Goal: Task Accomplishment & Management: Complete application form

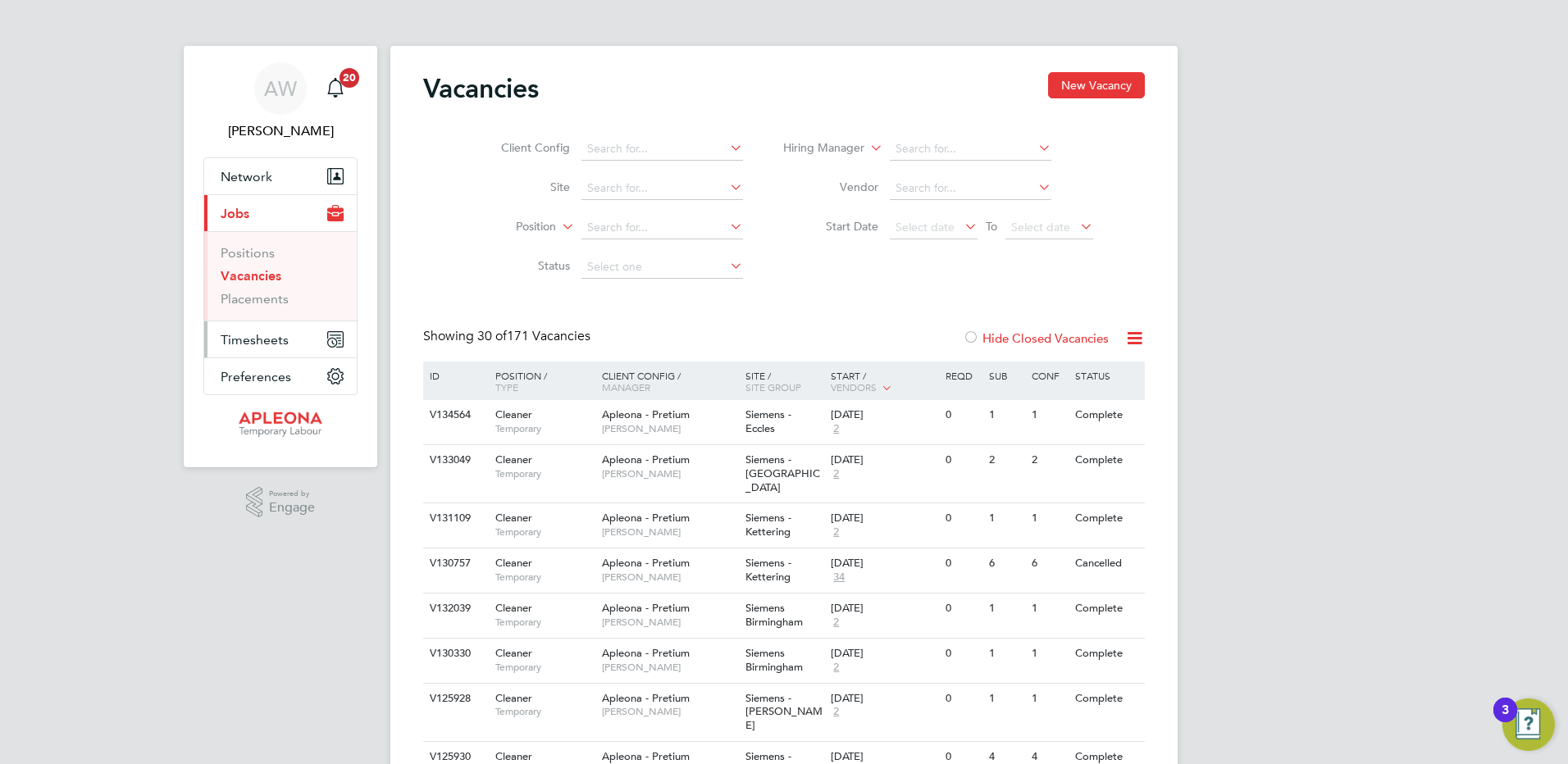
click at [252, 339] on span "Timesheets" at bounding box center [255, 339] width 68 height 15
click at [254, 339] on span "Timesheets" at bounding box center [255, 339] width 68 height 15
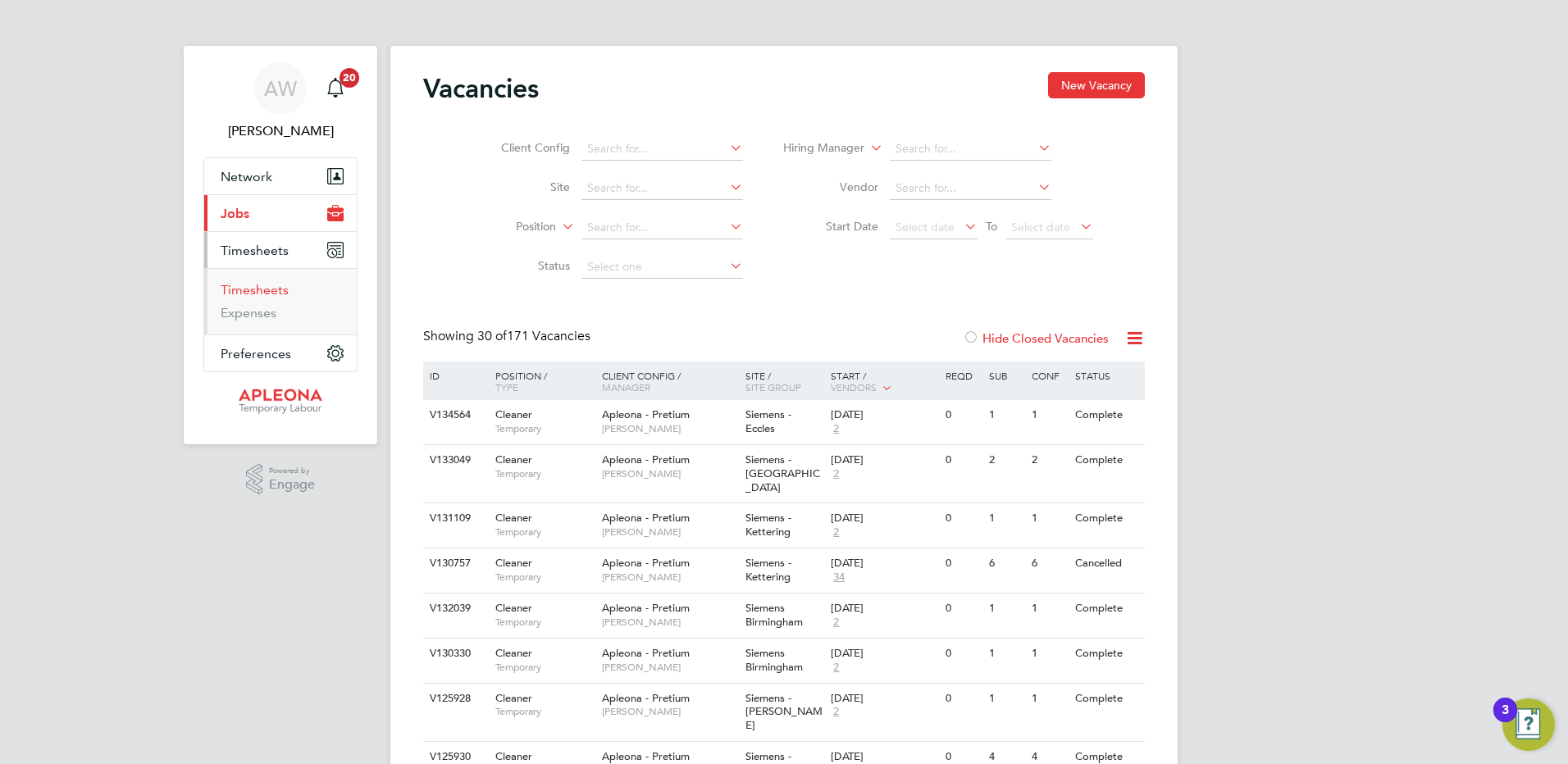
click at [249, 287] on link "Timesheets" at bounding box center [255, 289] width 68 height 15
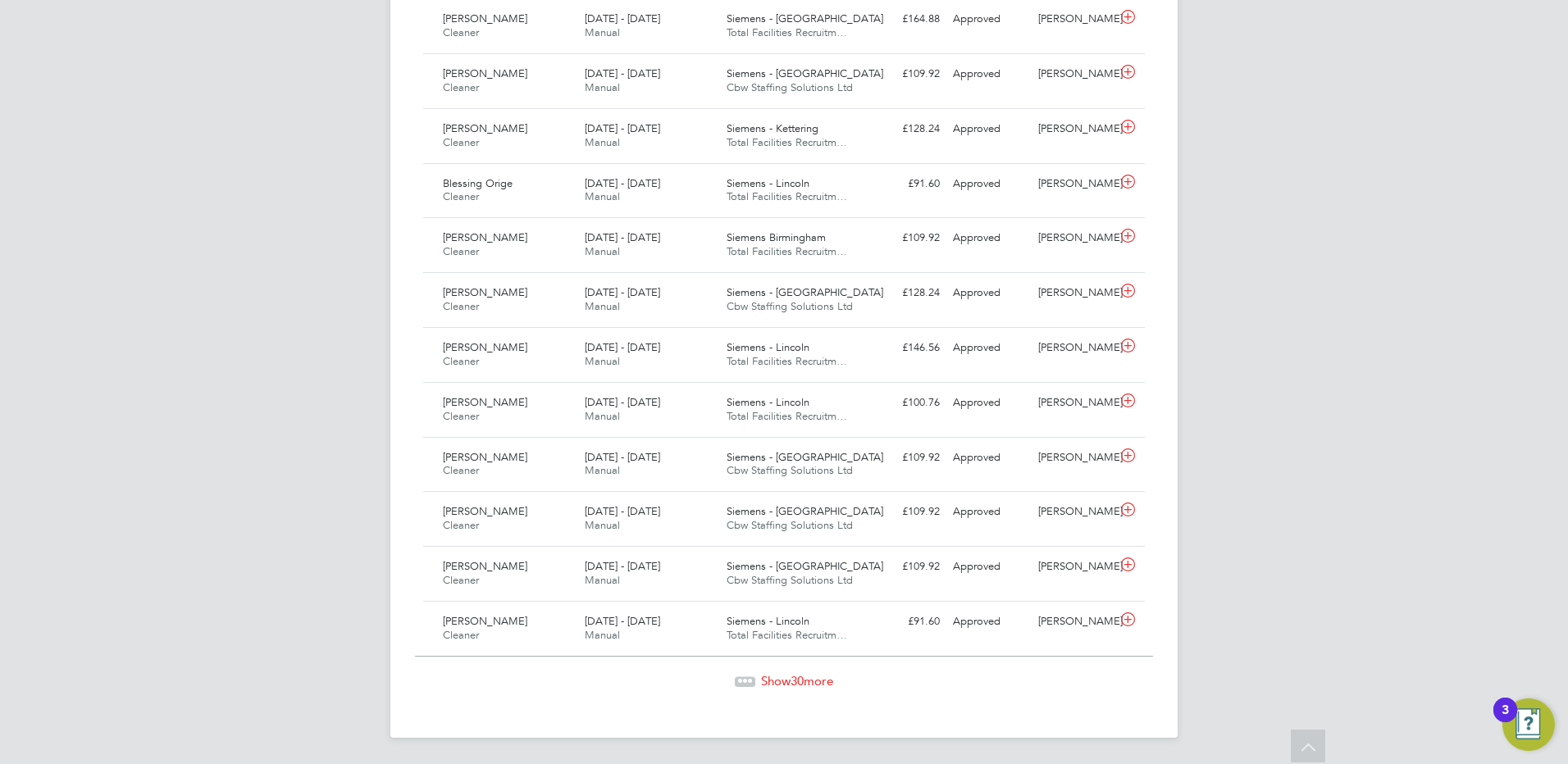
click at [778, 684] on span "Show 30 more" at bounding box center [797, 681] width 72 height 15
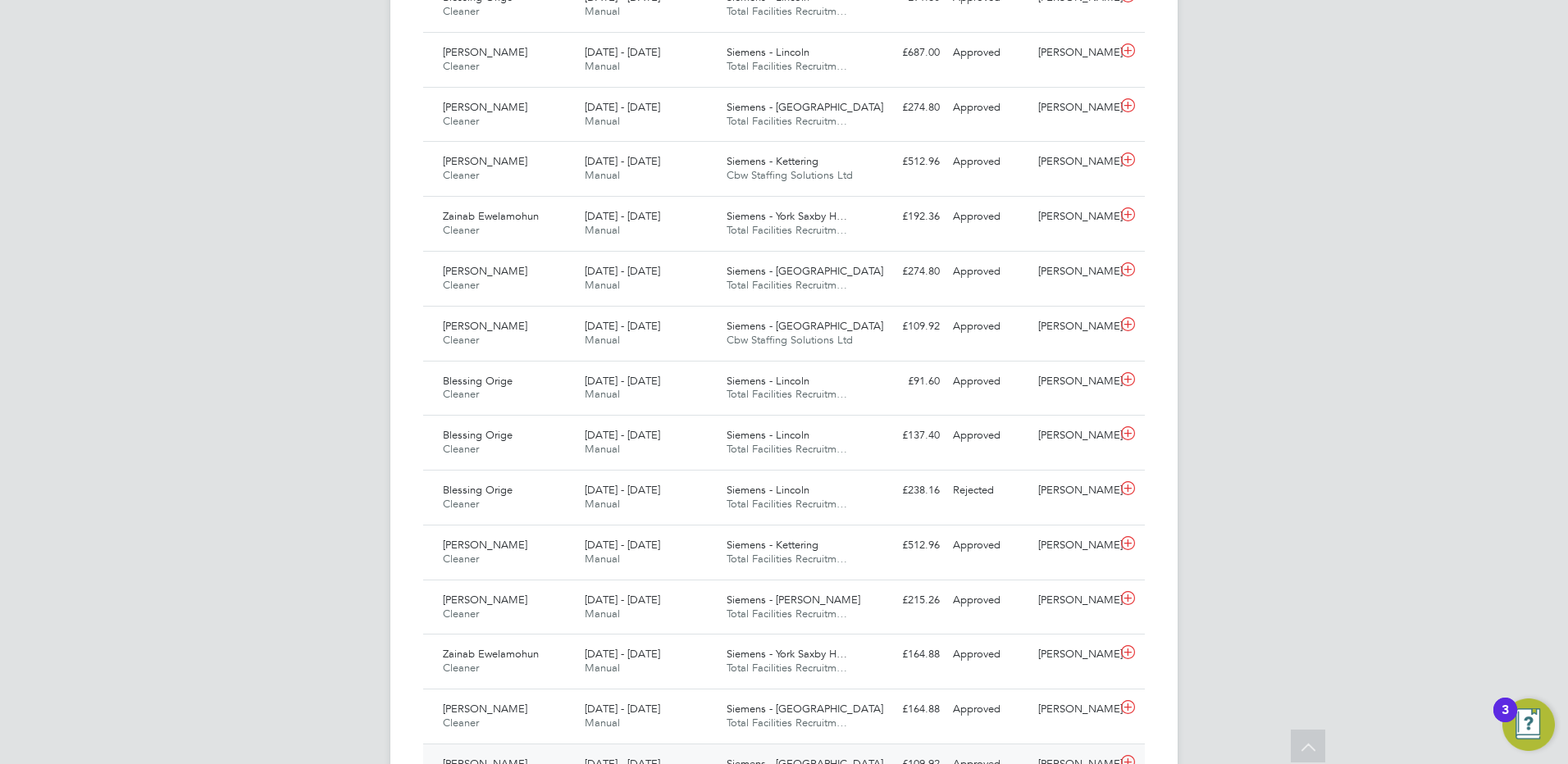
scroll to position [629, 0]
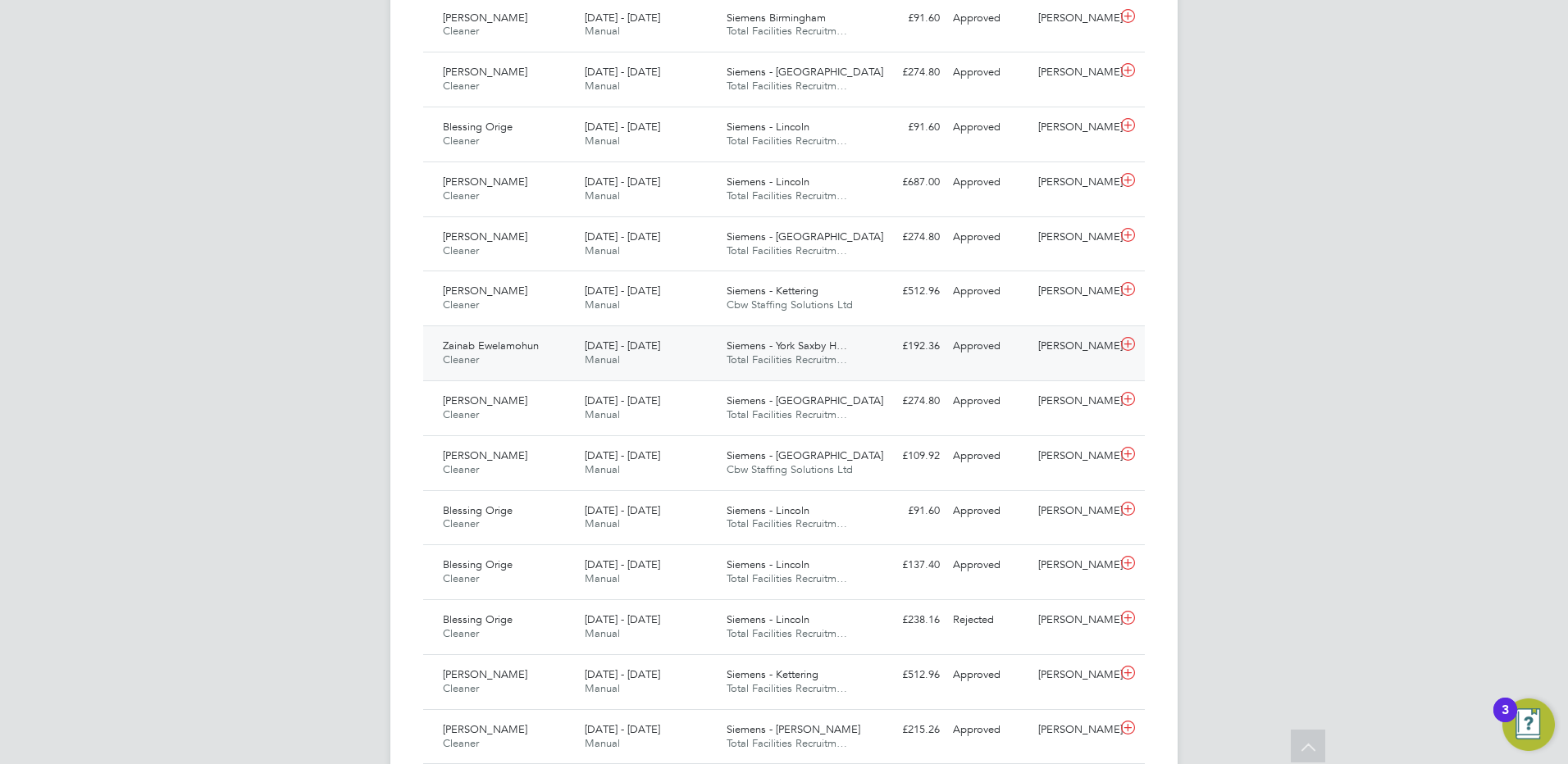
drag, startPoint x: 541, startPoint y: 343, endPoint x: 444, endPoint y: 342, distance: 97.0
click at [444, 342] on div "Zainab Ewelamohun Cleaner [DATE] - [DATE]" at bounding box center [506, 353] width 142 height 41
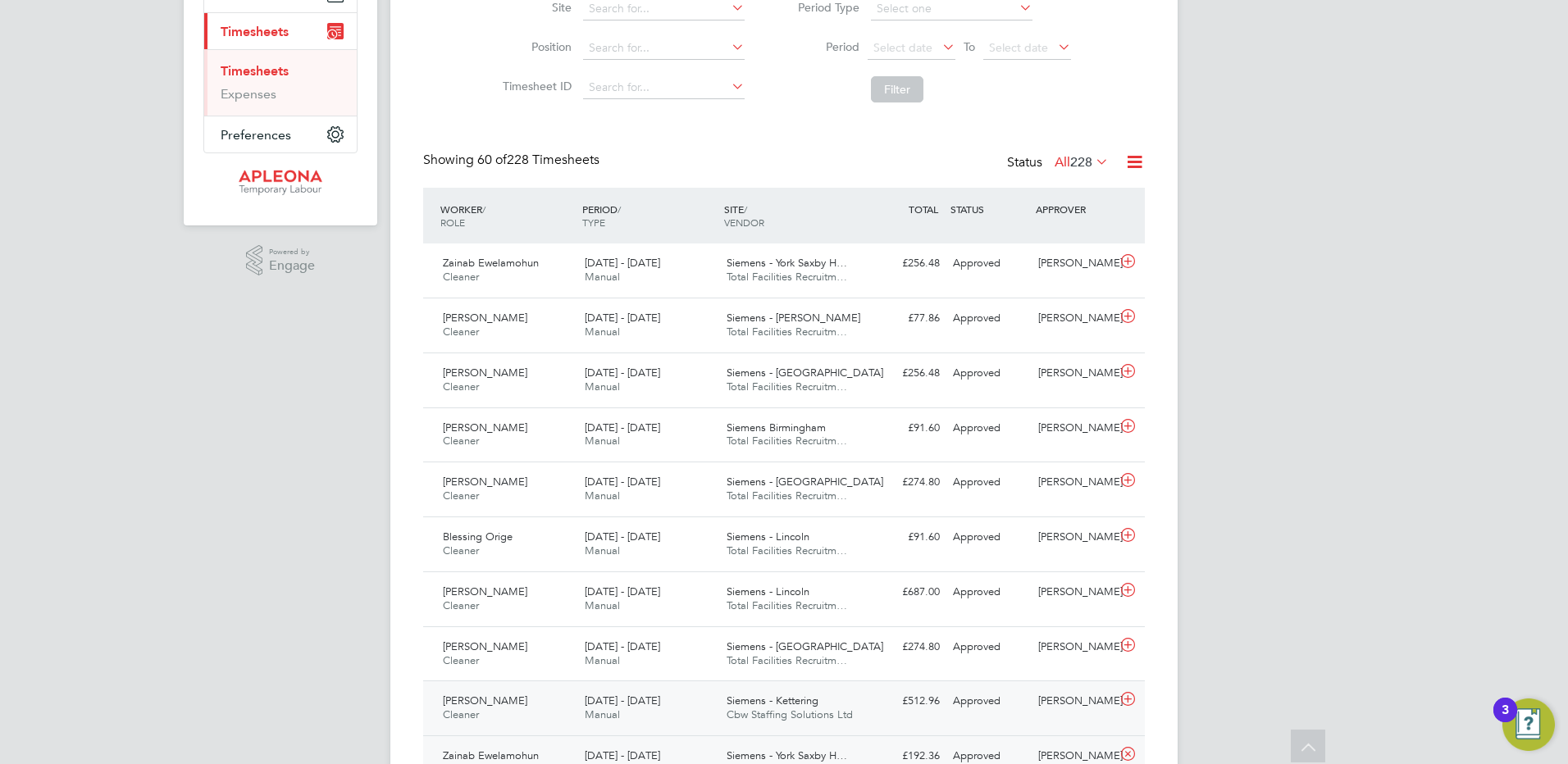
scroll to position [0, 0]
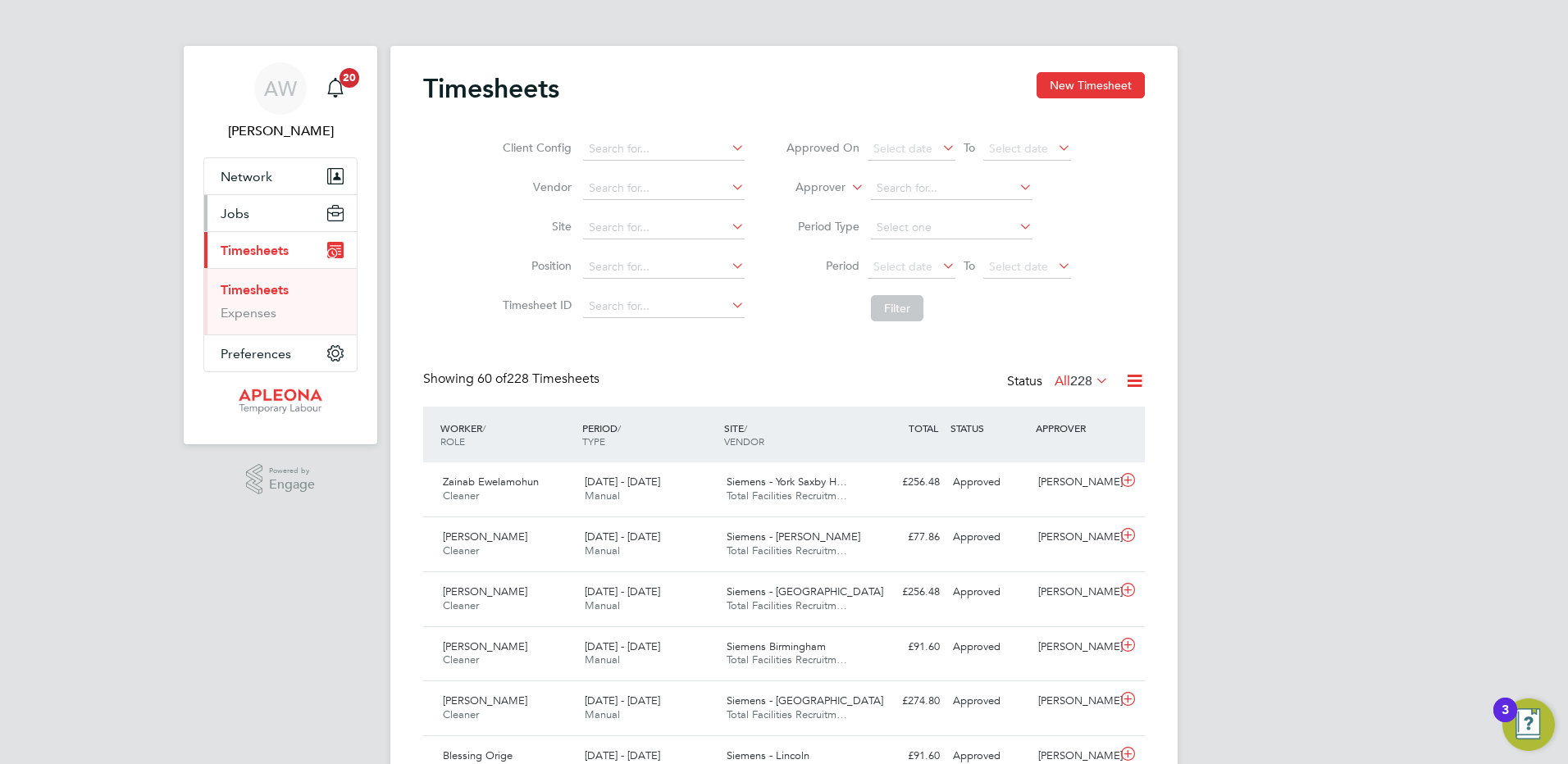
click at [237, 210] on span "Jobs" at bounding box center [235, 214] width 29 height 15
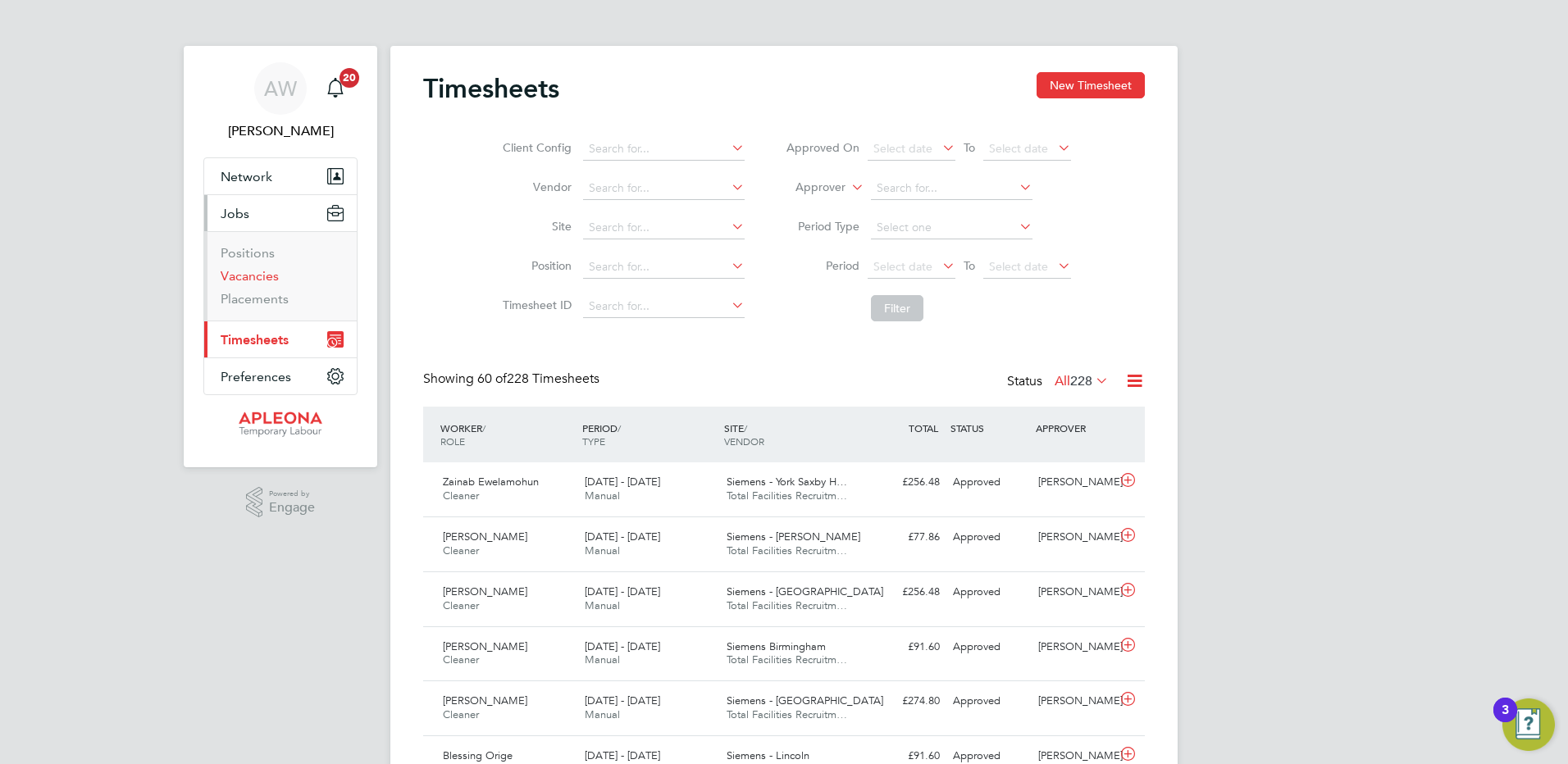
click at [239, 272] on link "Vacancies" at bounding box center [249, 276] width 58 height 15
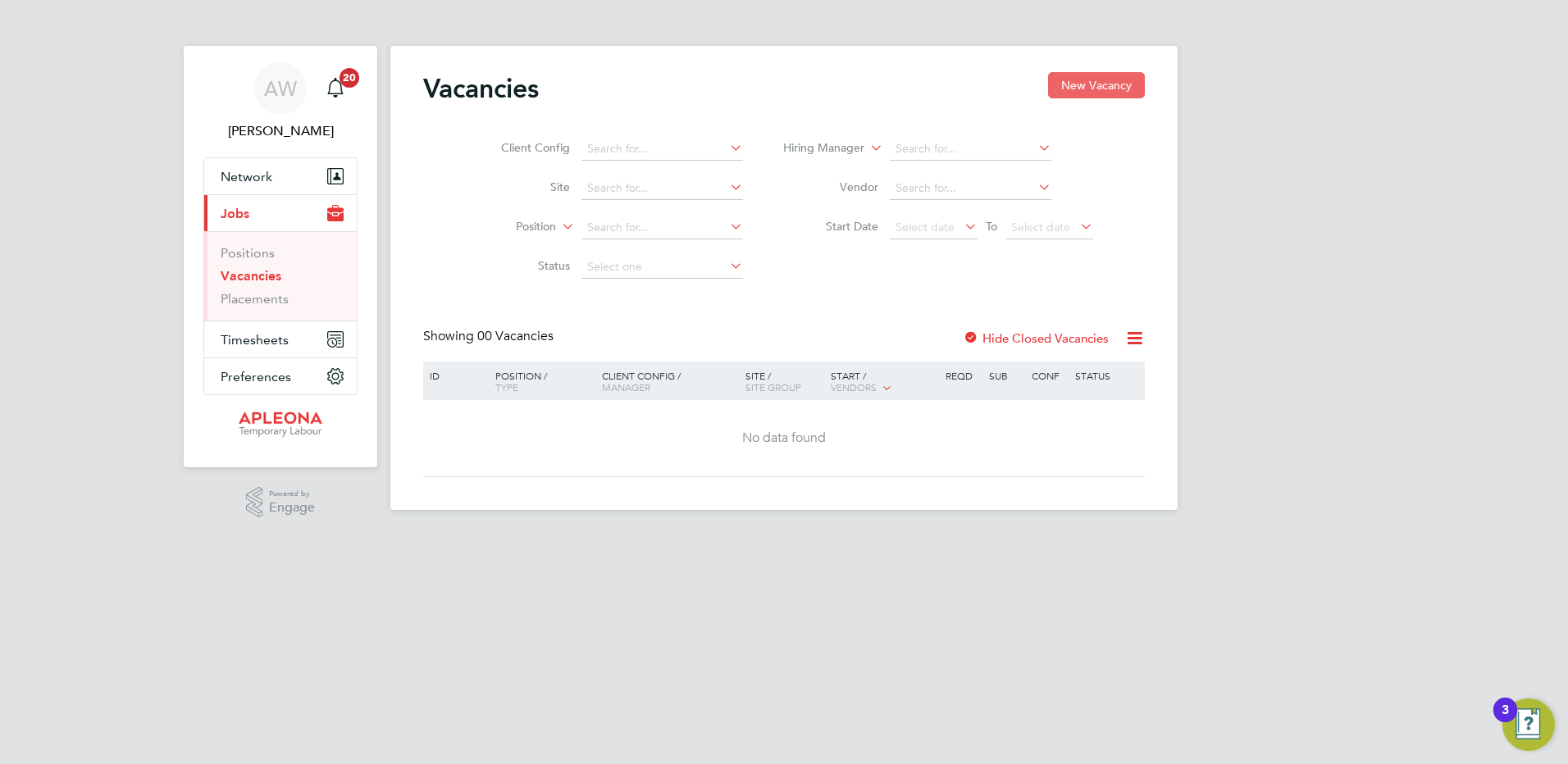
click at [1090, 85] on button "New Vacancy" at bounding box center [1096, 85] width 97 height 26
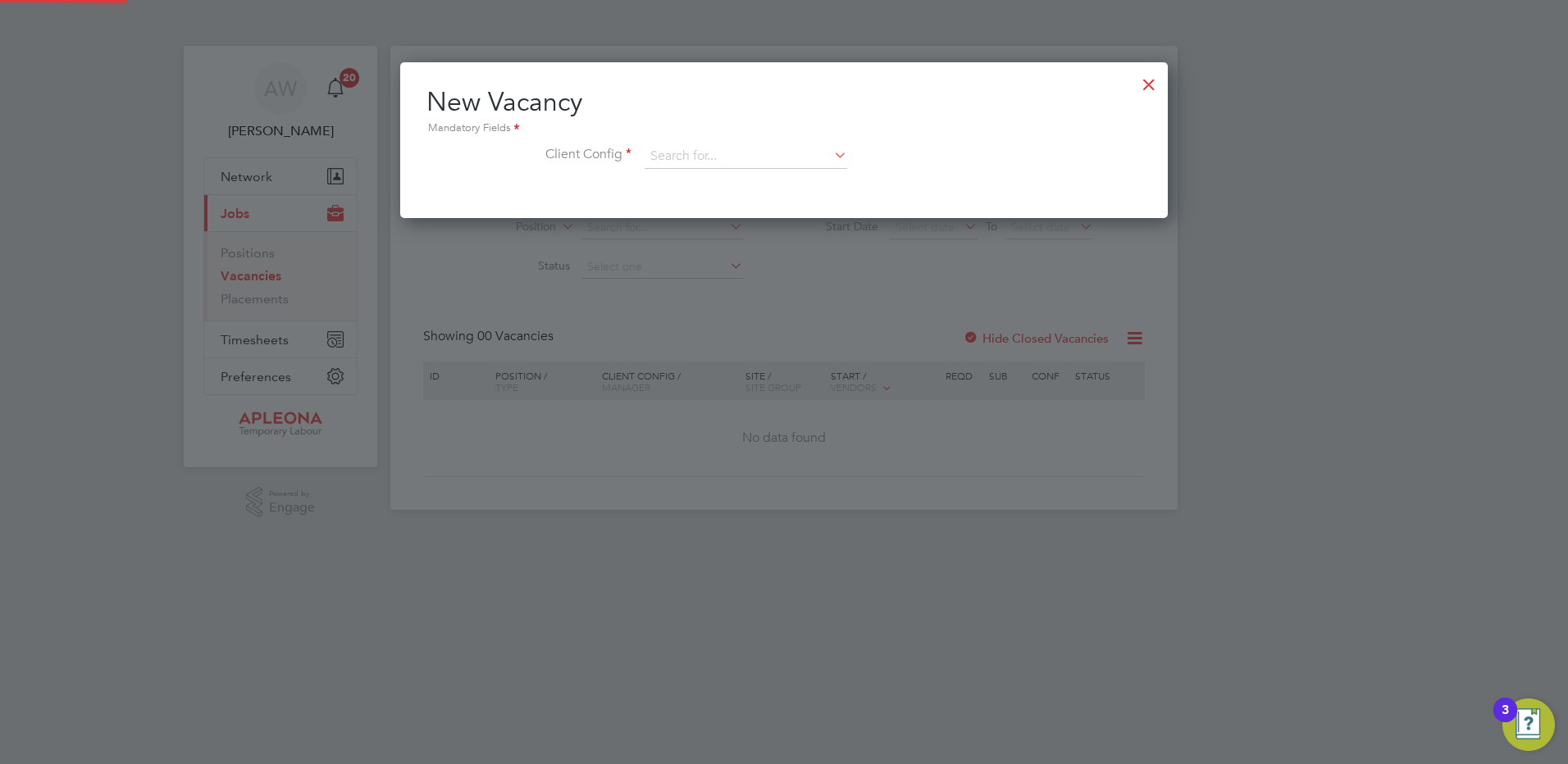
scroll to position [156, 768]
click at [704, 156] on input at bounding box center [746, 157] width 203 height 25
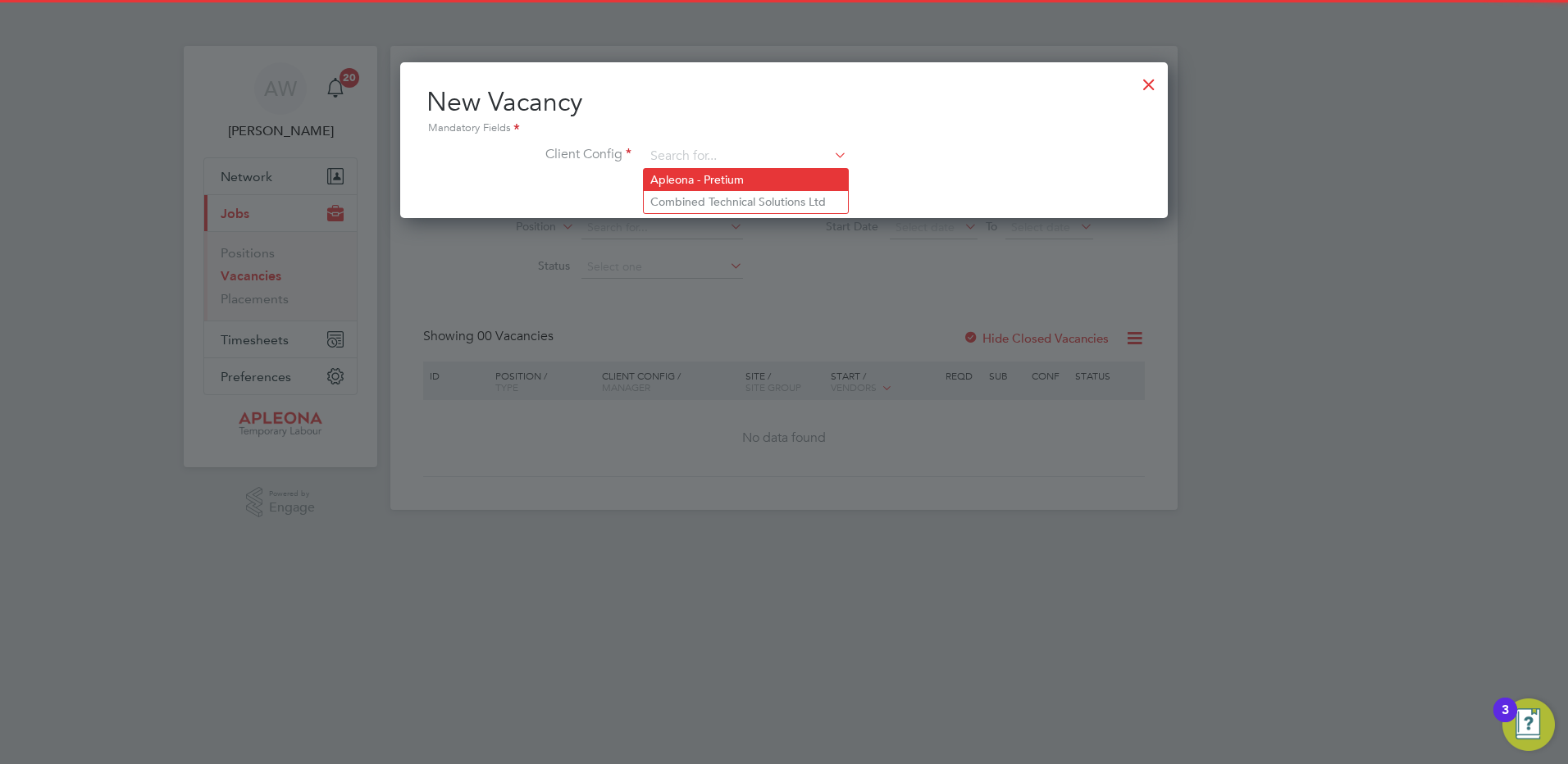
click at [695, 171] on li "Apleona - Pretium" at bounding box center [746, 180] width 204 height 22
type input "Apleona - Pretium"
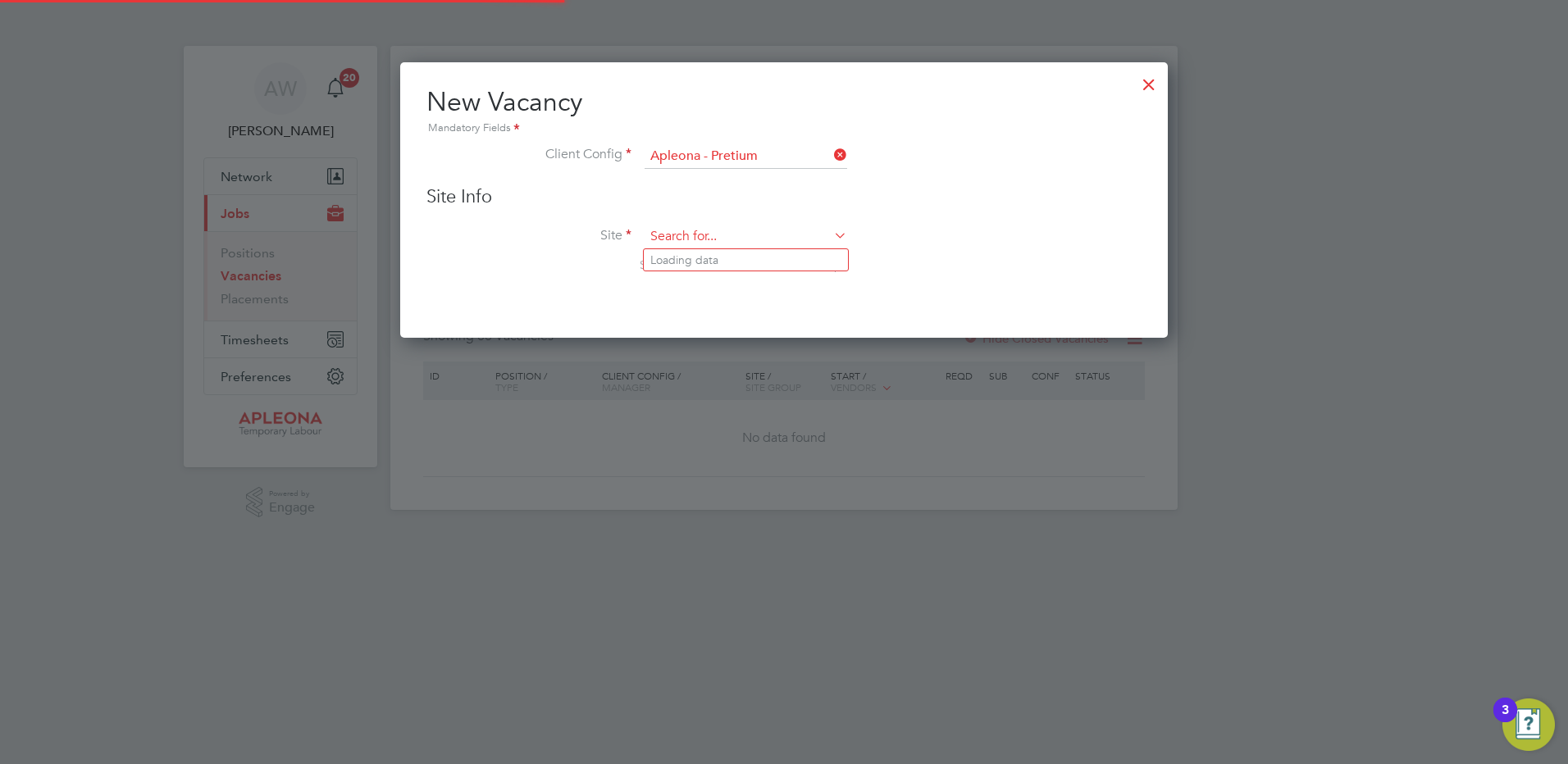
click at [664, 236] on input at bounding box center [746, 237] width 203 height 25
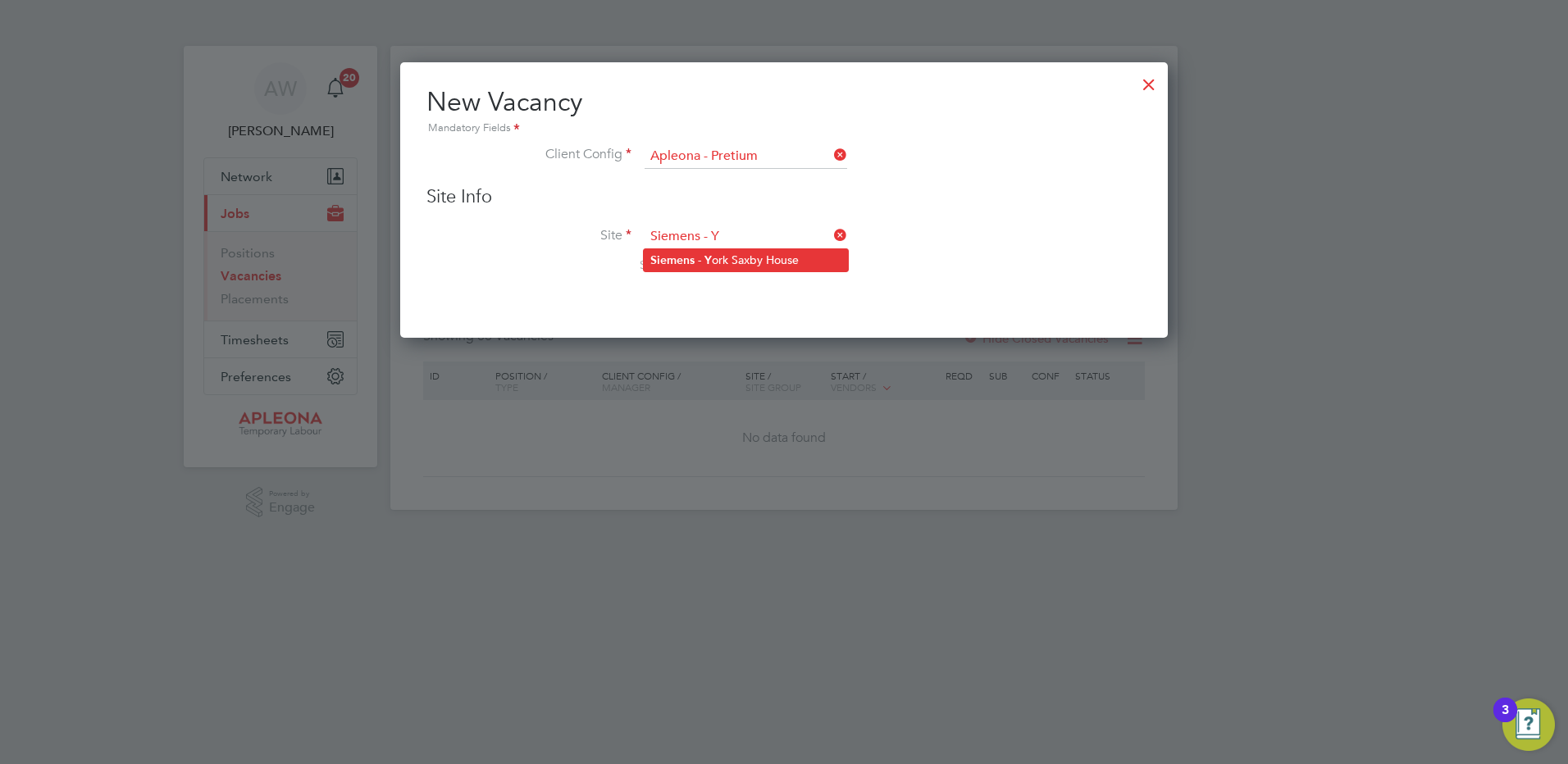
click at [703, 259] on li "Siemens - Y ork Saxby House" at bounding box center [746, 260] width 204 height 22
type input "Siemens - York Saxby House"
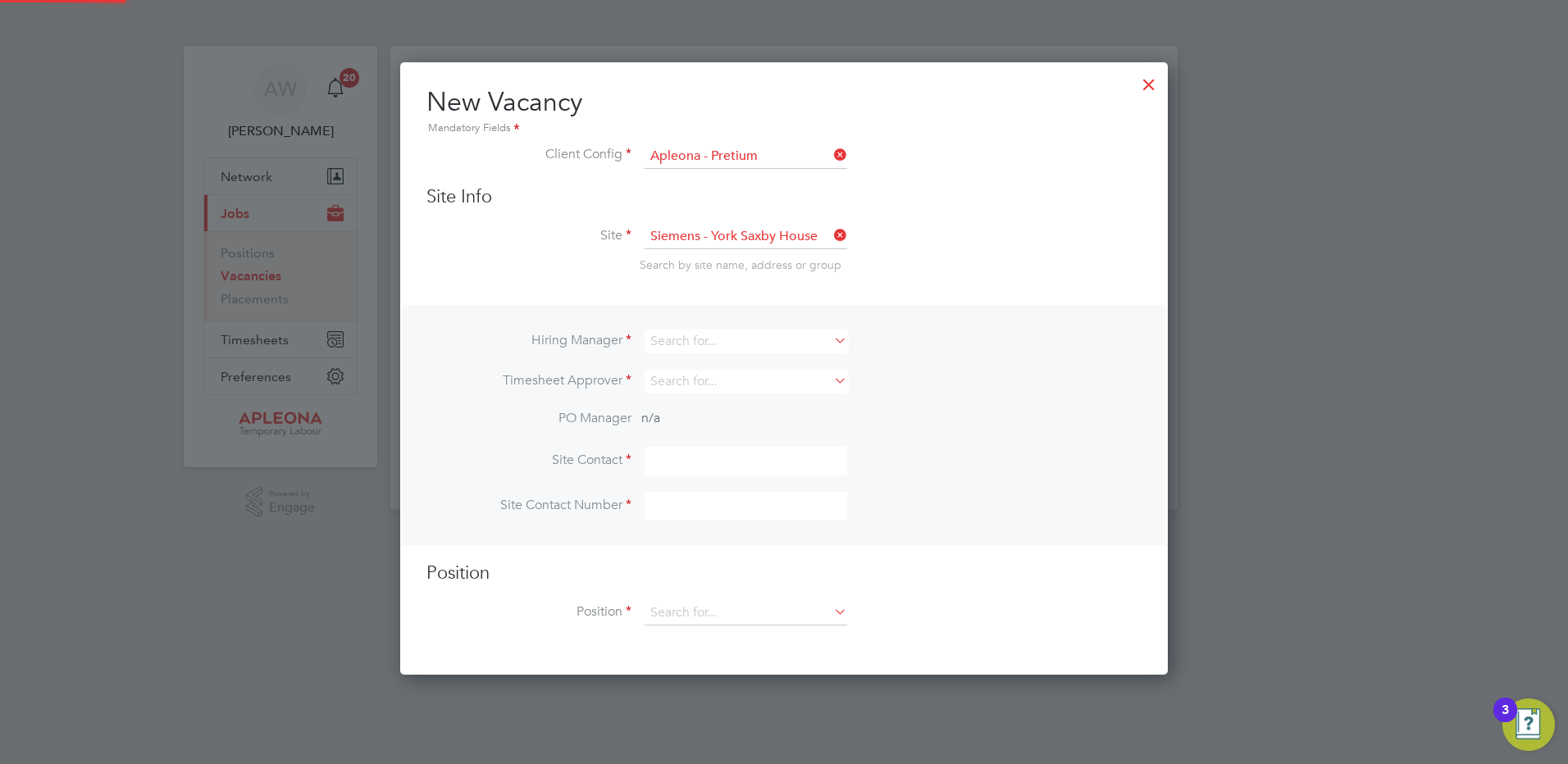
scroll to position [613, 768]
click at [693, 339] on input at bounding box center [746, 341] width 203 height 24
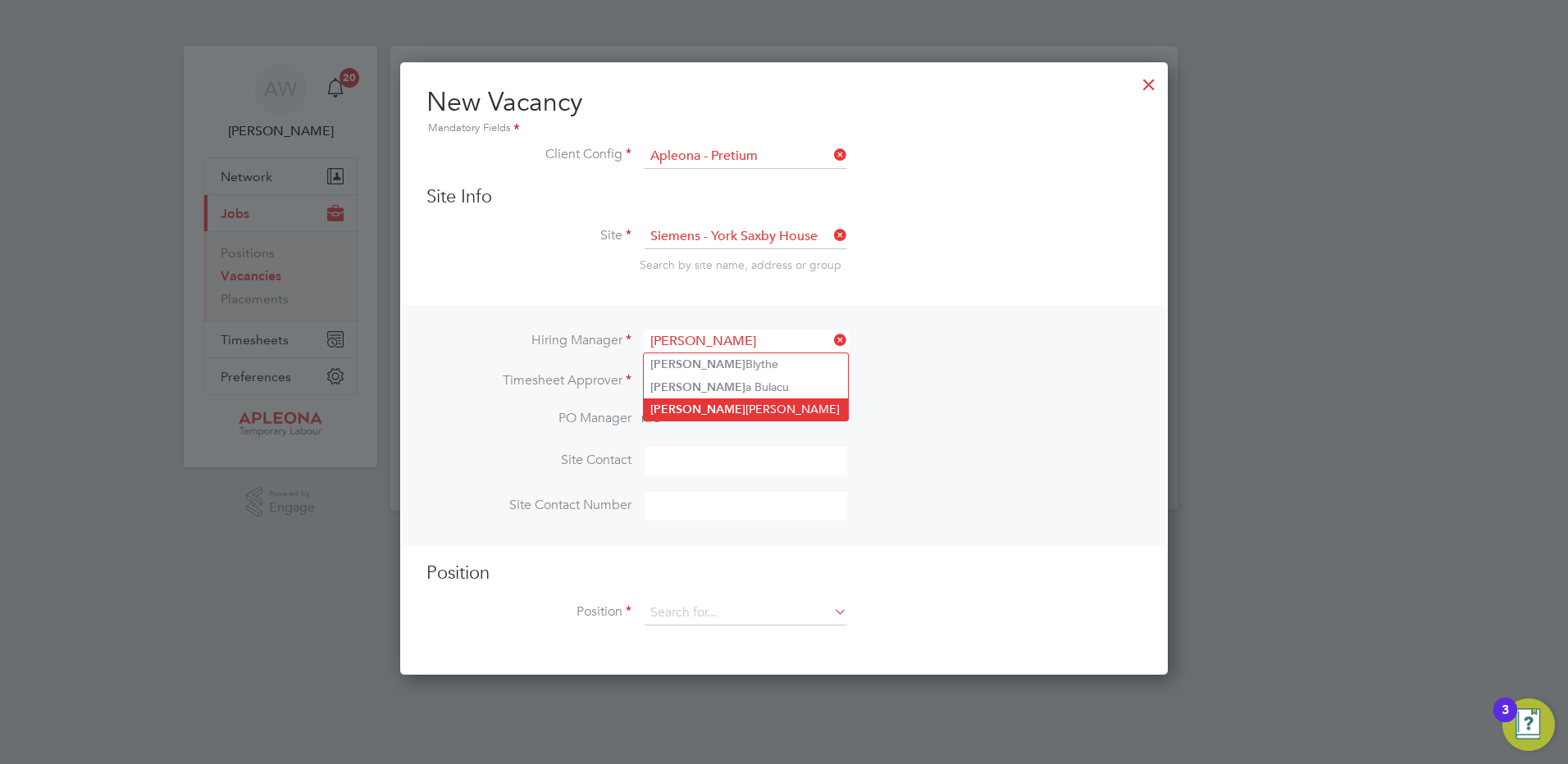
click at [694, 410] on li "[PERSON_NAME]" at bounding box center [746, 409] width 204 height 22
type input "[PERSON_NAME]"
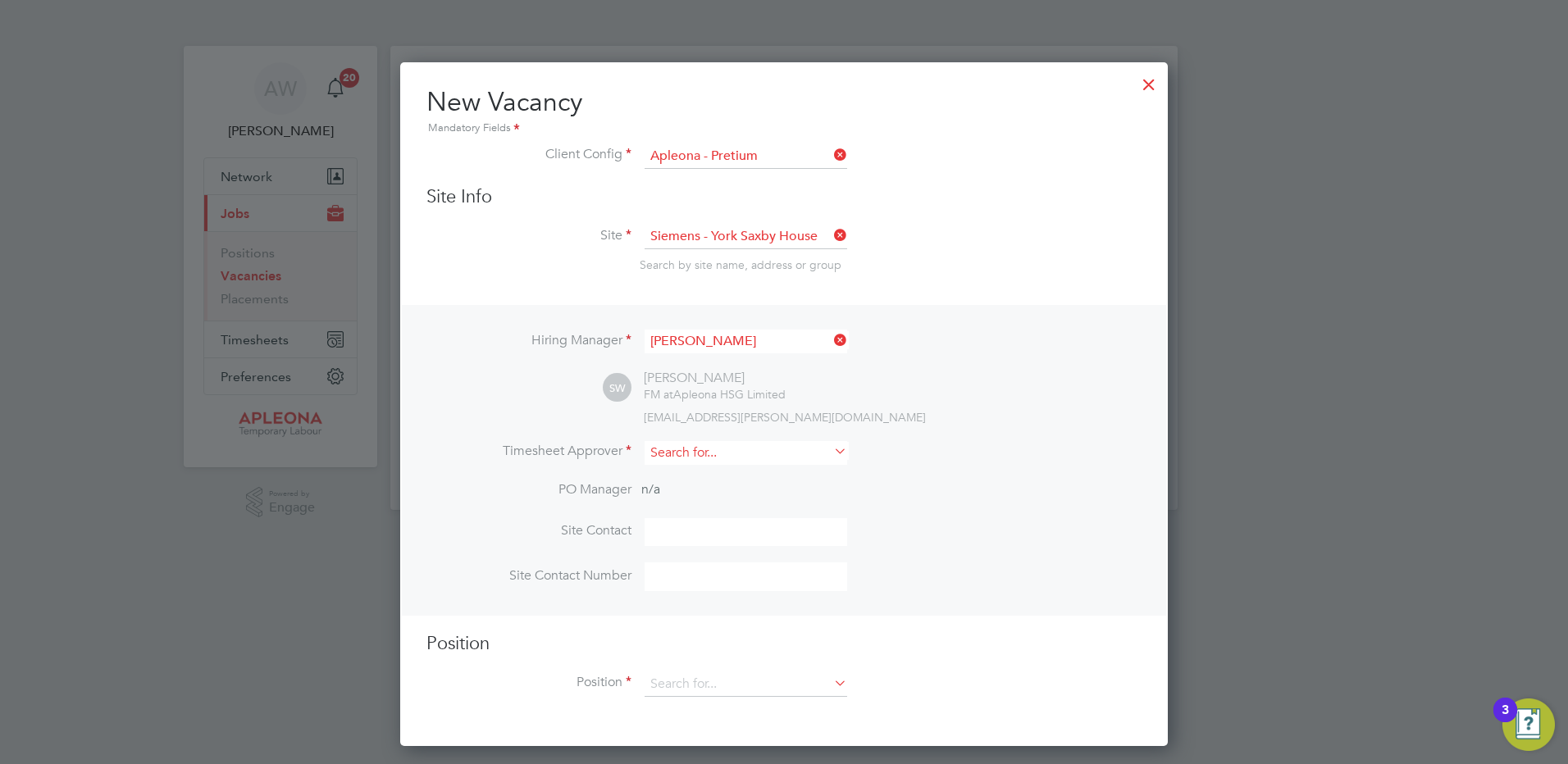
click at [658, 449] on input at bounding box center [746, 453] width 203 height 24
click at [667, 474] on b "[PERSON_NAME]" at bounding box center [698, 476] width 95 height 14
type input "[PERSON_NAME]"
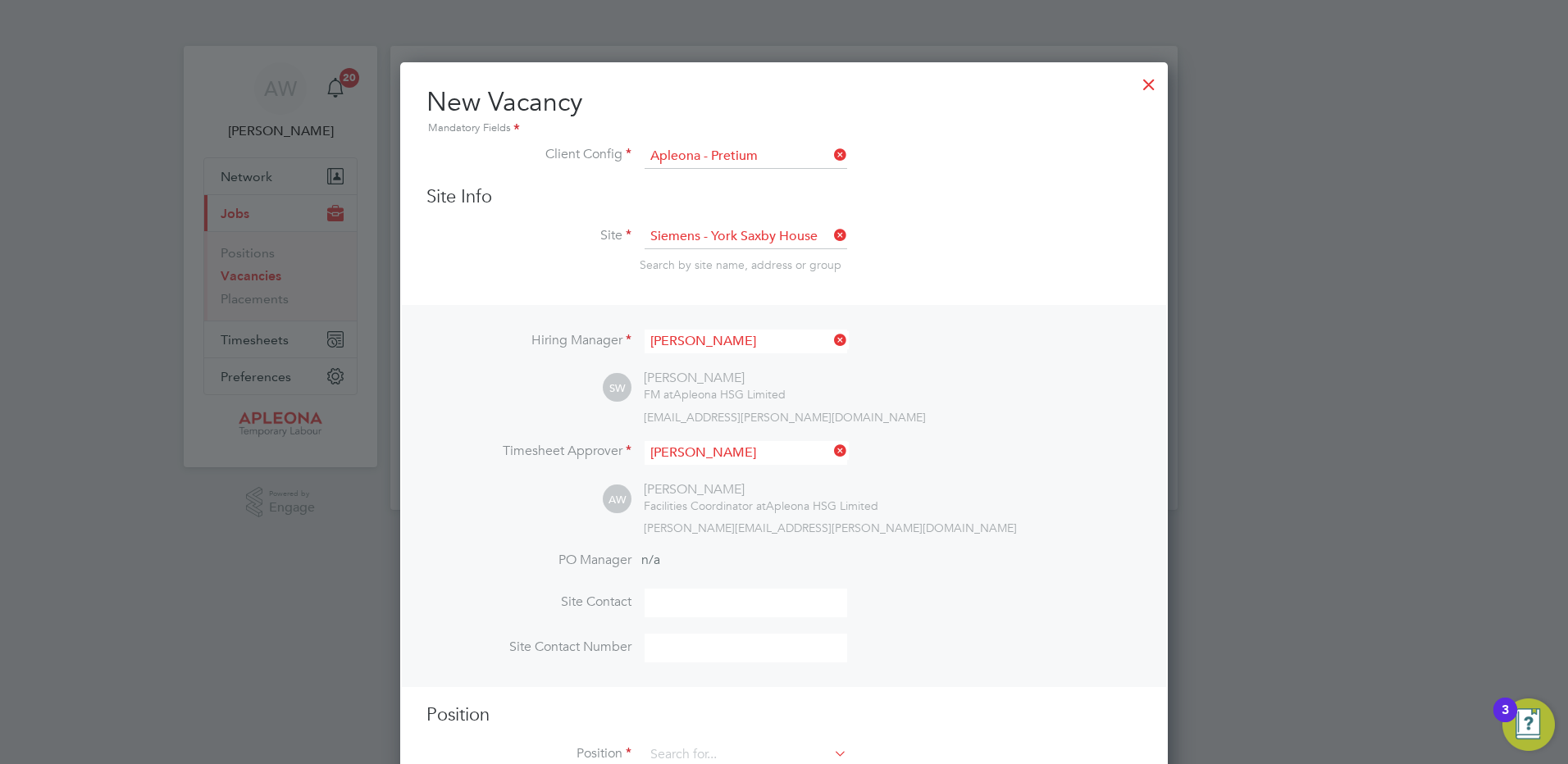
click at [660, 599] on input at bounding box center [746, 603] width 203 height 29
type input "[PERSON_NAME]"
type input "07561 873623"
type input "Cleaner"
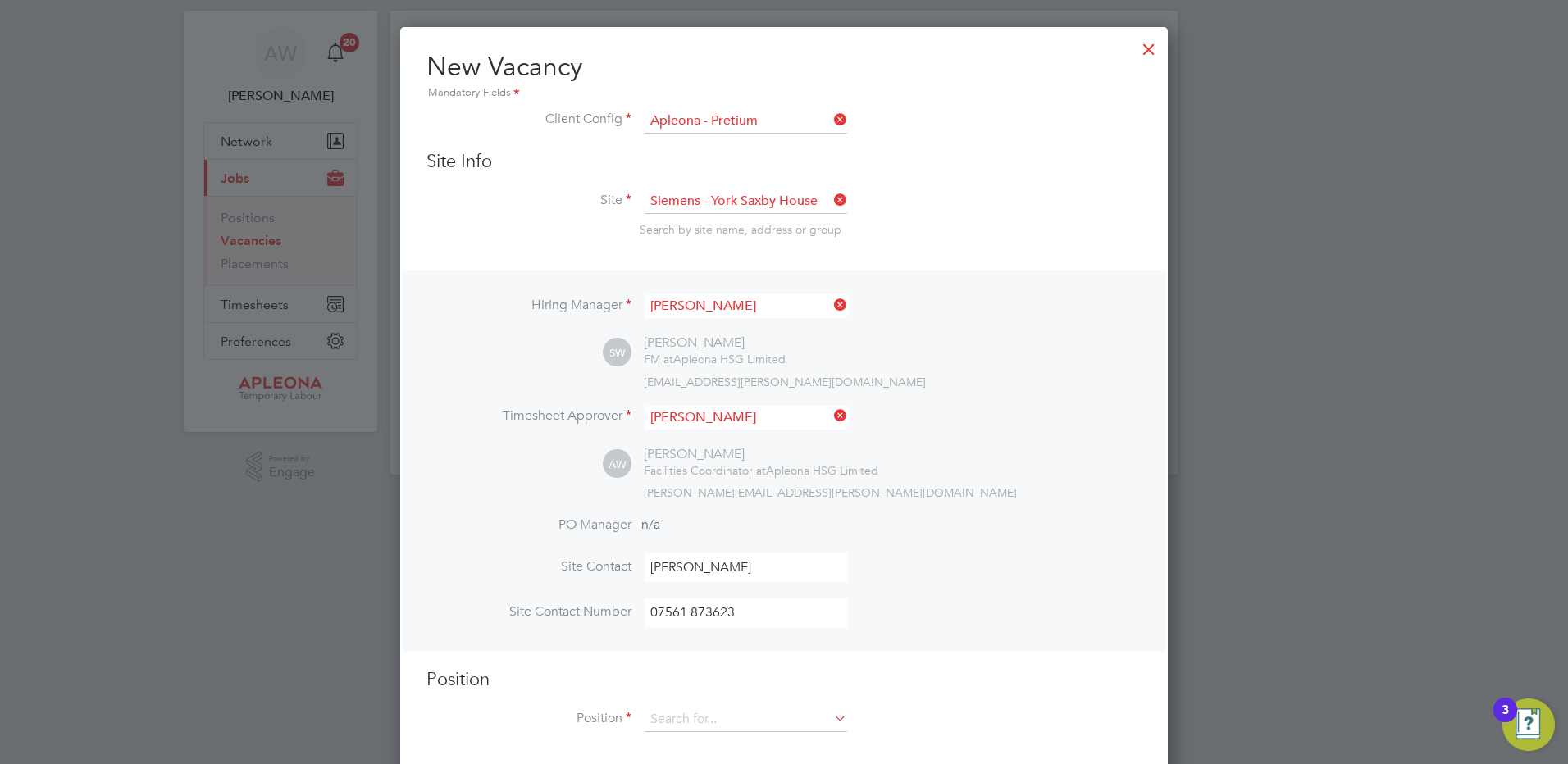
scroll to position [54, 0]
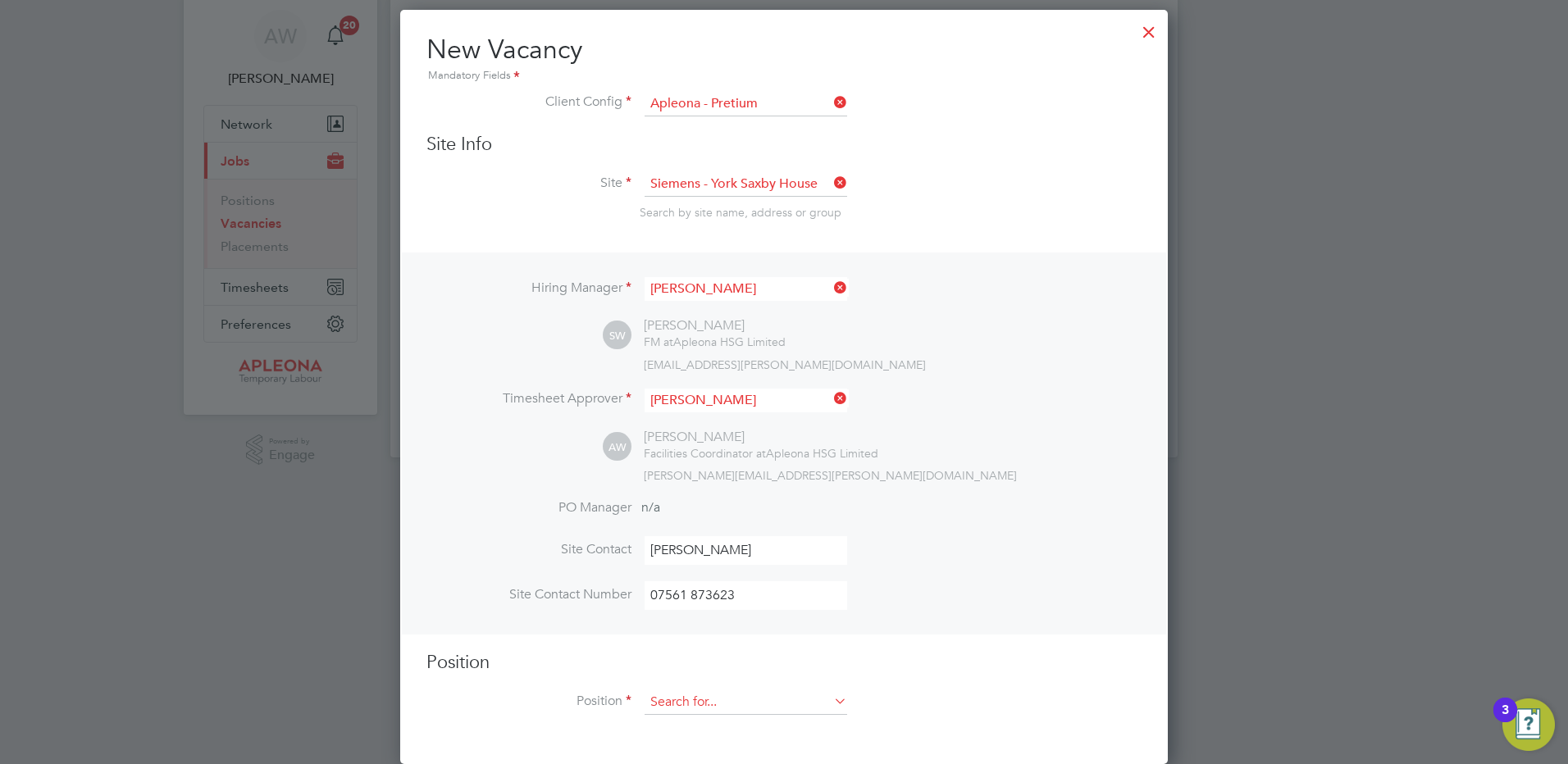
click at [681, 697] on input at bounding box center [746, 702] width 203 height 25
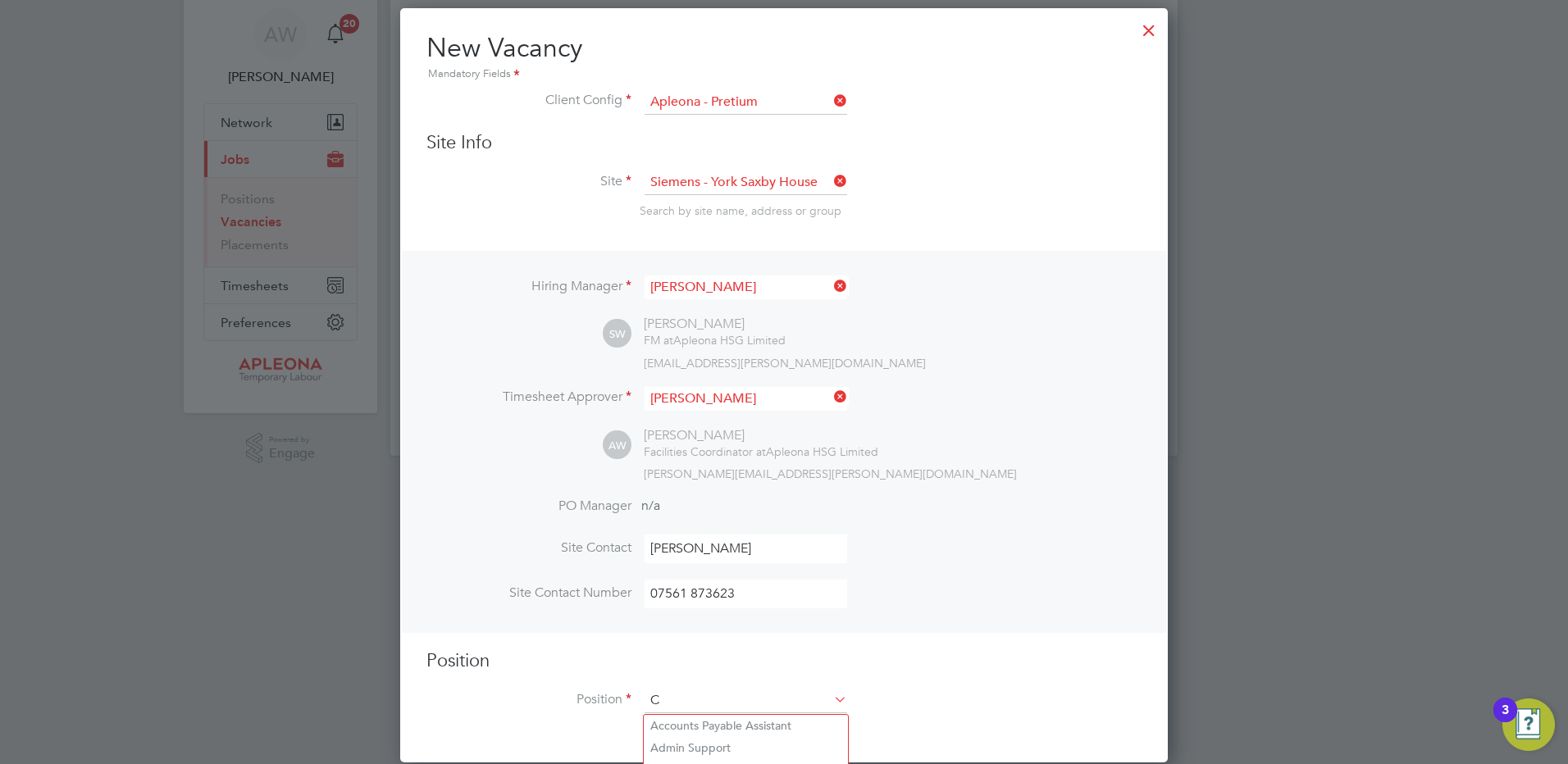
scroll to position [2362, 768]
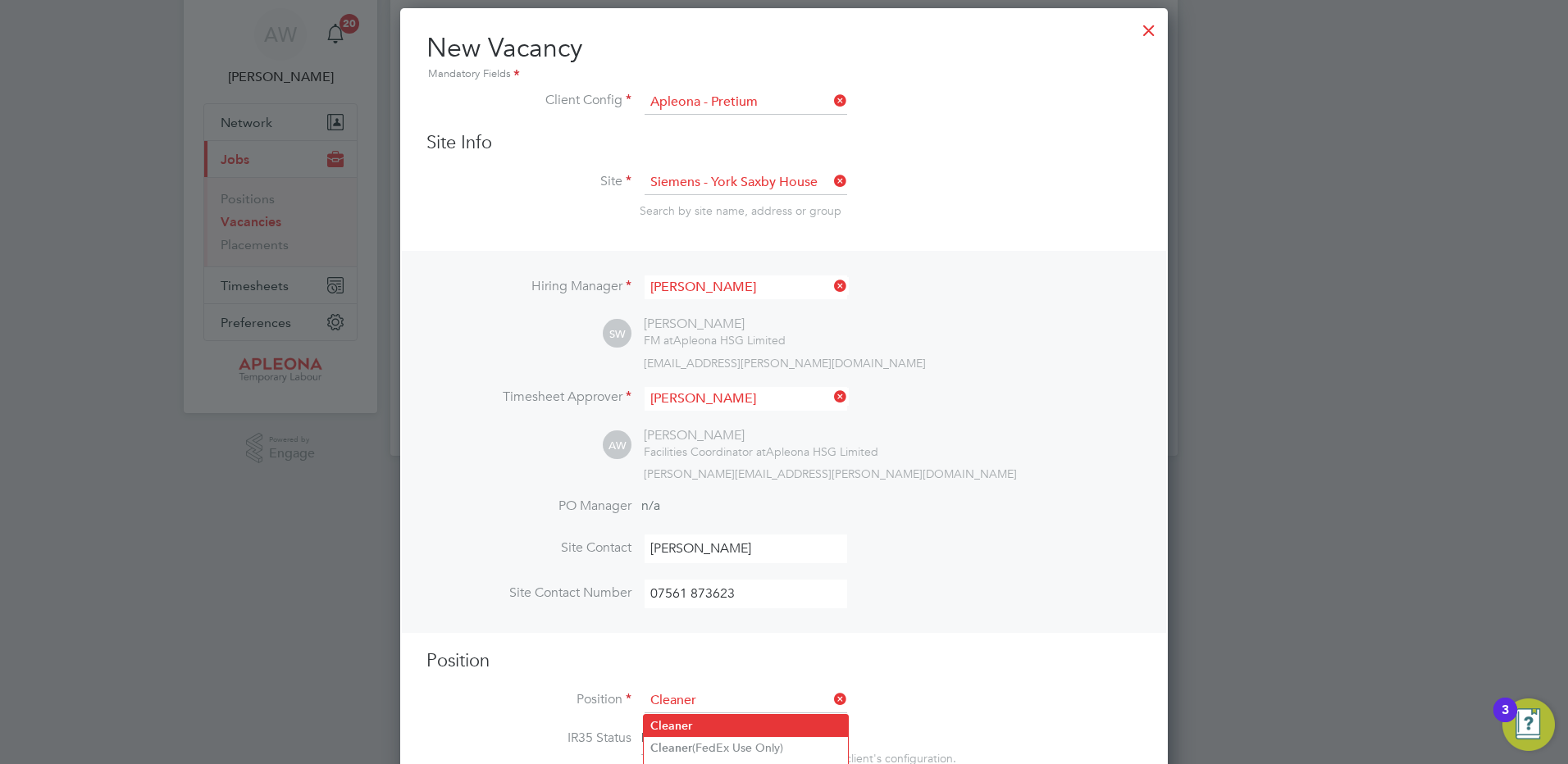
type input "Cleaner"
click at [690, 719] on b "Cleaner" at bounding box center [671, 726] width 42 height 14
type textarea "Lor Ipsumdol Sitametco adip el seddo eiu tem incididu ut labore, etdolore mag a…"
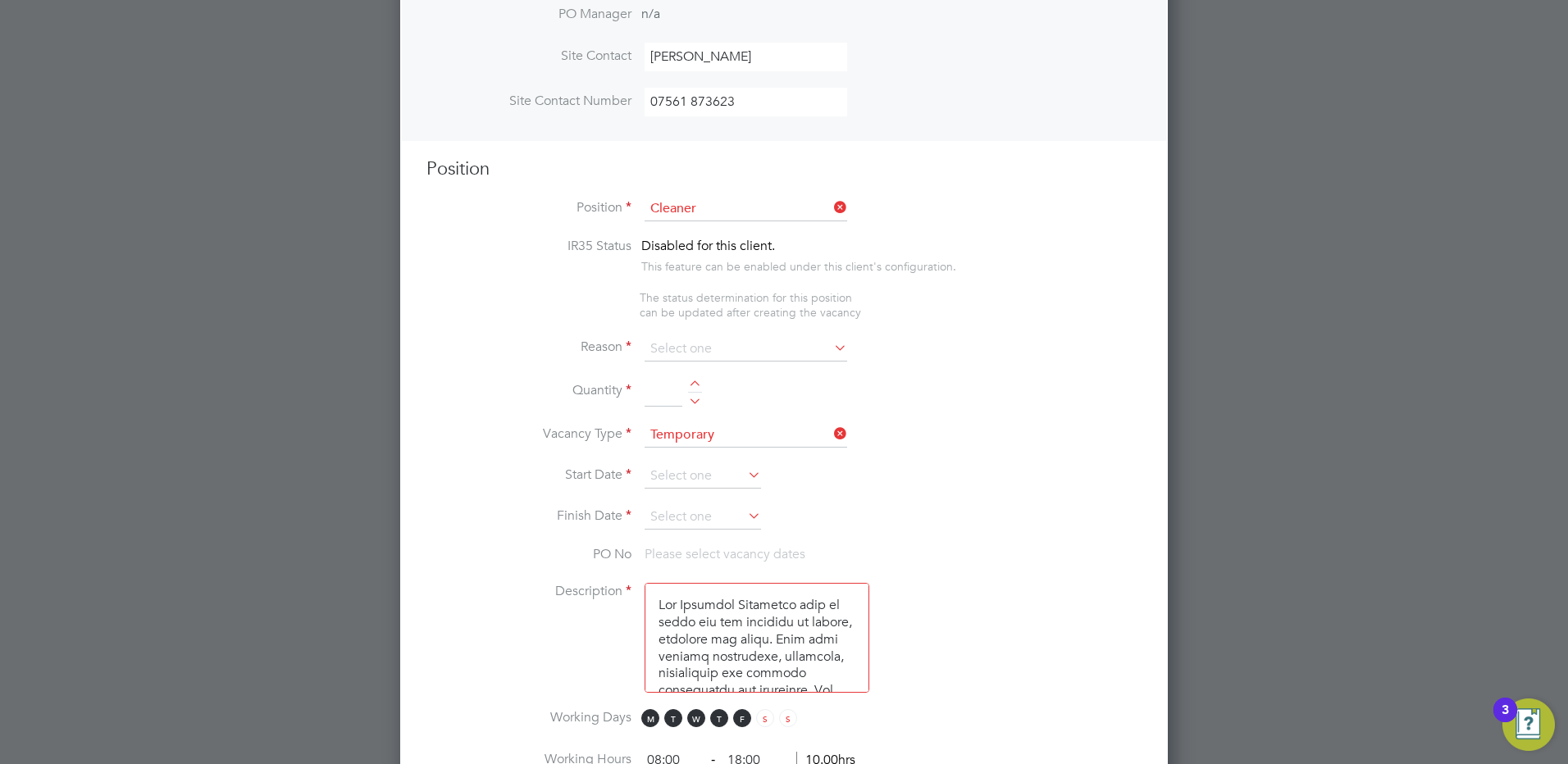
scroll to position [628, 0]
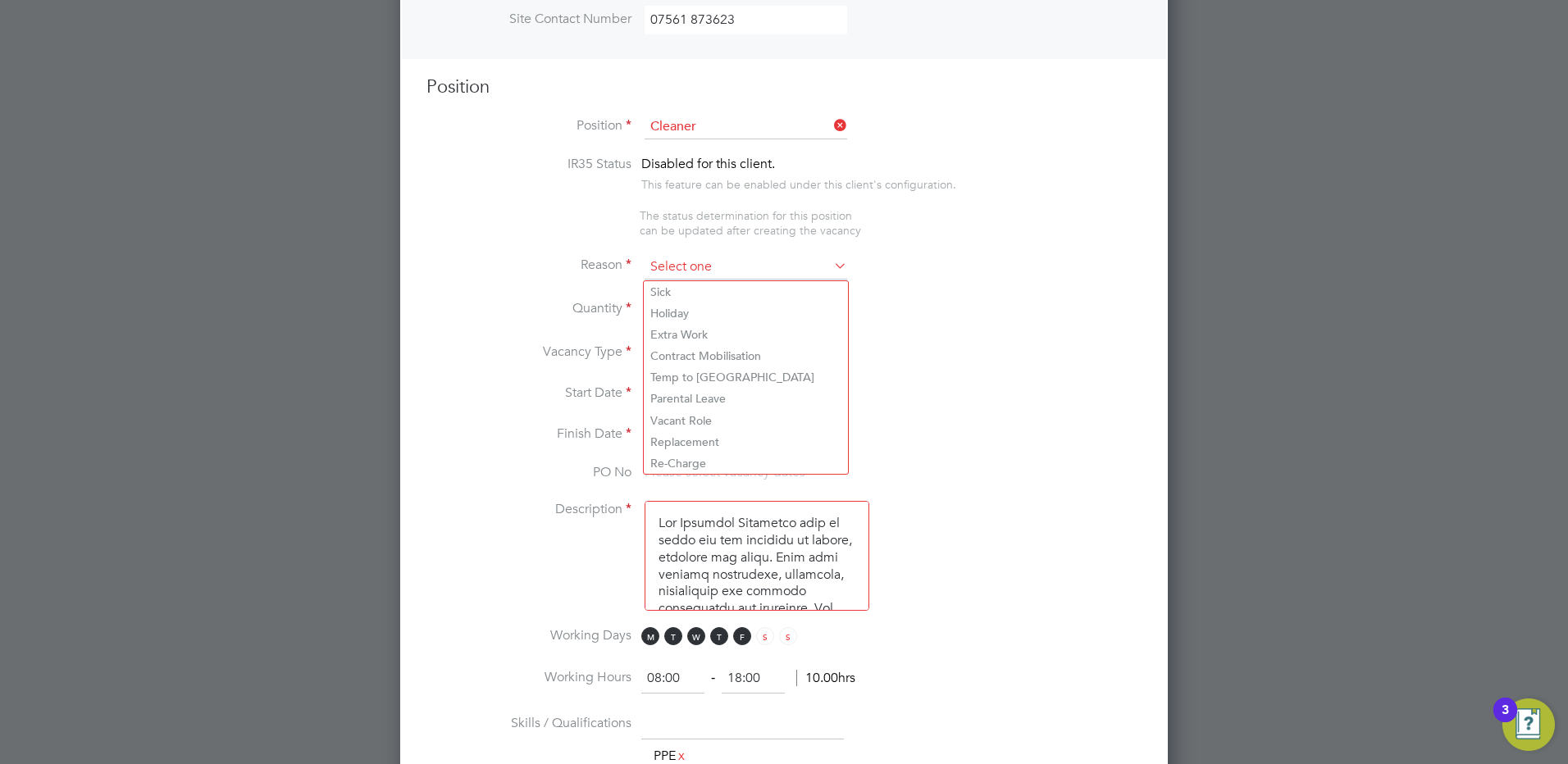
click at [679, 271] on input at bounding box center [746, 267] width 203 height 25
click at [672, 313] on li "Holiday" at bounding box center [746, 312] width 204 height 21
type input "Holiday"
click at [659, 303] on input at bounding box center [663, 311] width 37 height 30
type input "1"
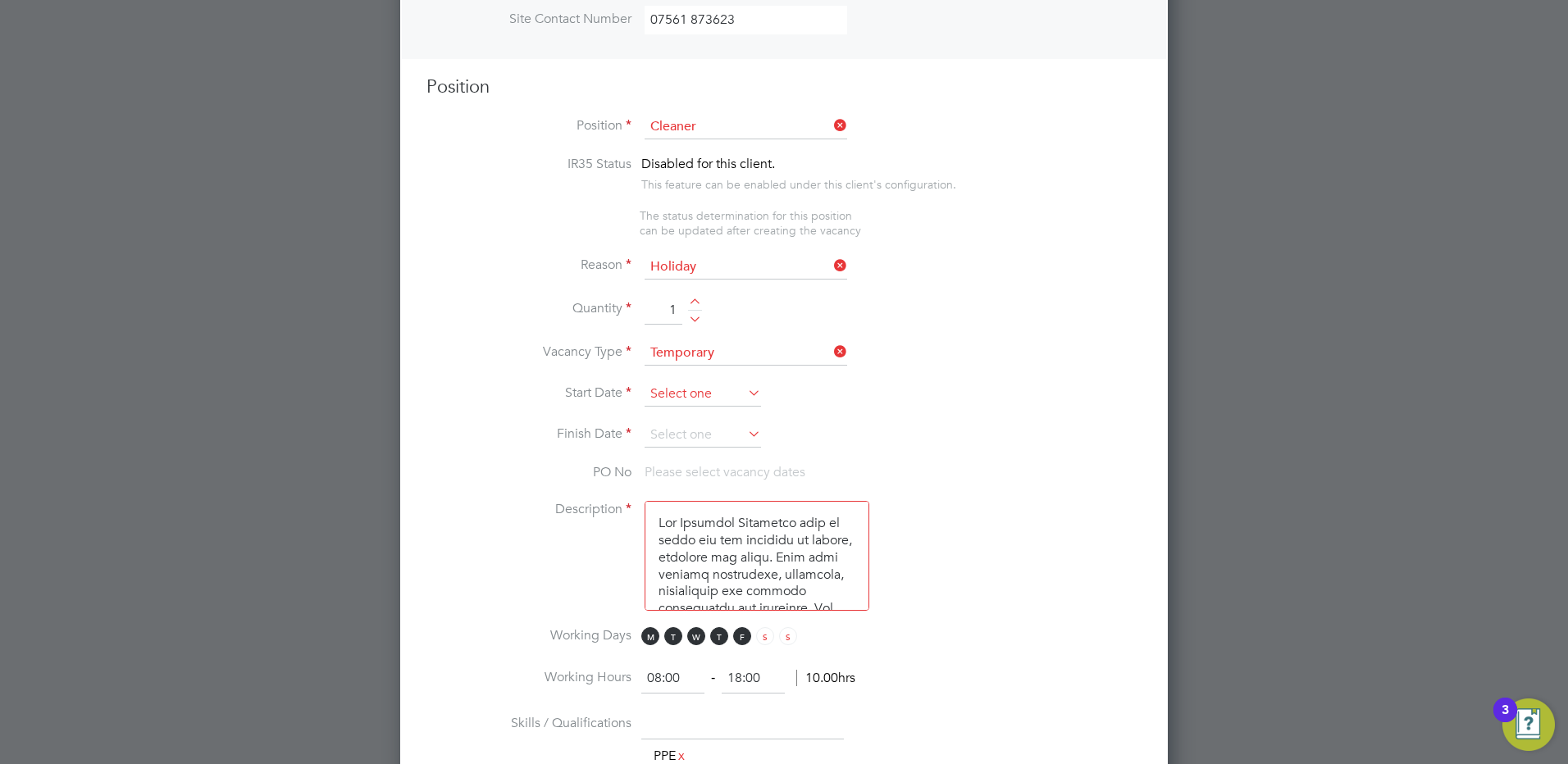
click at [681, 389] on input at bounding box center [702, 394] width 117 height 25
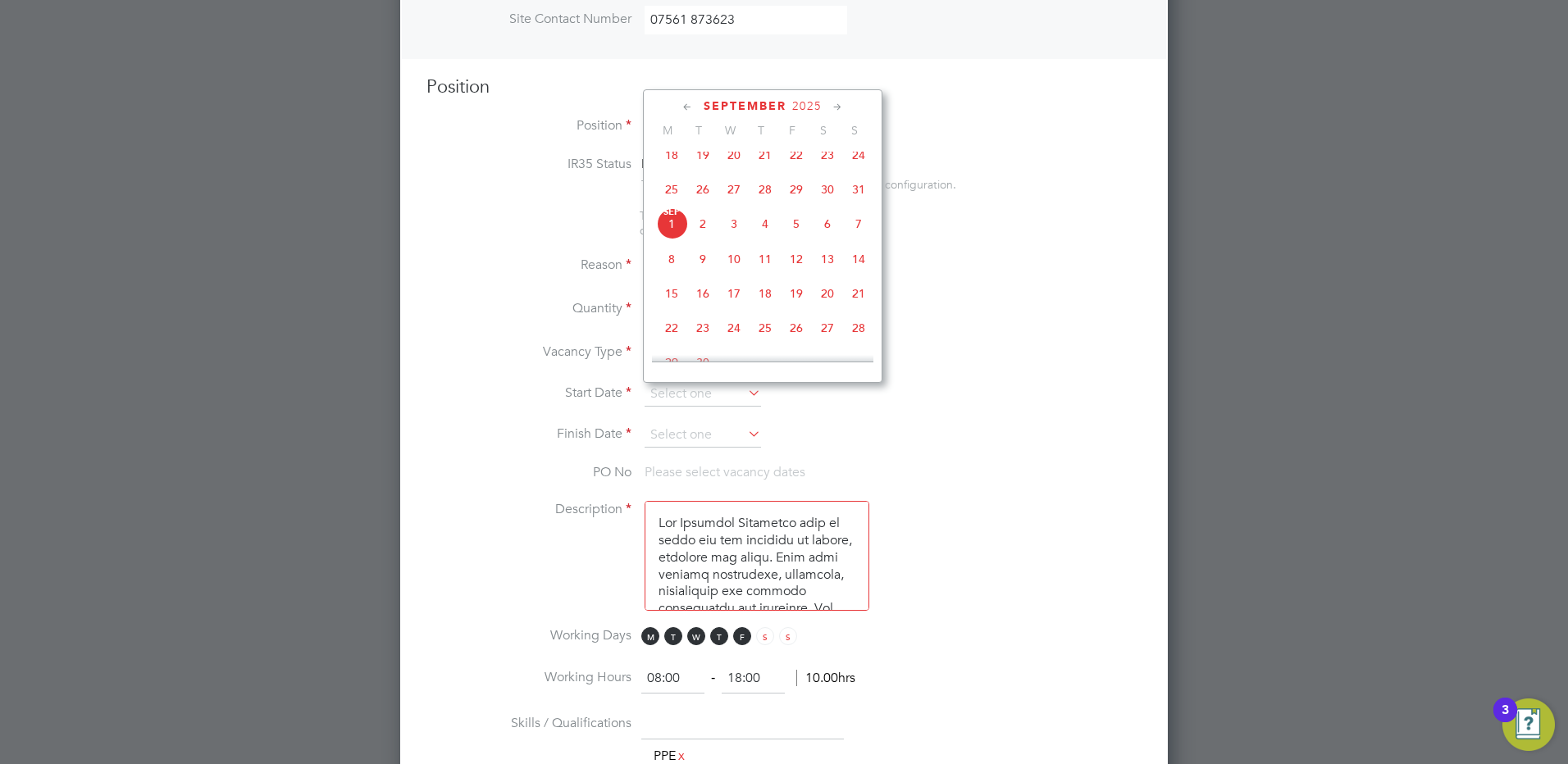
click at [768, 233] on span "4" at bounding box center [764, 224] width 31 height 31
type input "[DATE]"
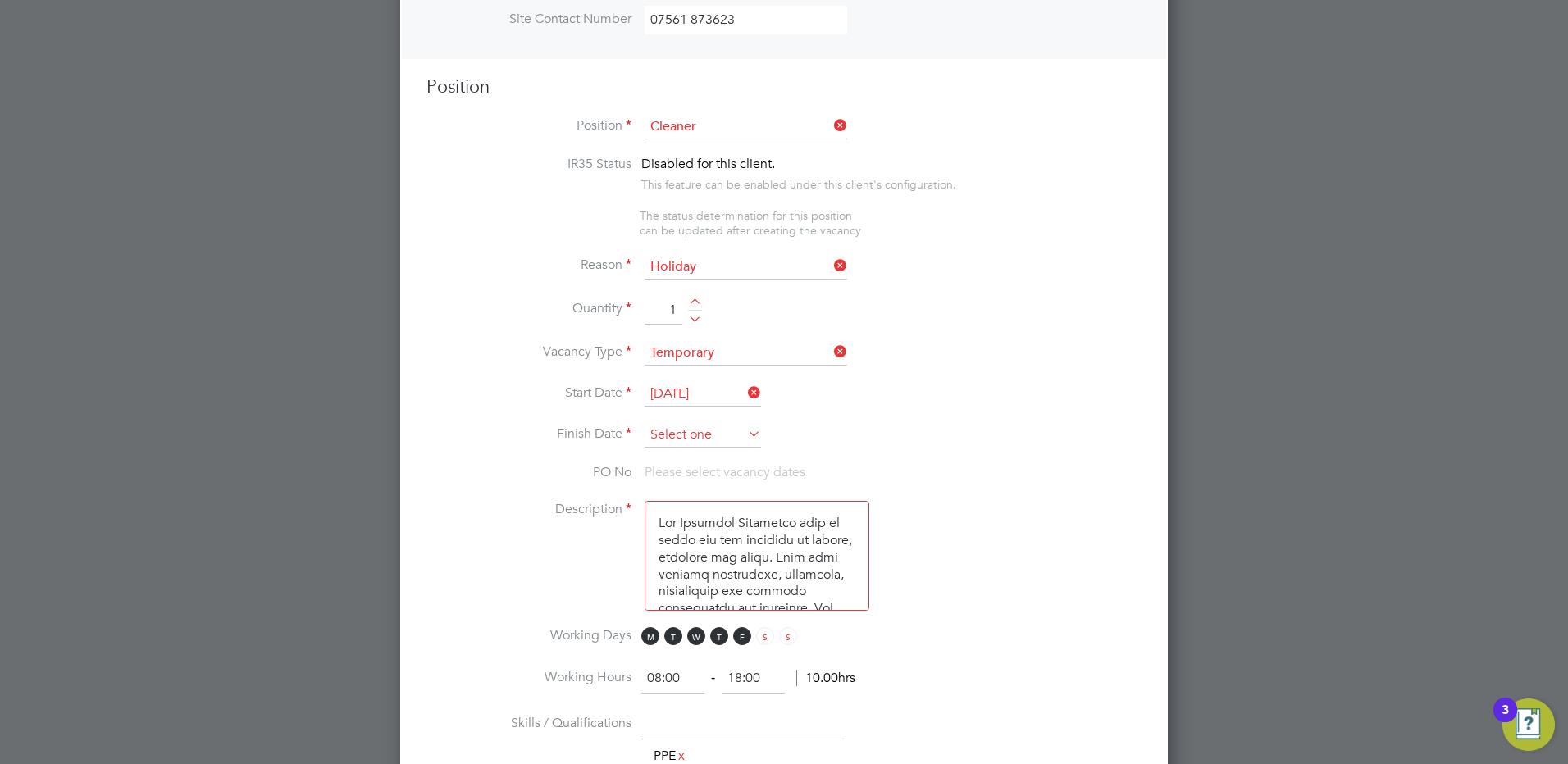
click at [685, 431] on input at bounding box center [702, 435] width 117 height 25
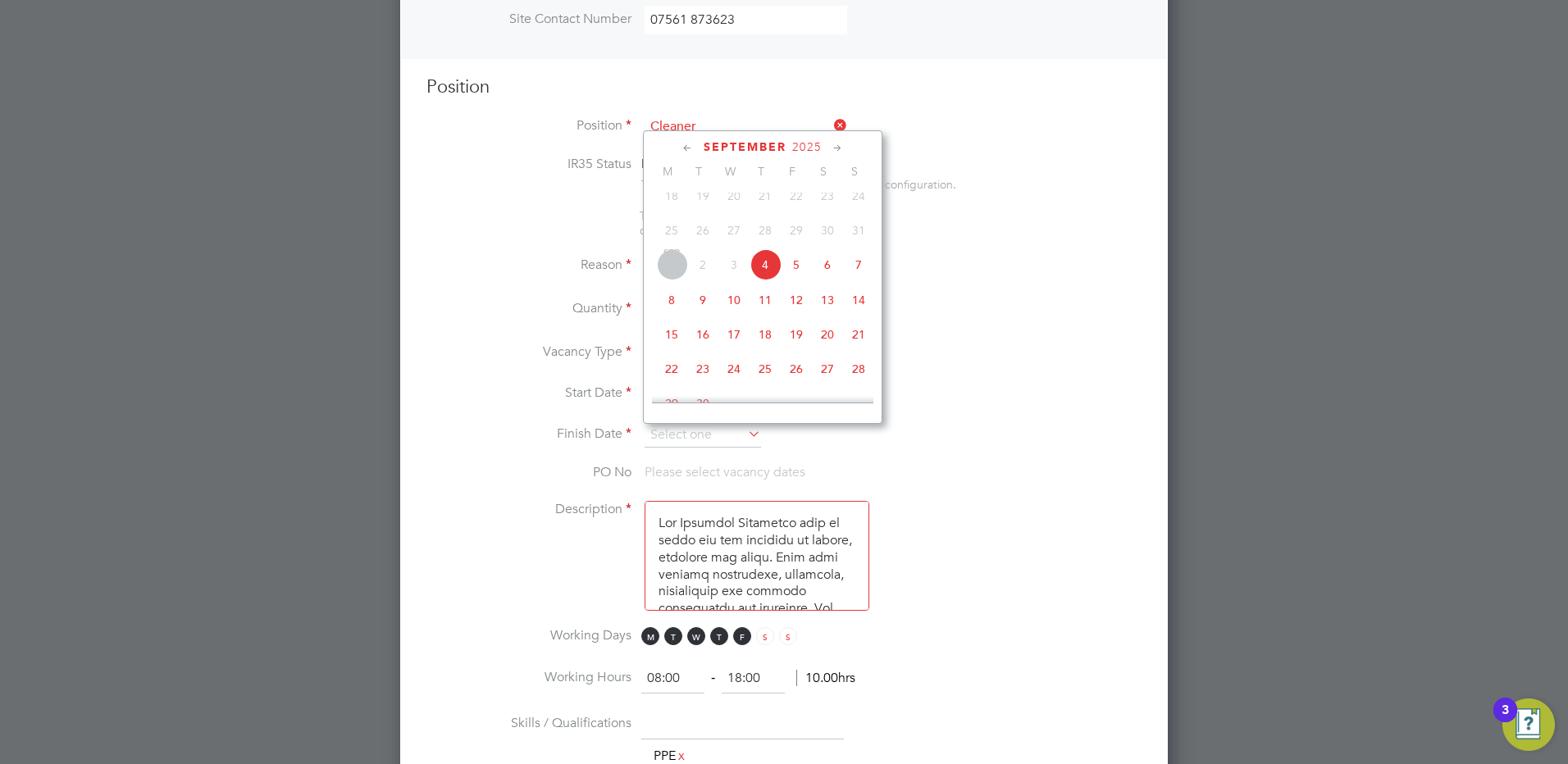
click at [799, 278] on span "5" at bounding box center [796, 265] width 31 height 31
type input "[DATE]"
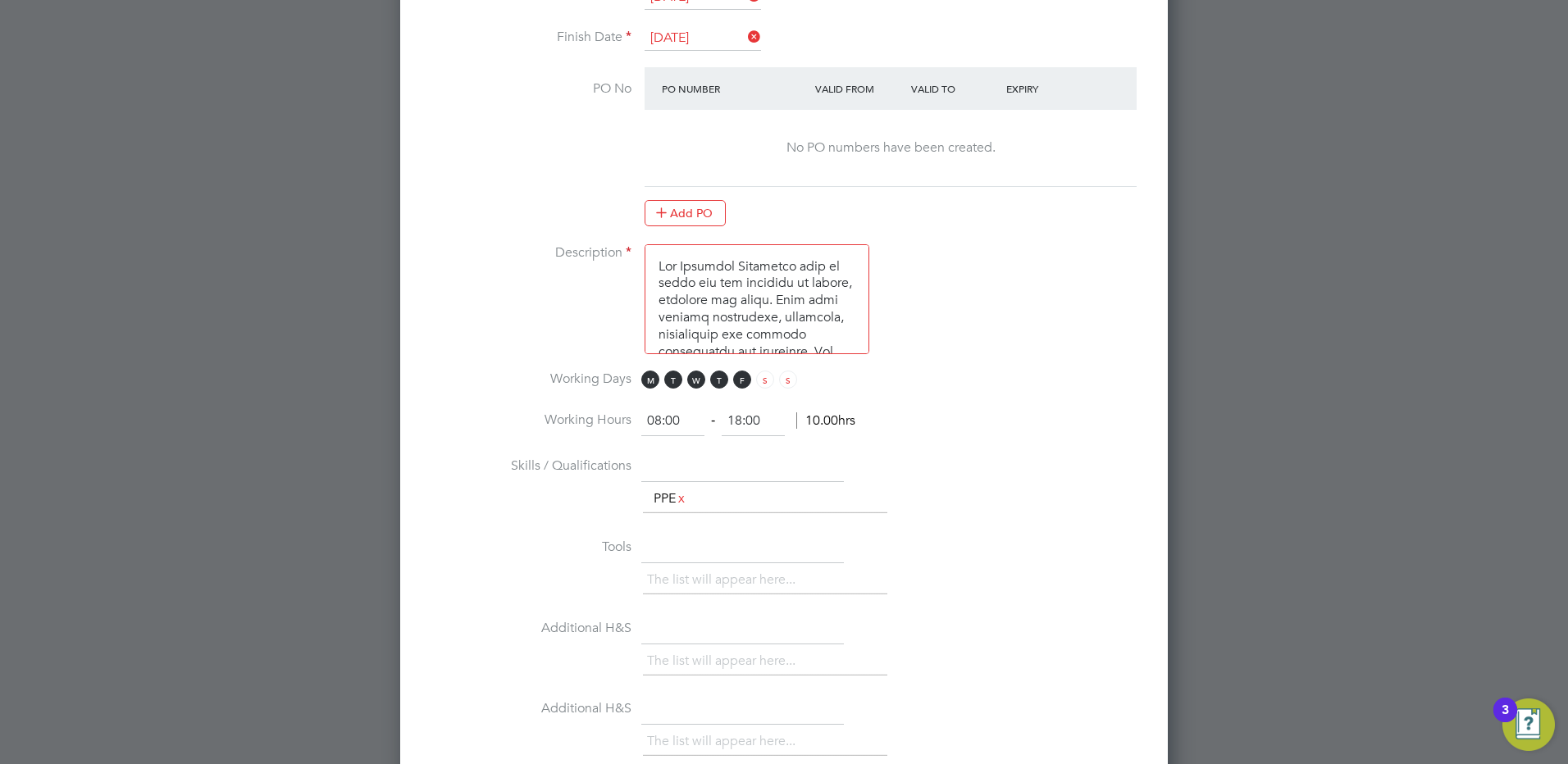
scroll to position [1037, 0]
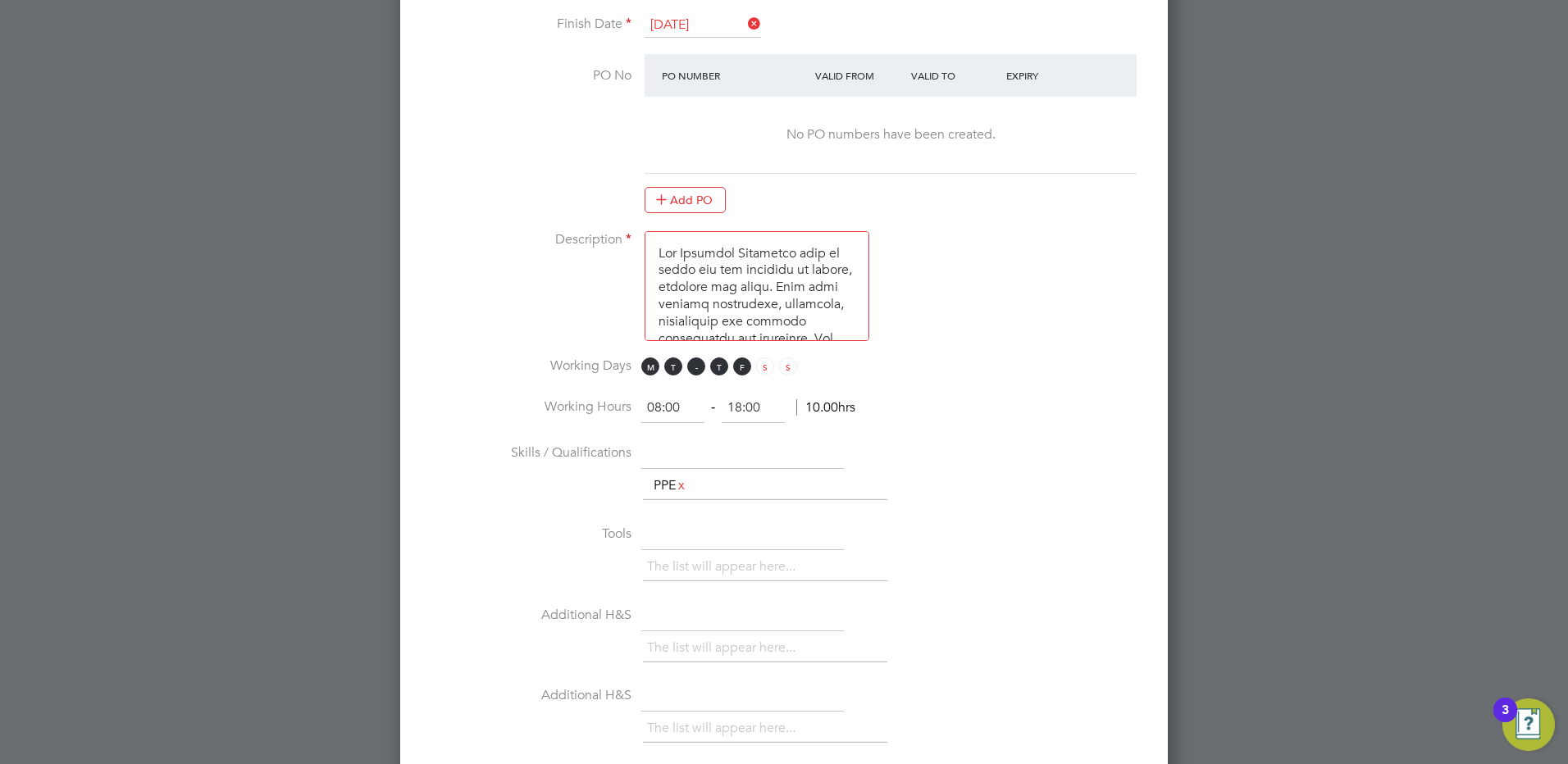
click at [694, 367] on span "W" at bounding box center [695, 366] width 18 height 18
click at [677, 366] on span "T" at bounding box center [672, 366] width 18 height 18
click at [645, 364] on span "M" at bounding box center [650, 366] width 18 height 18
click at [659, 407] on input "08:00" at bounding box center [672, 408] width 63 height 30
type input "14:00"
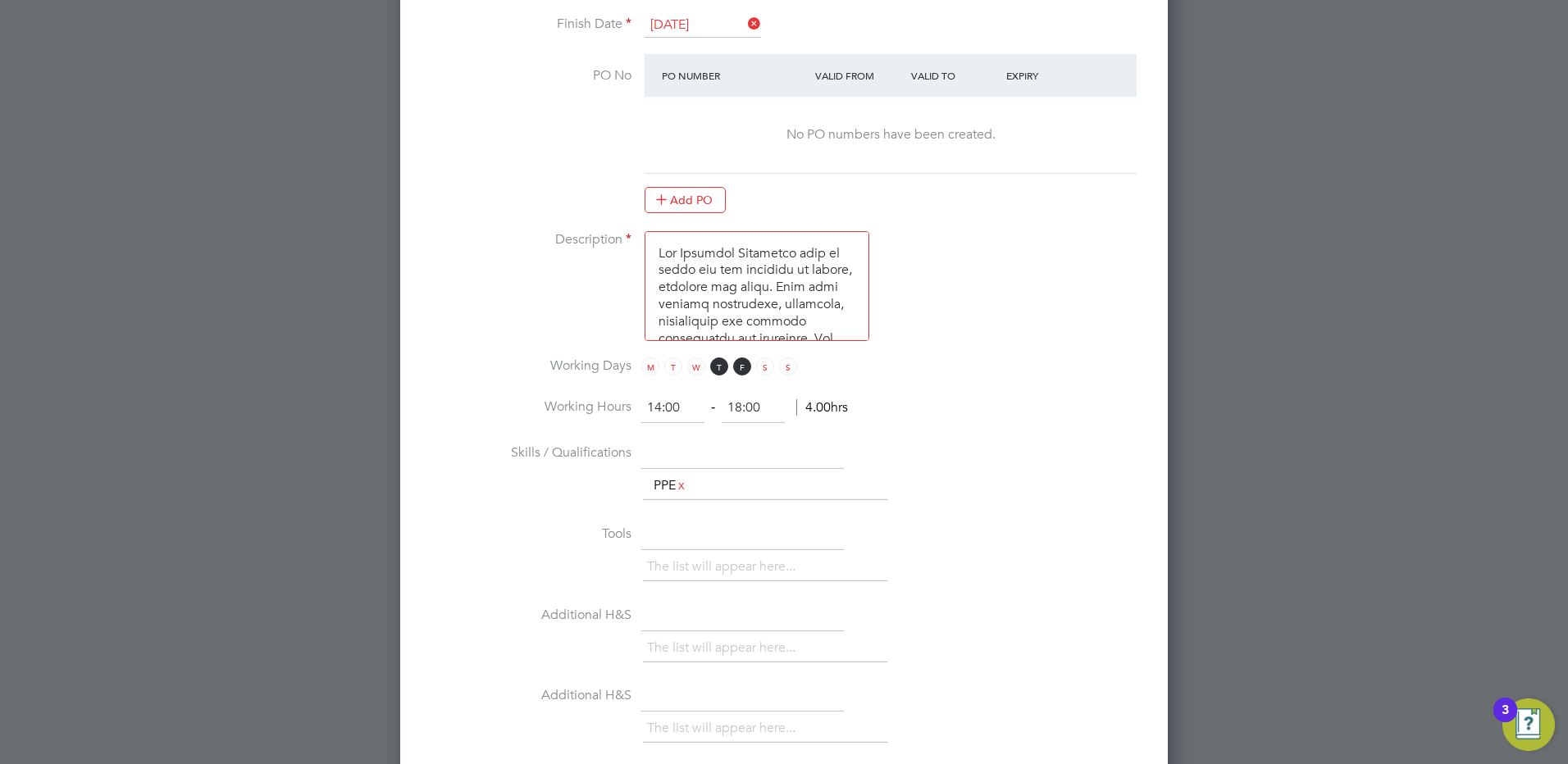
click at [753, 408] on input "18:00" at bounding box center [753, 408] width 63 height 30
type input "18:30"
click at [913, 414] on li "Working Hours 14:00 ‐ 18:30 4.50hrs" at bounding box center [784, 416] width 715 height 46
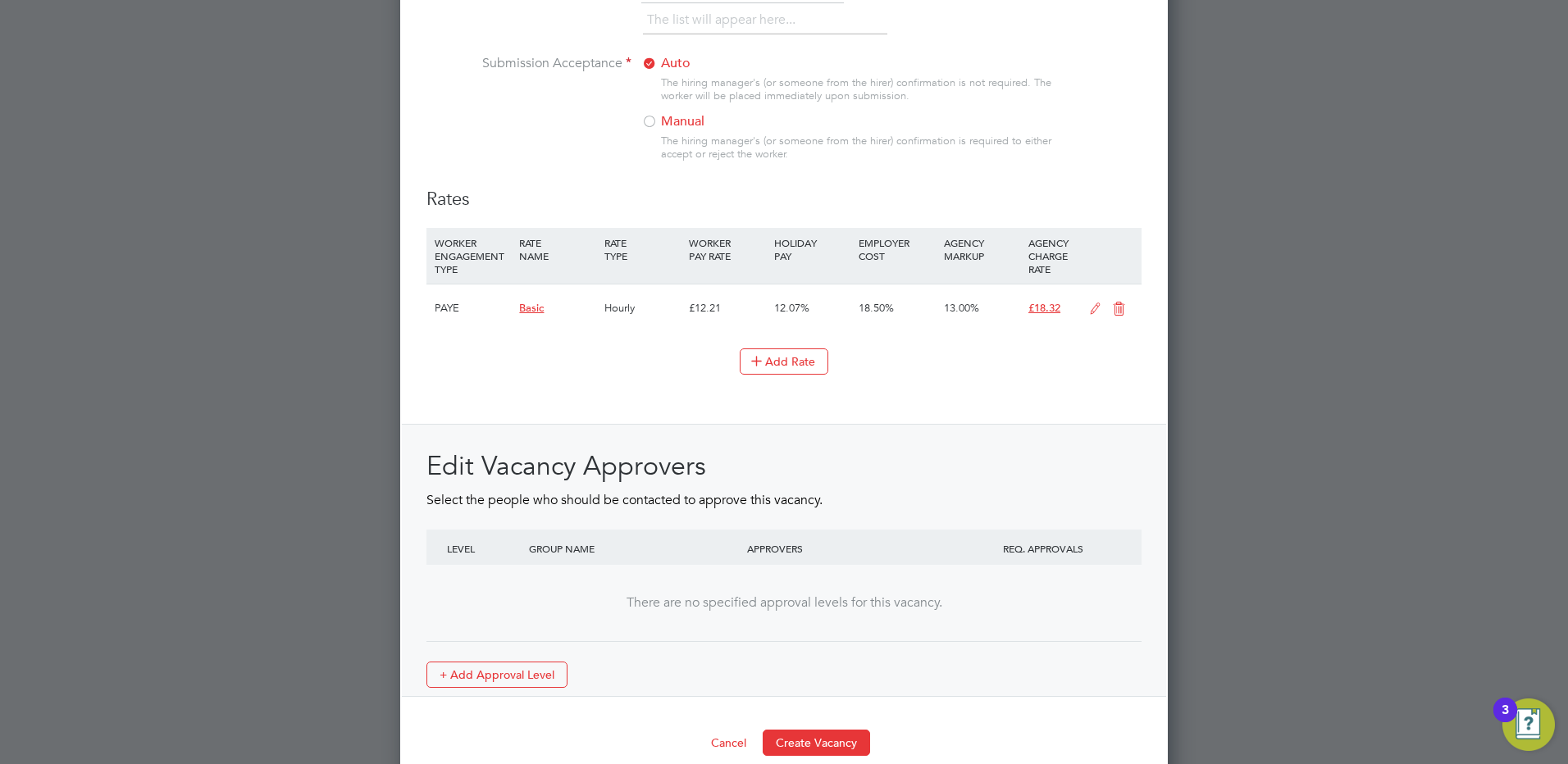
scroll to position [1770, 0]
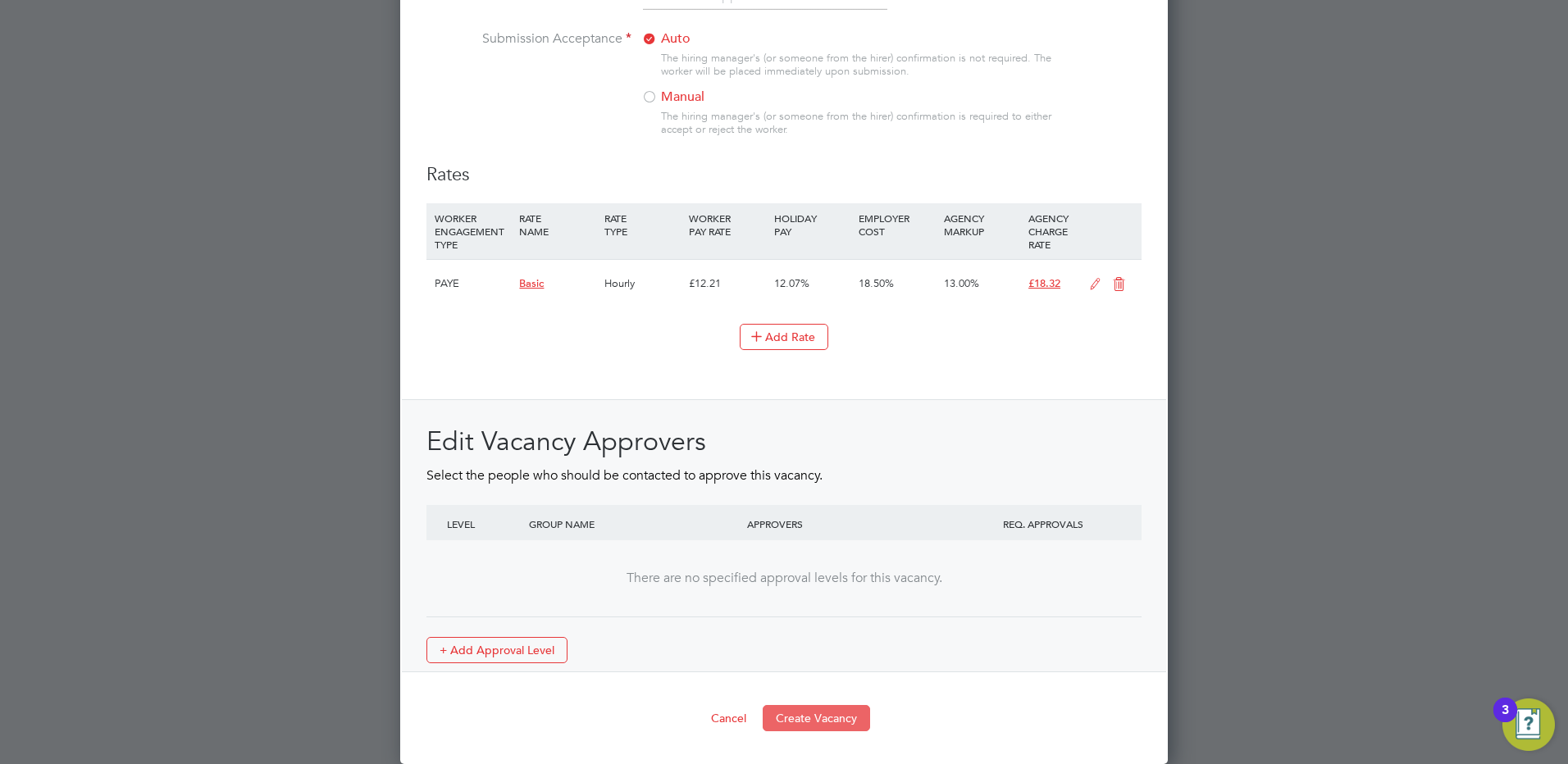
click at [811, 715] on button "Create Vacancy" at bounding box center [816, 717] width 107 height 26
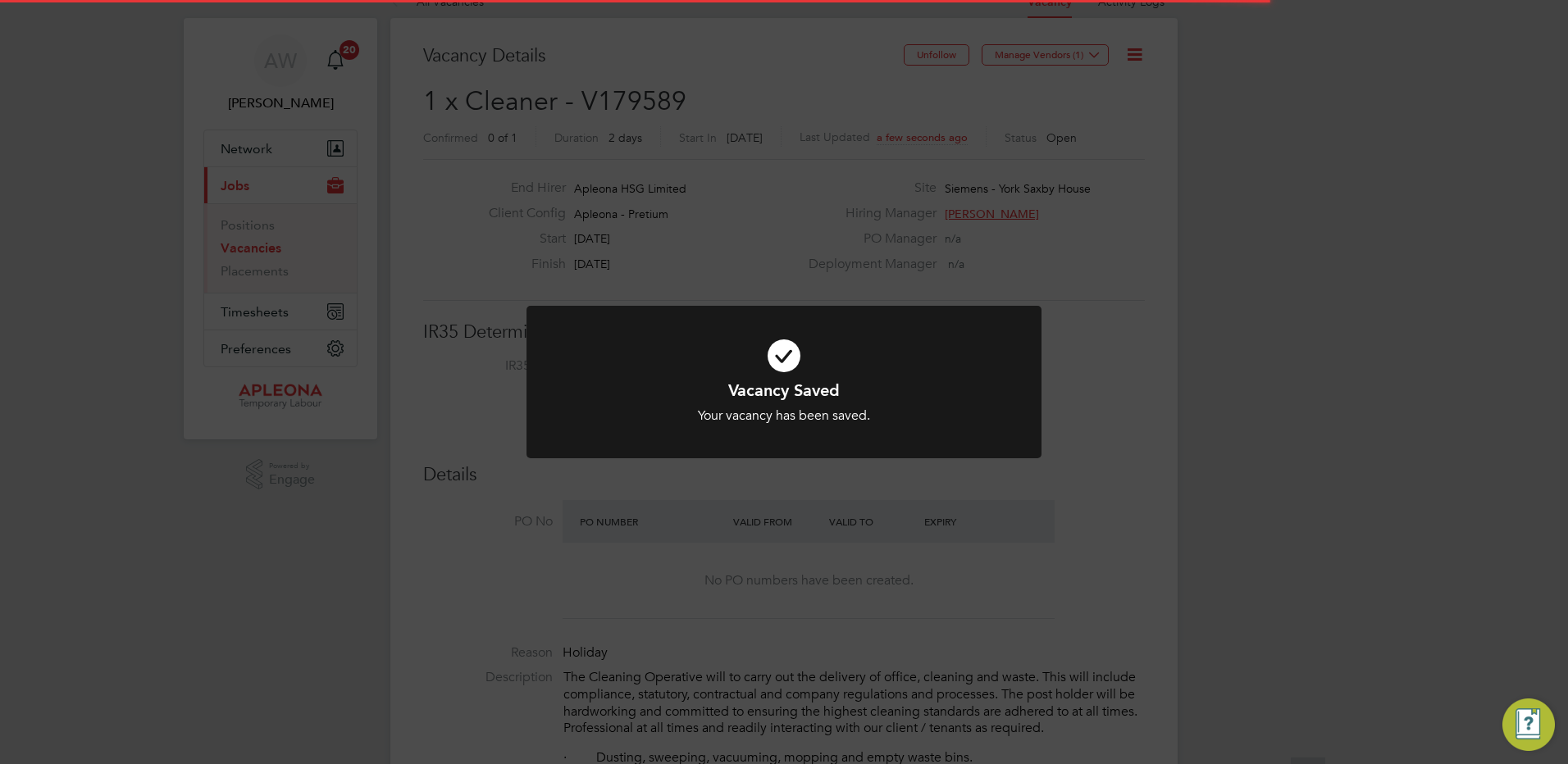
scroll to position [48, 115]
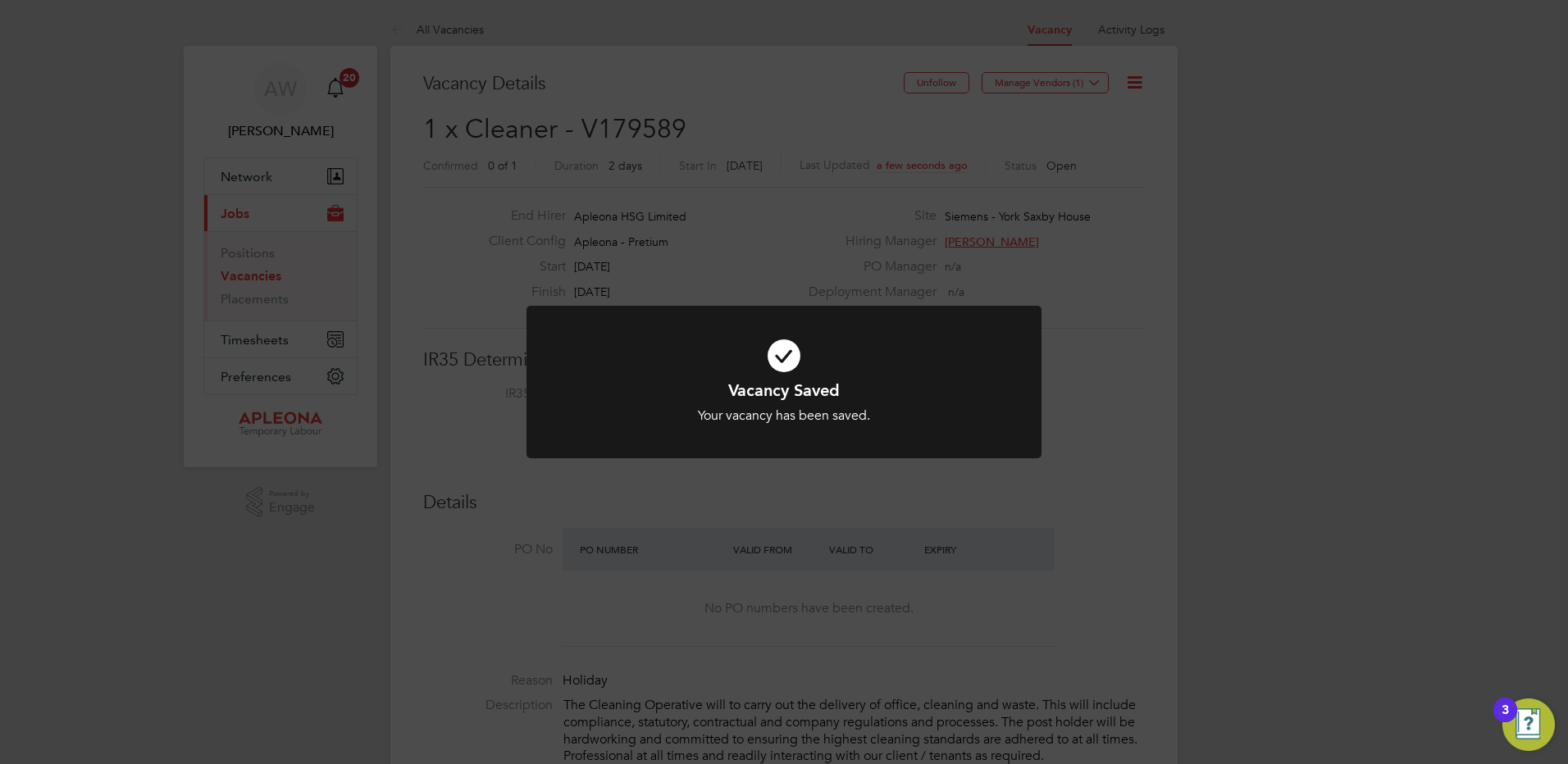
click at [1017, 79] on div "Vacancy Saved Your vacancy has been saved. Cancel Okay" at bounding box center [784, 382] width 1568 height 764
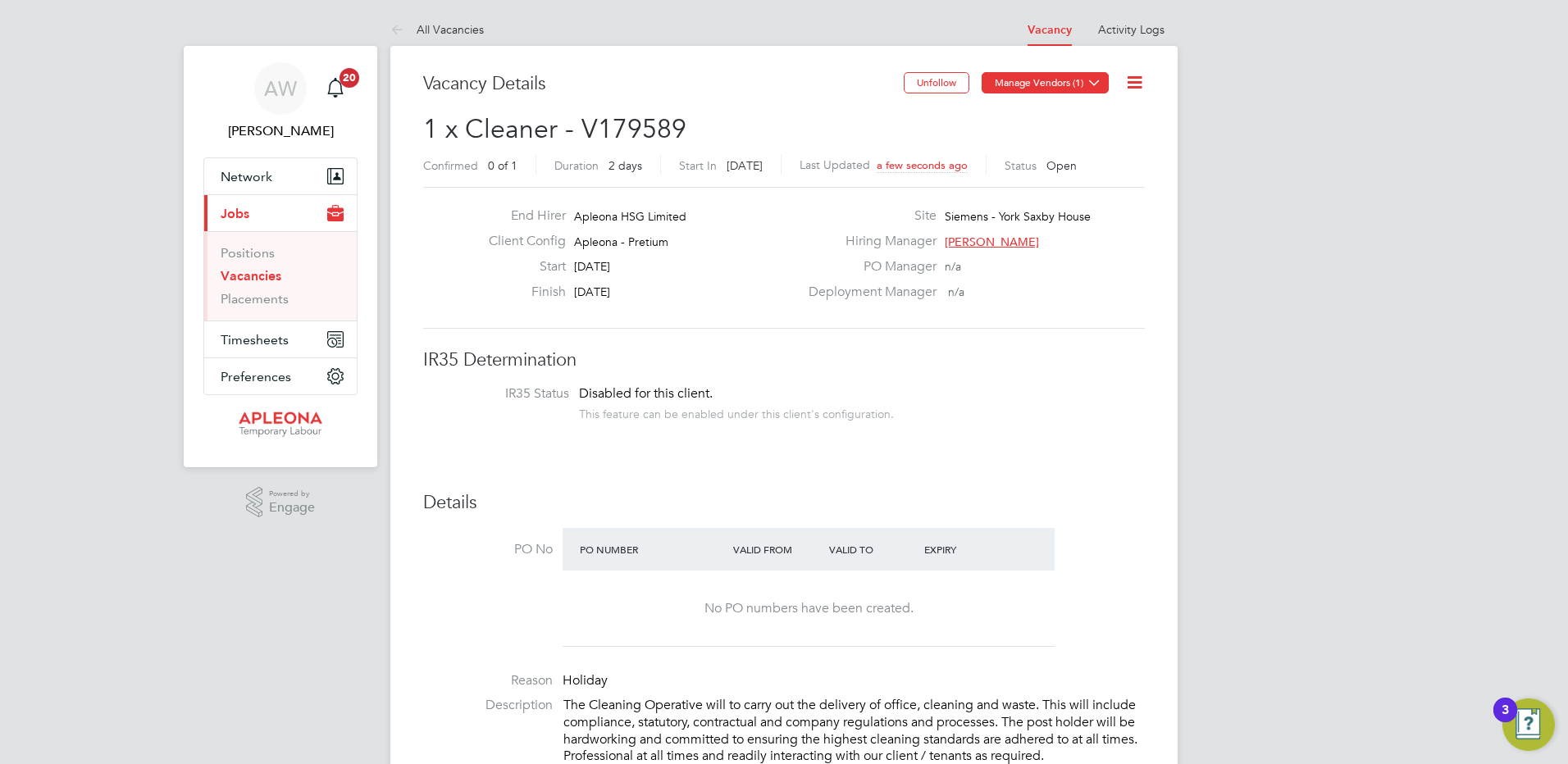
click at [1031, 80] on button "Manage Vendors (1)" at bounding box center [1044, 83] width 127 height 21
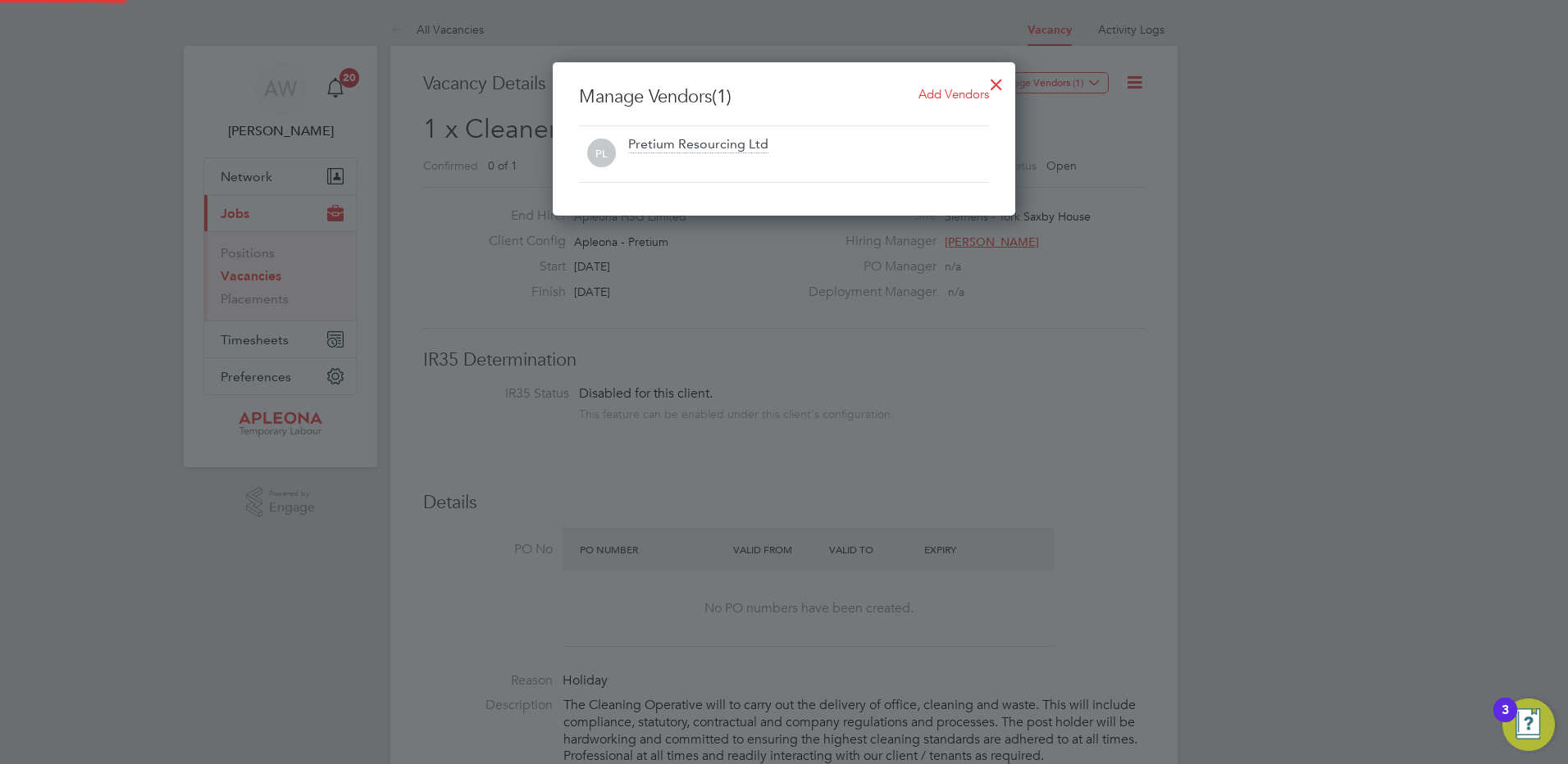
scroll to position [9, 9]
click at [933, 90] on span "Add Vendors" at bounding box center [953, 94] width 71 height 15
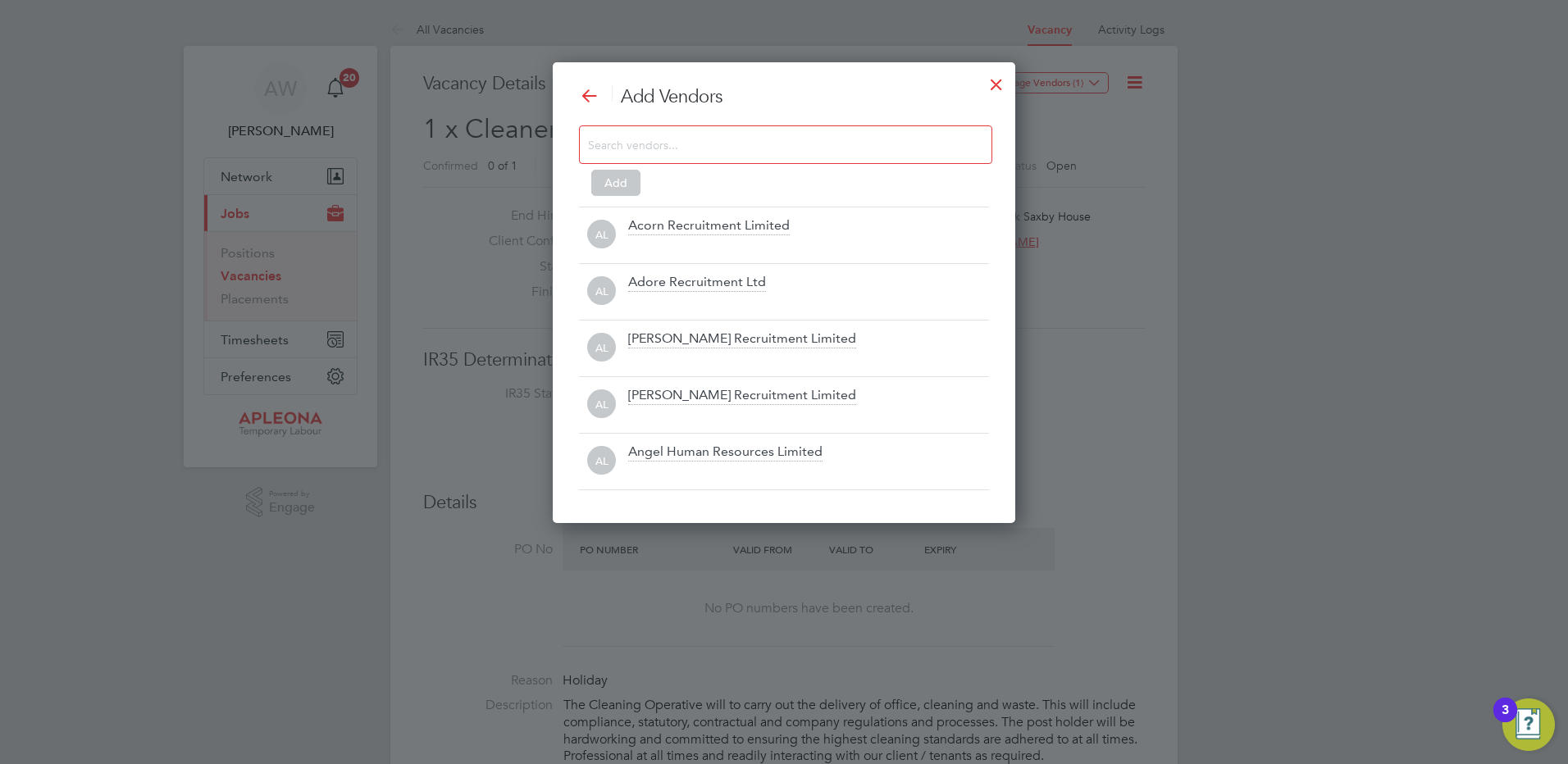
click at [740, 145] on input at bounding box center [772, 144] width 369 height 21
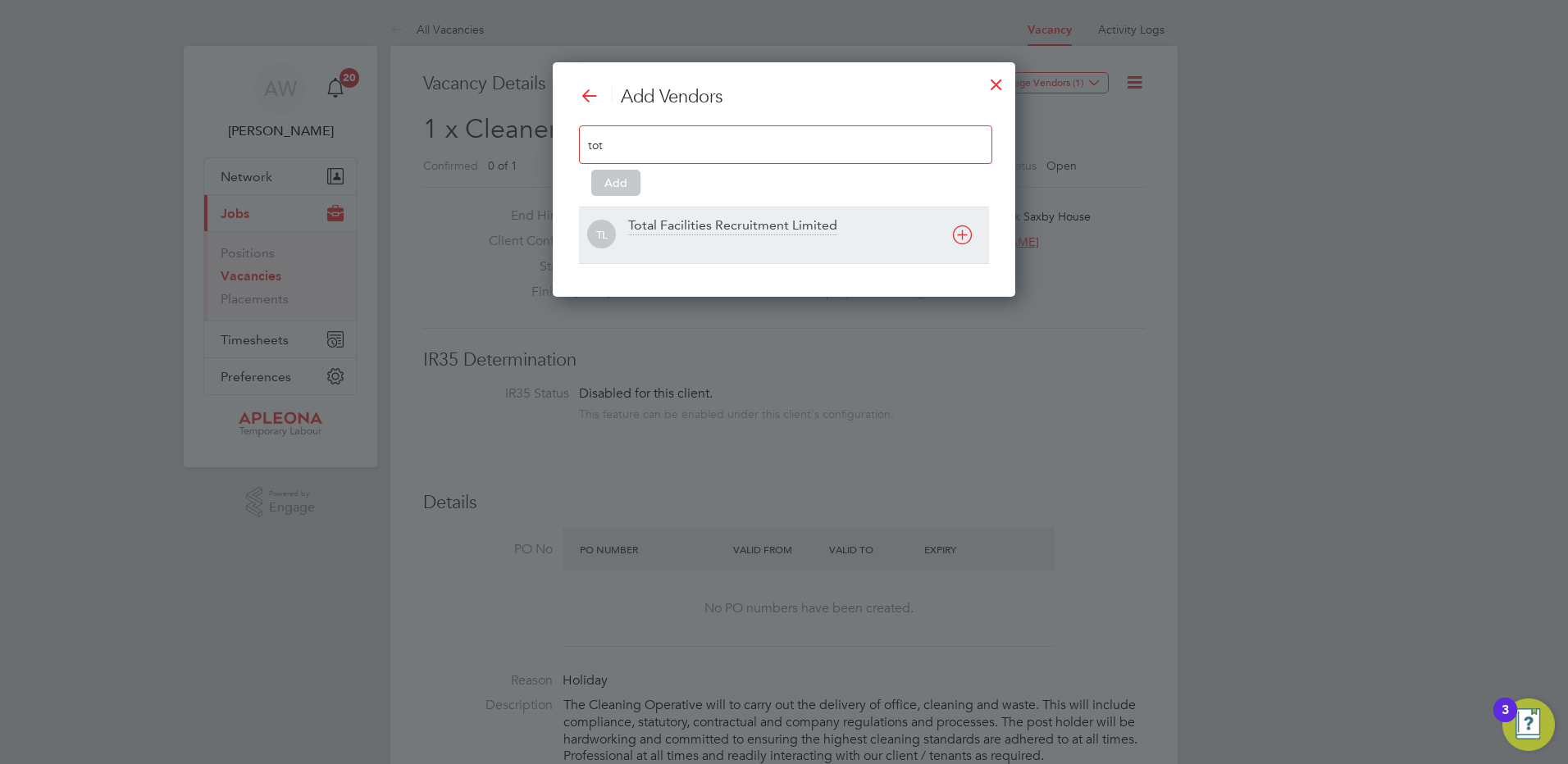
type input "tot"
click at [725, 226] on div "Total Facilities Recruitment Limited" at bounding box center [733, 225] width 209 height 18
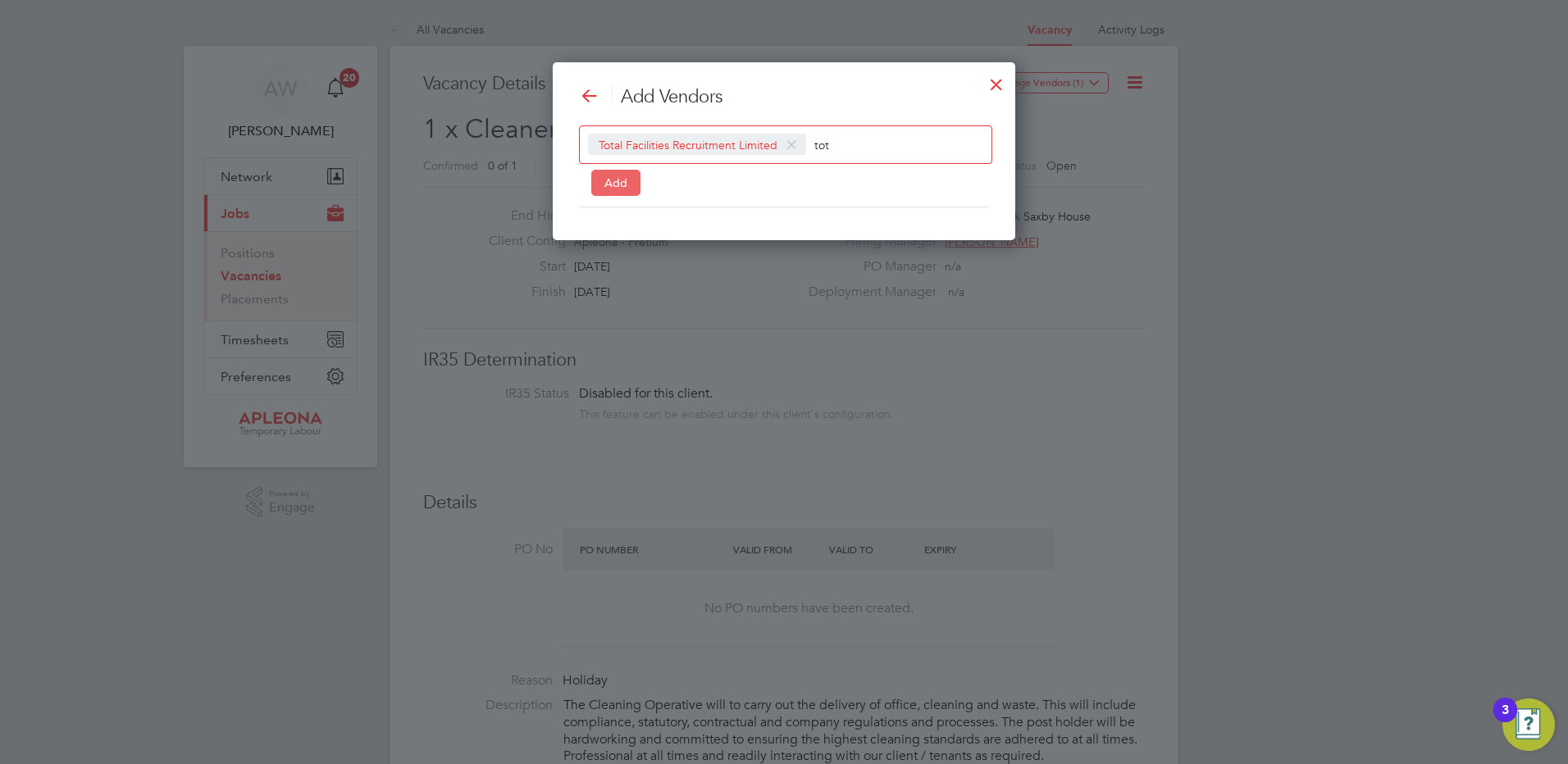
click at [618, 181] on button "Add" at bounding box center [615, 182] width 49 height 26
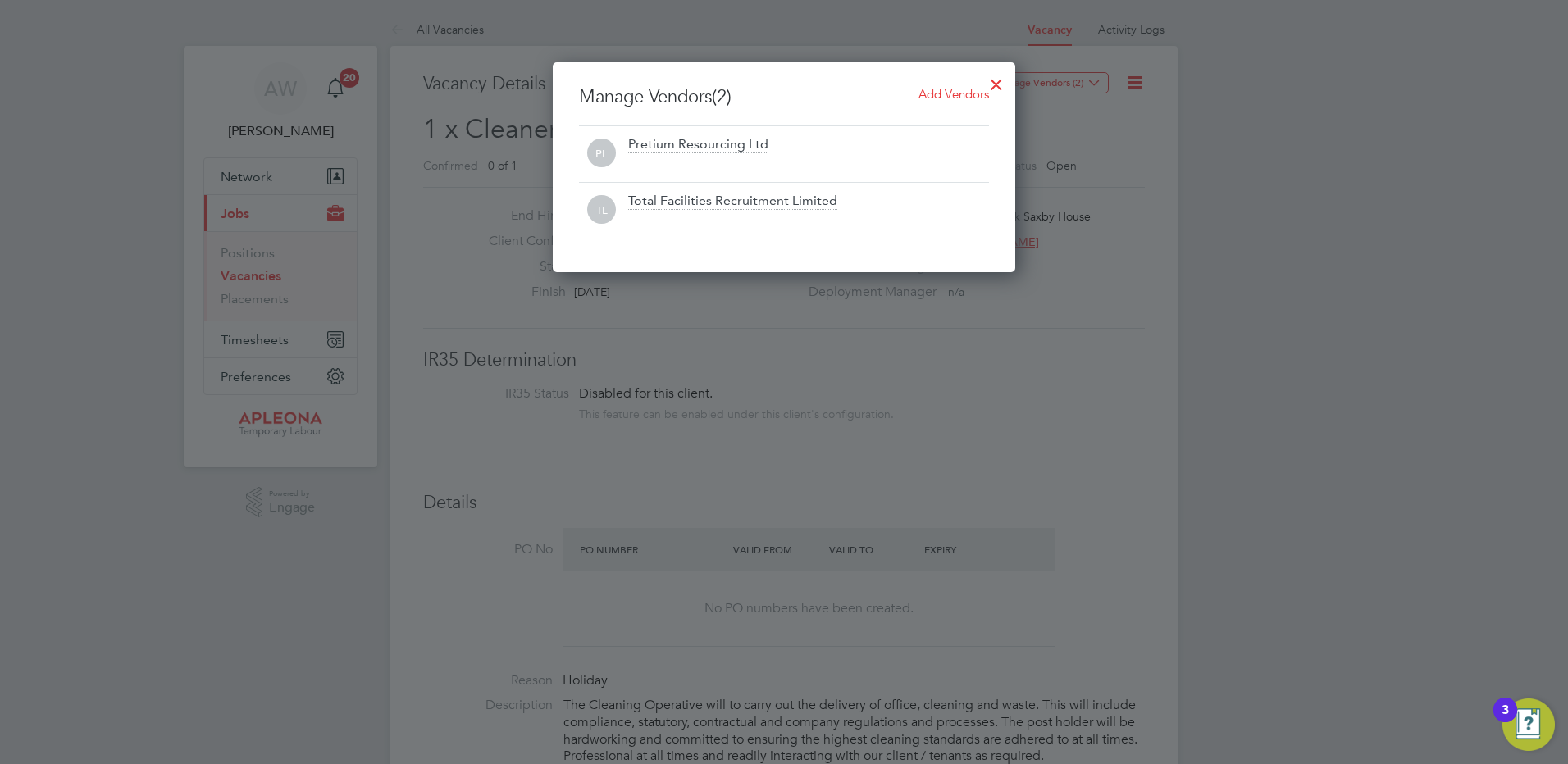
click at [995, 83] on div at bounding box center [996, 80] width 30 height 30
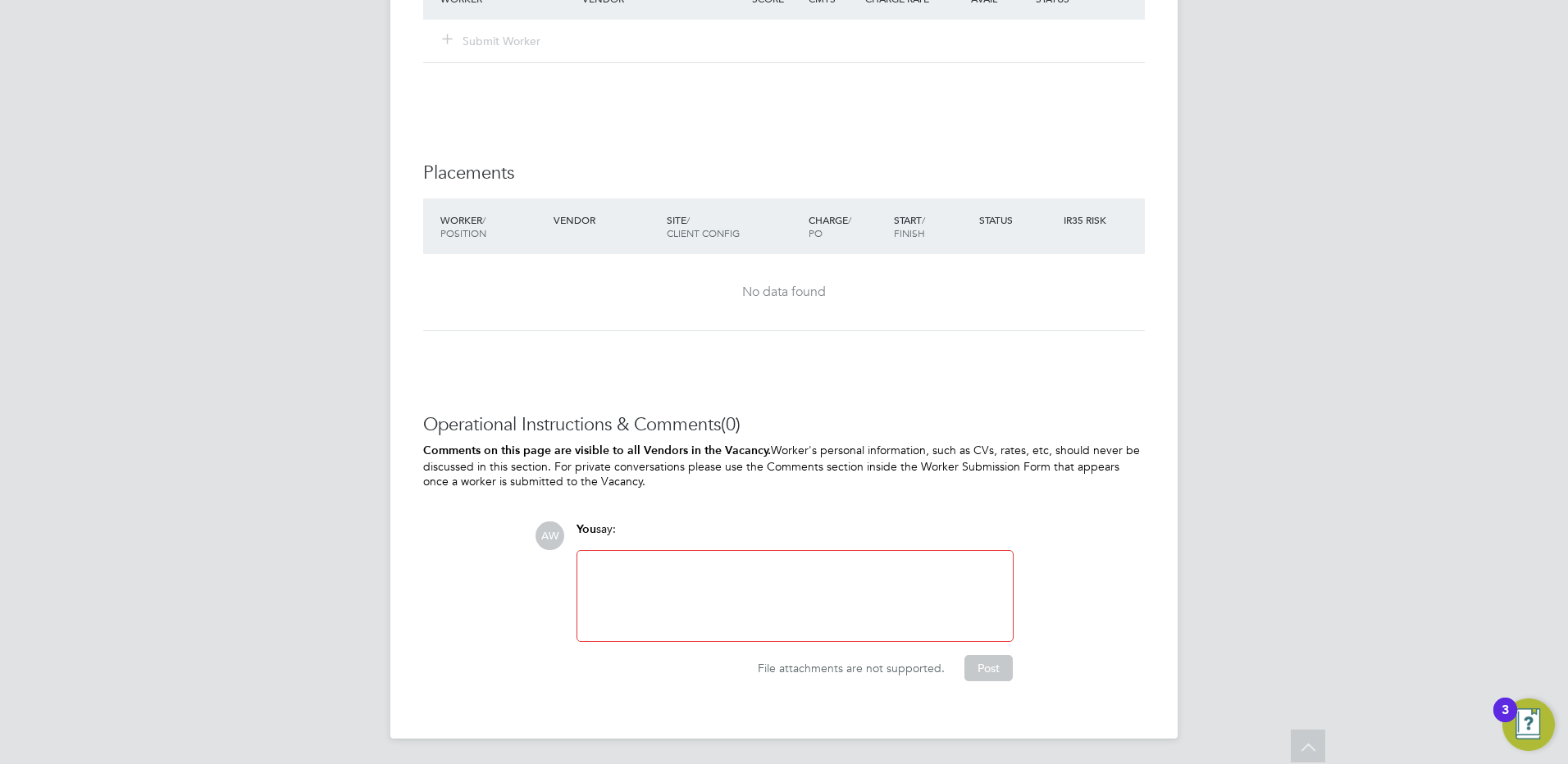
click at [598, 561] on div at bounding box center [795, 596] width 415 height 71
click at [979, 670] on button "Post" at bounding box center [988, 668] width 49 height 26
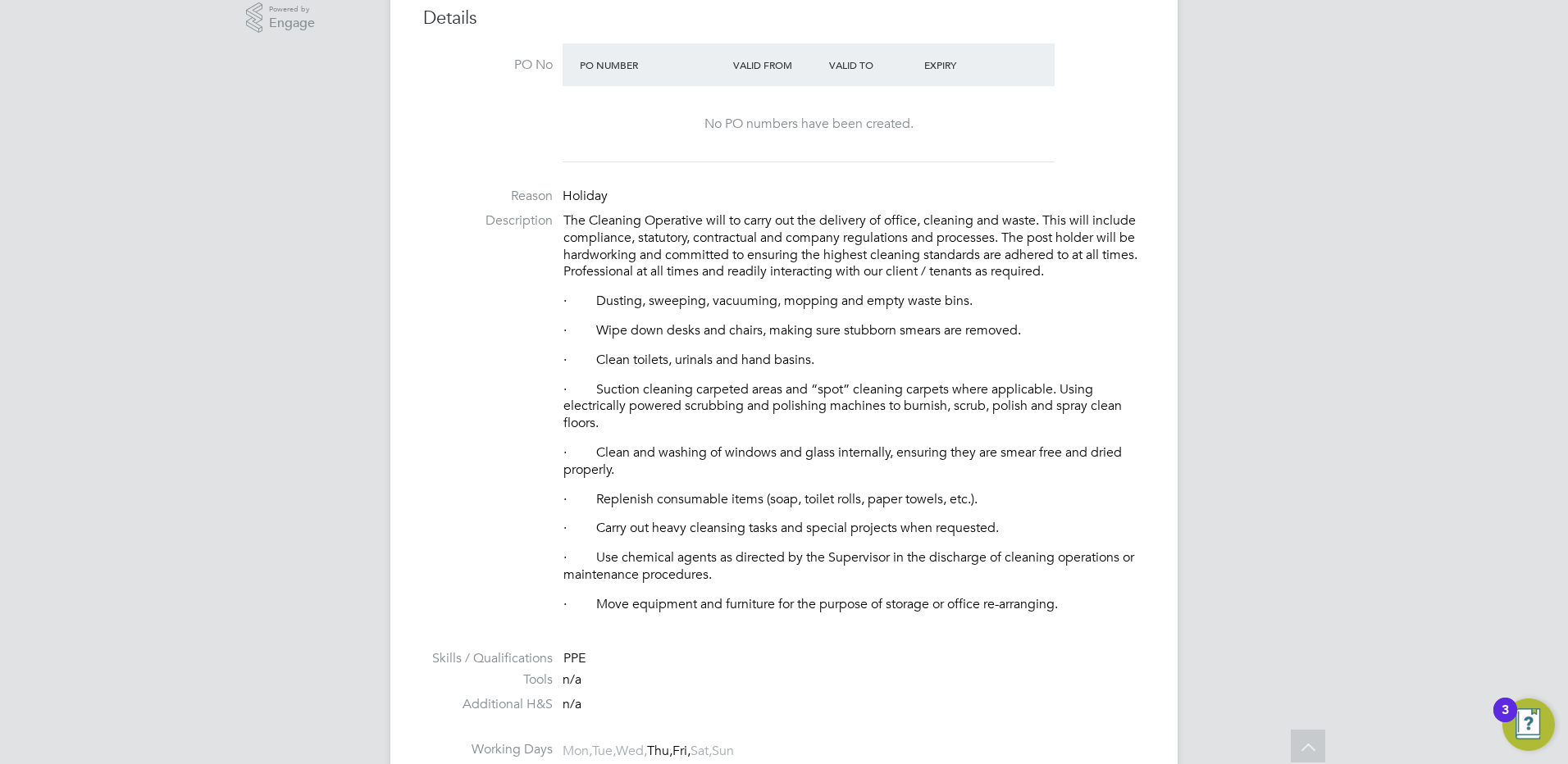
scroll to position [0, 0]
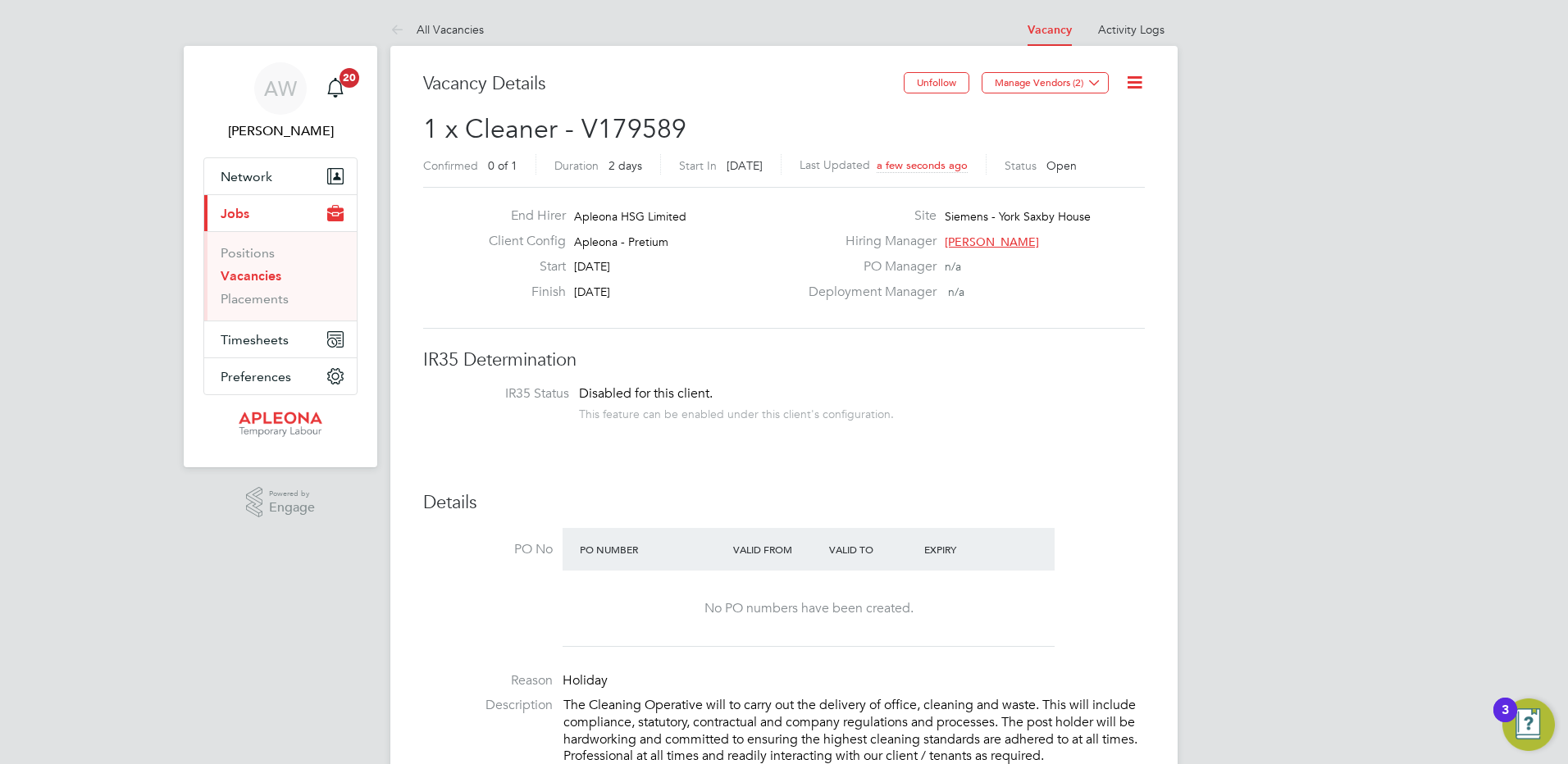
click at [240, 278] on link "Vacancies" at bounding box center [250, 276] width 60 height 15
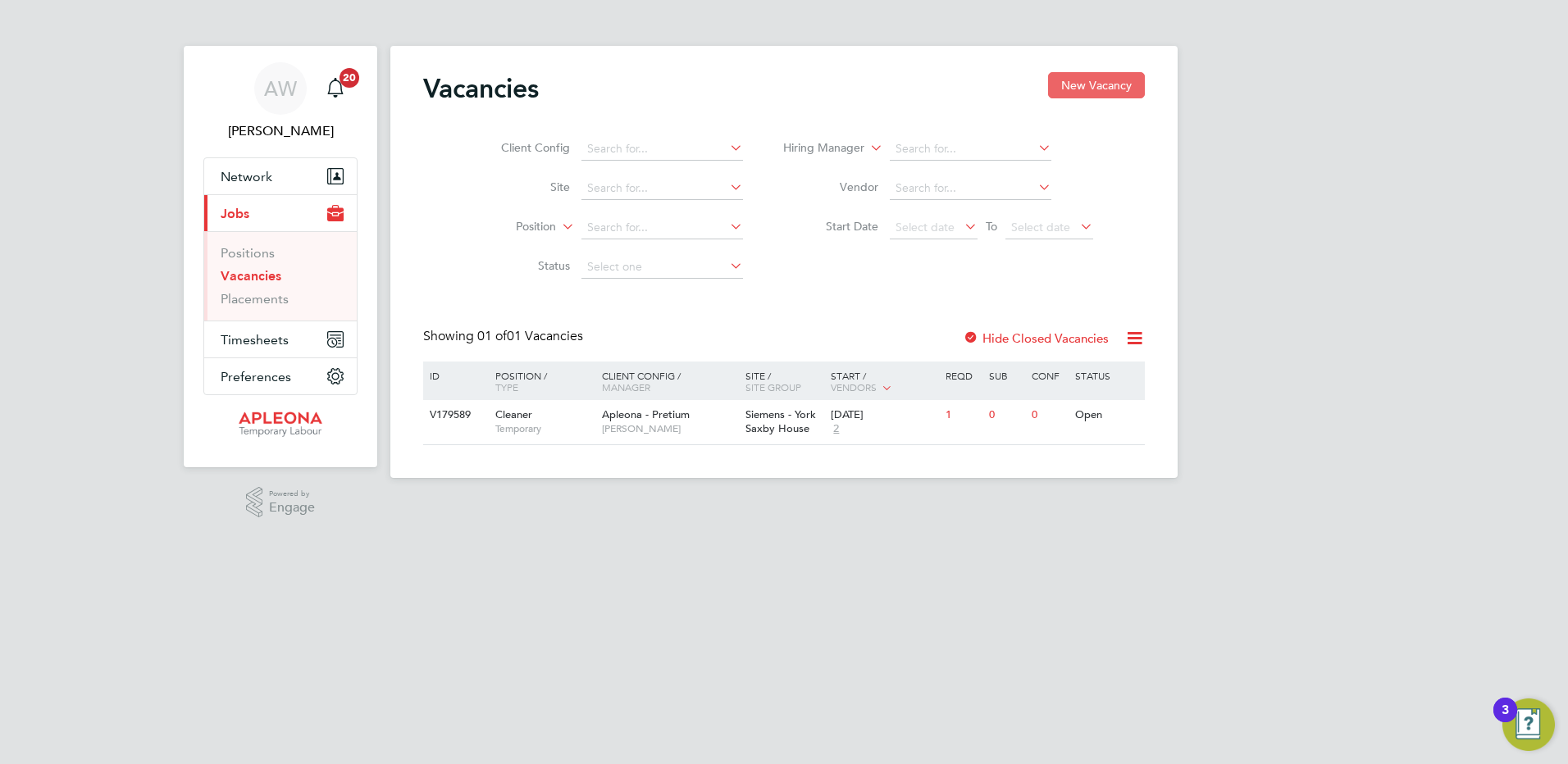
click at [1090, 90] on button "New Vacancy" at bounding box center [1096, 85] width 97 height 26
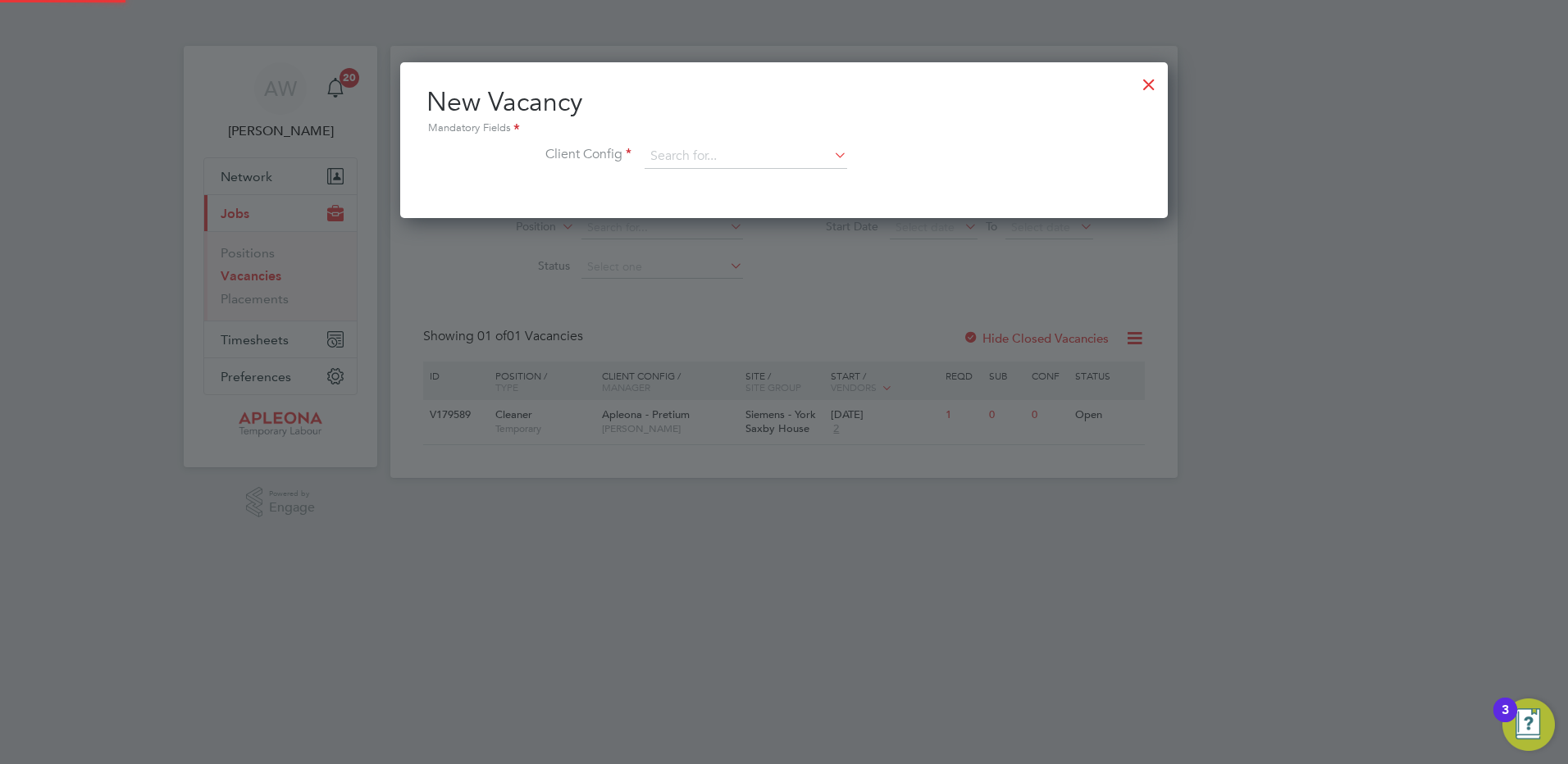
scroll to position [156, 768]
click at [654, 156] on input at bounding box center [746, 157] width 203 height 25
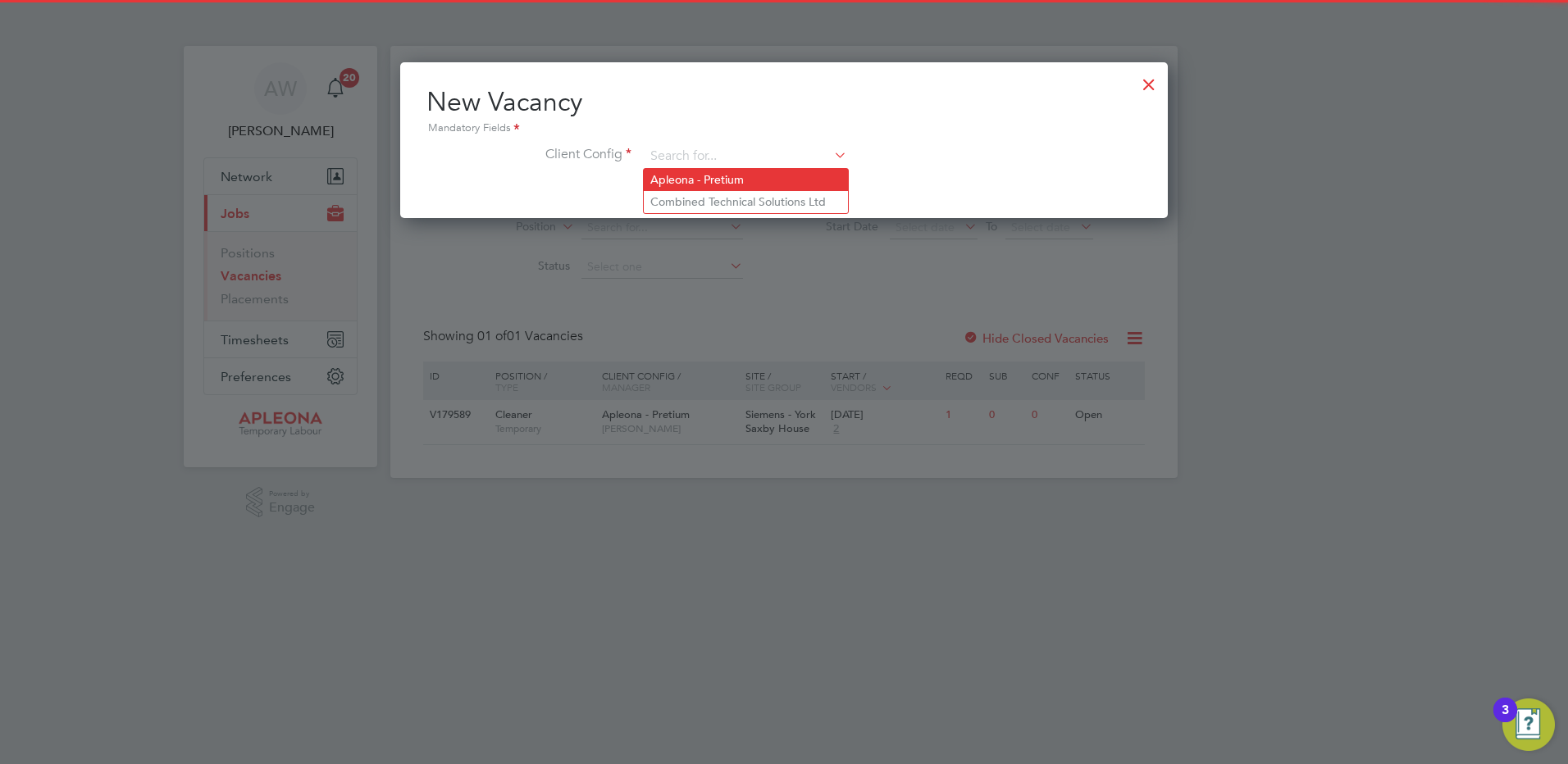
click at [665, 175] on li "Apleona - Pretium" at bounding box center [746, 180] width 204 height 22
type input "Apleona - Pretium"
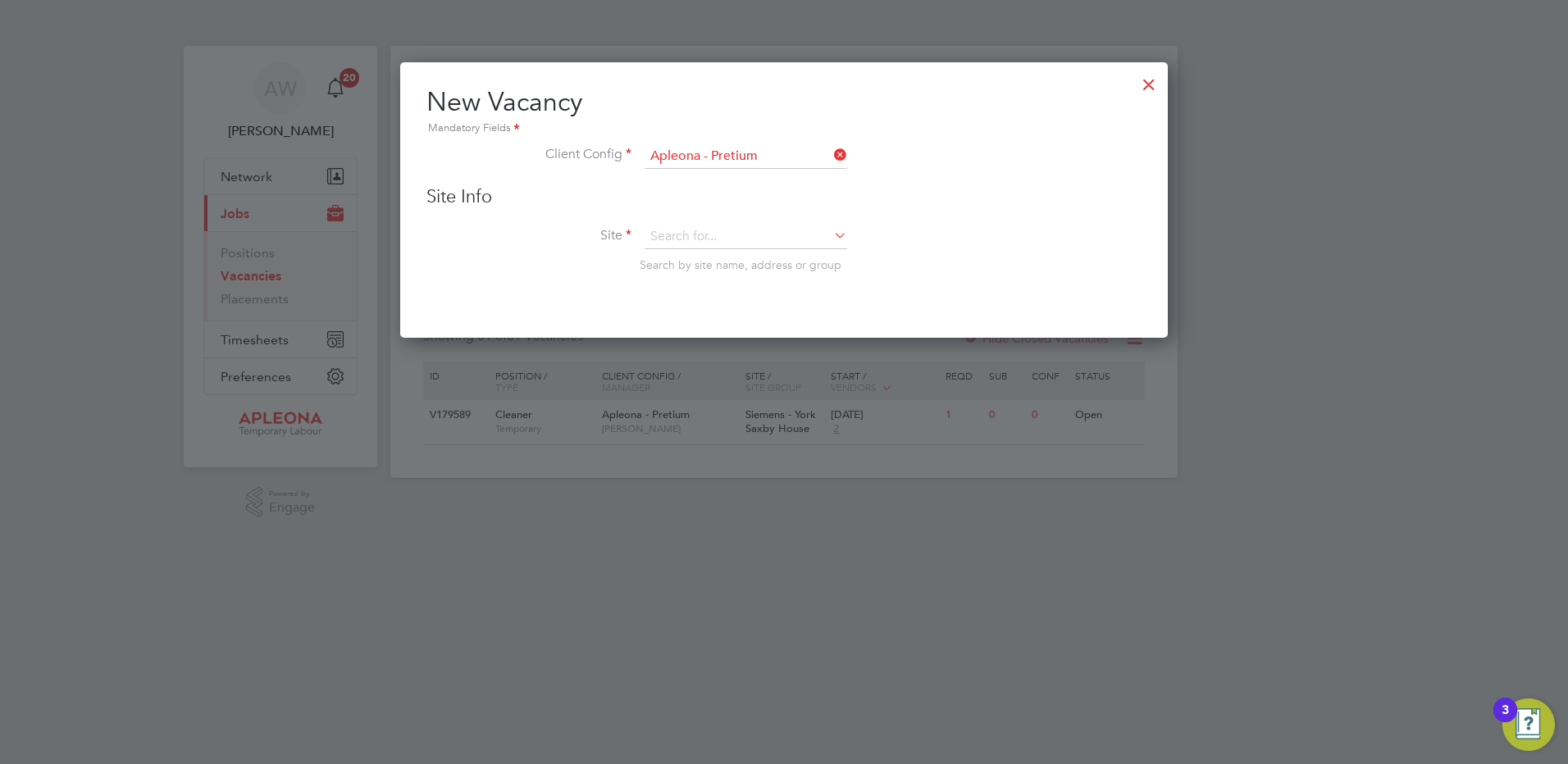
scroll to position [277, 768]
click at [670, 234] on input at bounding box center [746, 237] width 203 height 25
click at [701, 256] on b "-" at bounding box center [700, 260] width 3 height 14
type input "Siemens - The Catalyst"
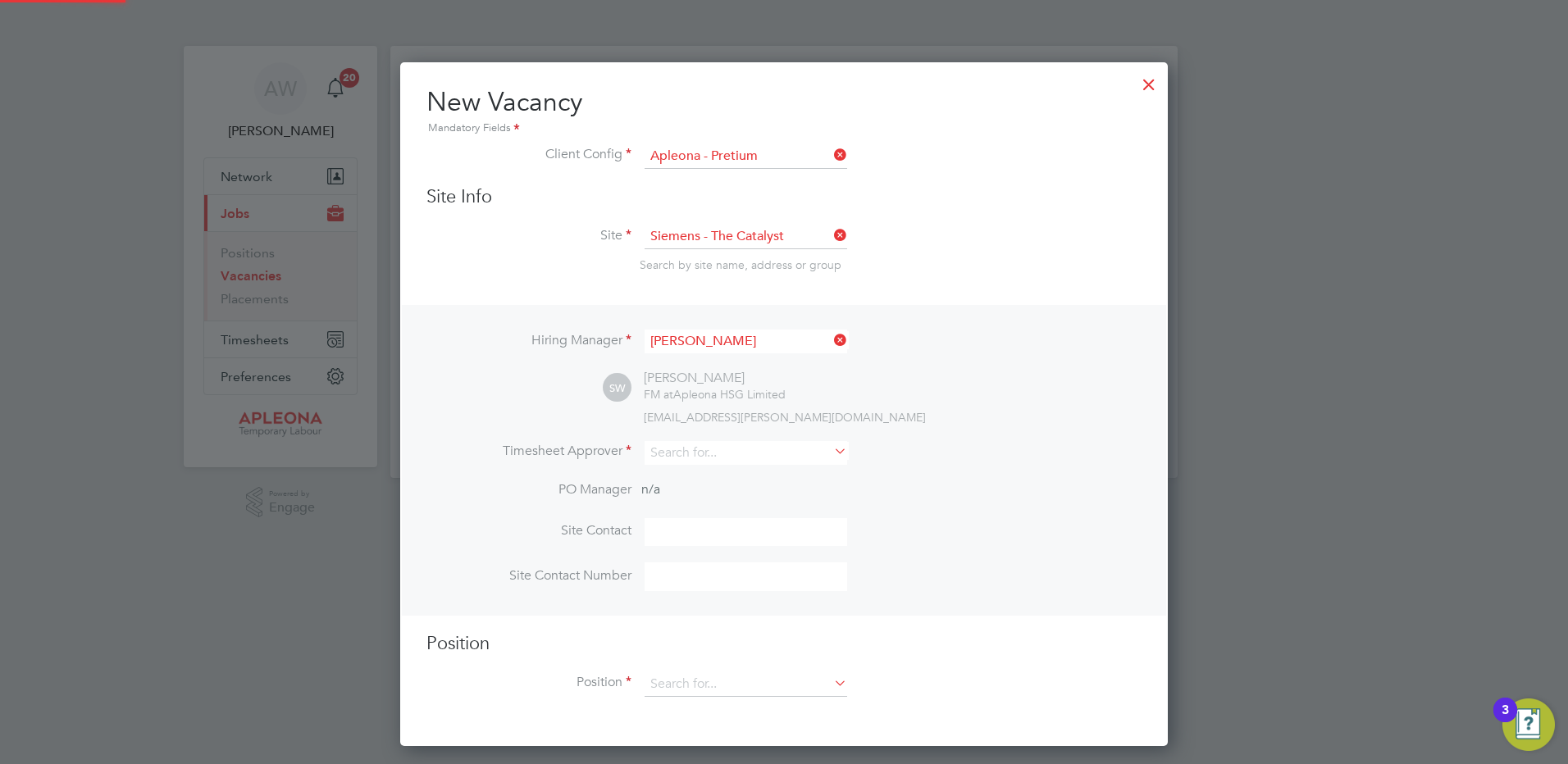
scroll to position [685, 768]
click at [685, 451] on input at bounding box center [746, 453] width 203 height 24
click at [701, 482] on li "[PERSON_NAME]" at bounding box center [746, 476] width 204 height 22
type input "[PERSON_NAME]"
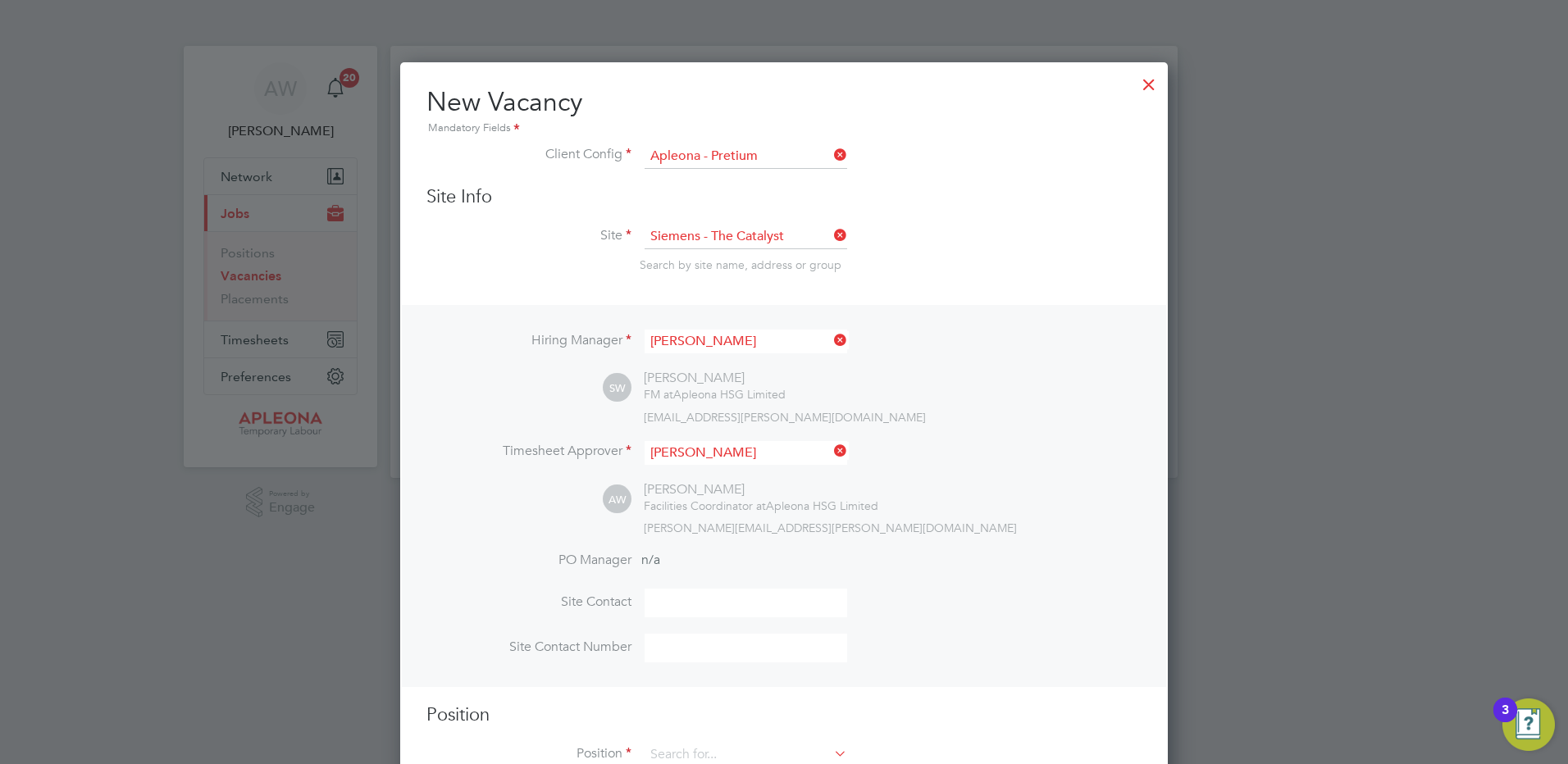
scroll to position [9, 9]
click at [661, 605] on input at bounding box center [746, 603] width 203 height 29
type input "[PERSON_NAME]"
type input "07561 873623"
type input "Cleaner"
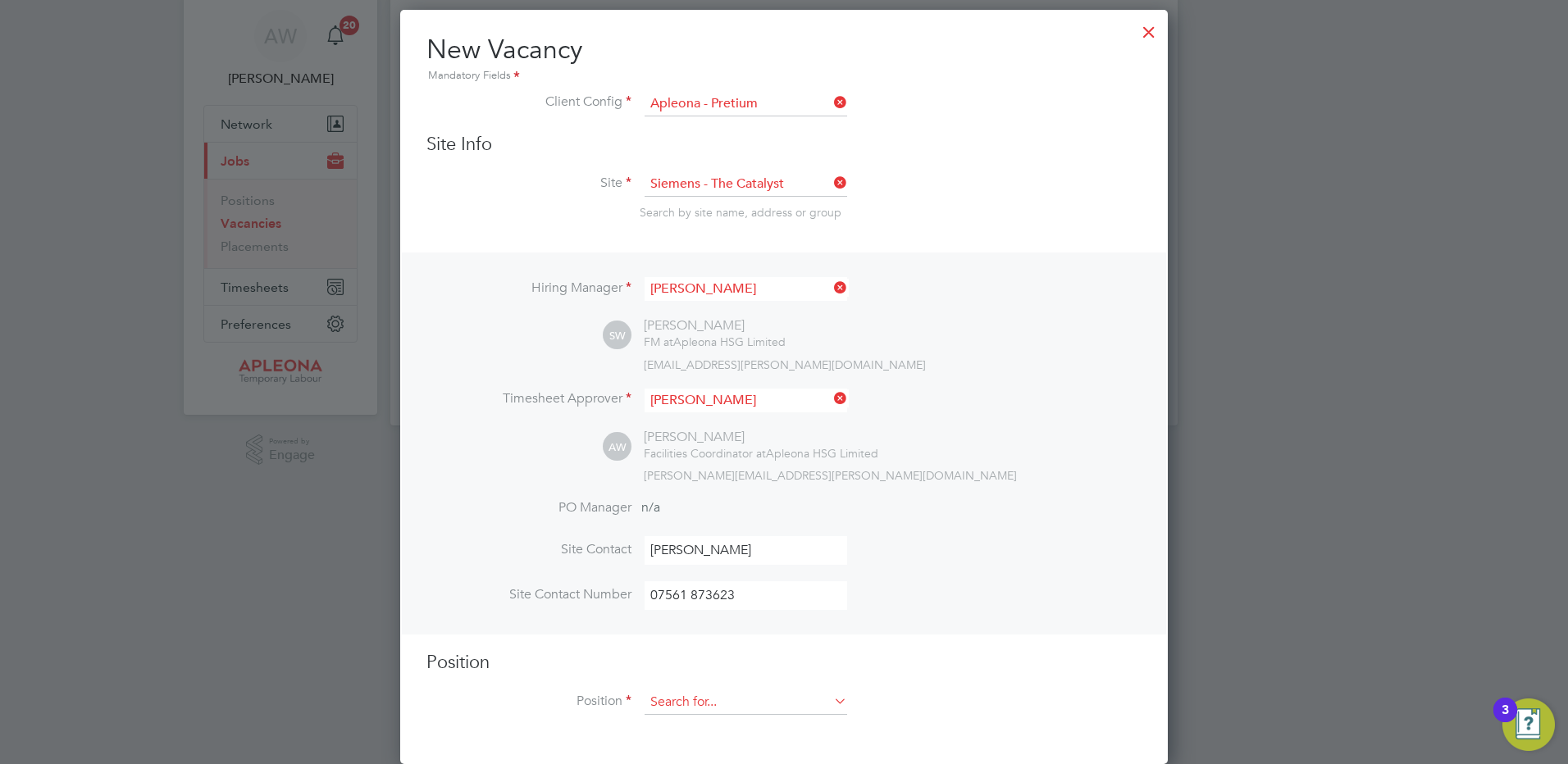
click at [667, 705] on input at bounding box center [746, 702] width 203 height 25
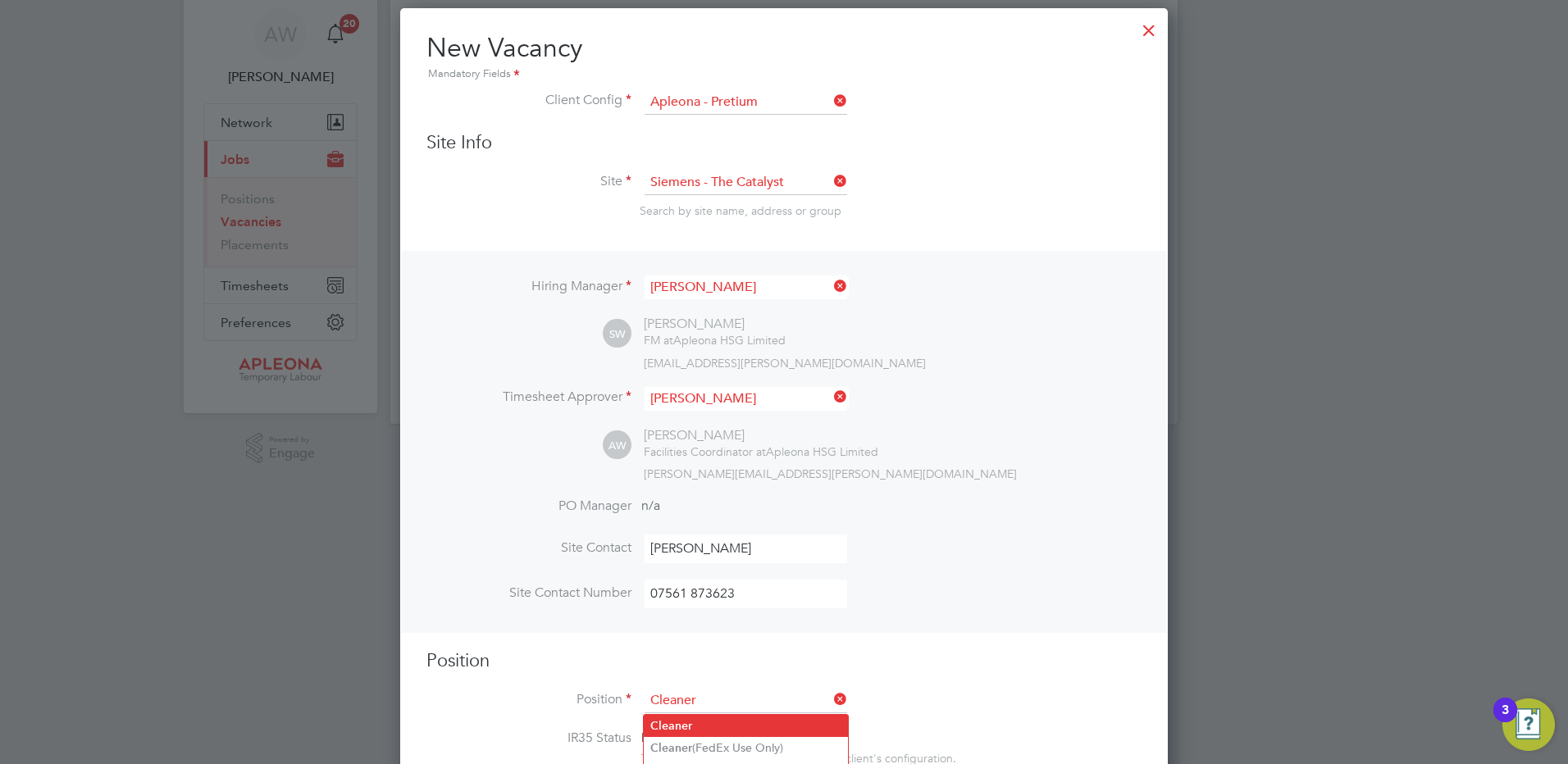
type input "Cleaner"
click at [658, 723] on b "Cleaner" at bounding box center [671, 726] width 42 height 14
type textarea "Lor Ipsumdol Sitametco adip el seddo eiu tem incididu ut labore, etdolore mag a…"
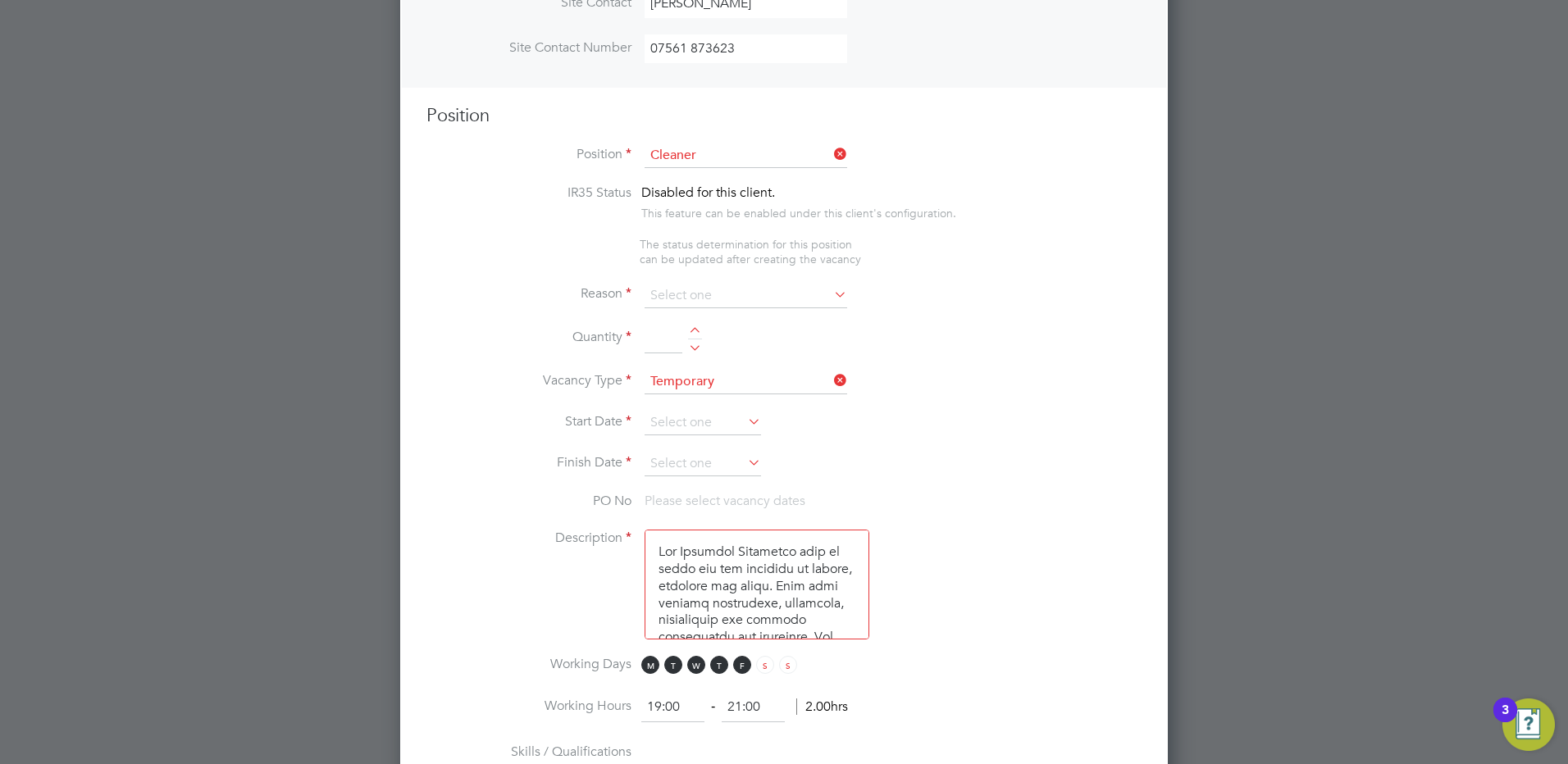
scroll to position [628, 0]
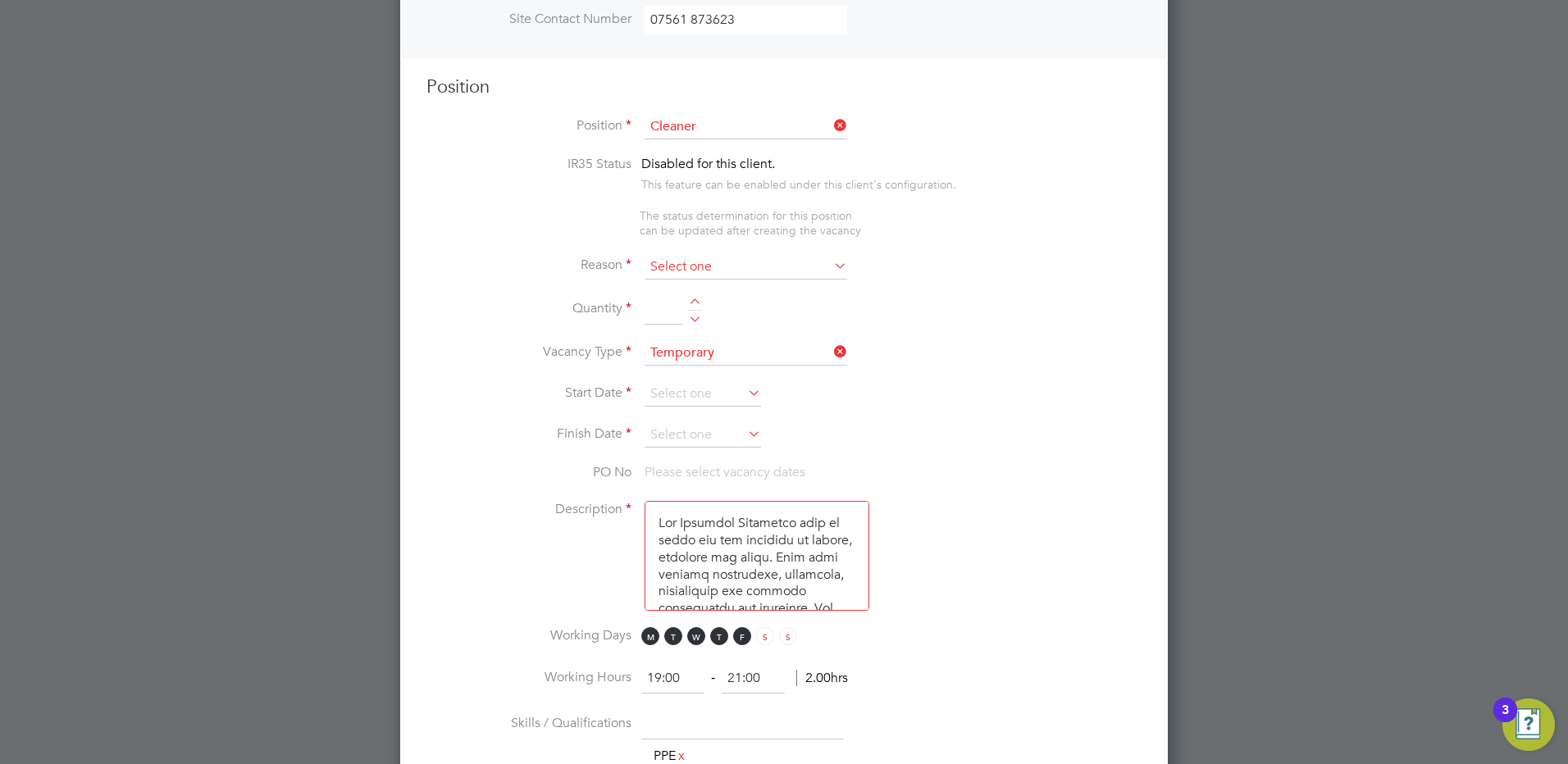
click at [684, 271] on input at bounding box center [746, 267] width 203 height 25
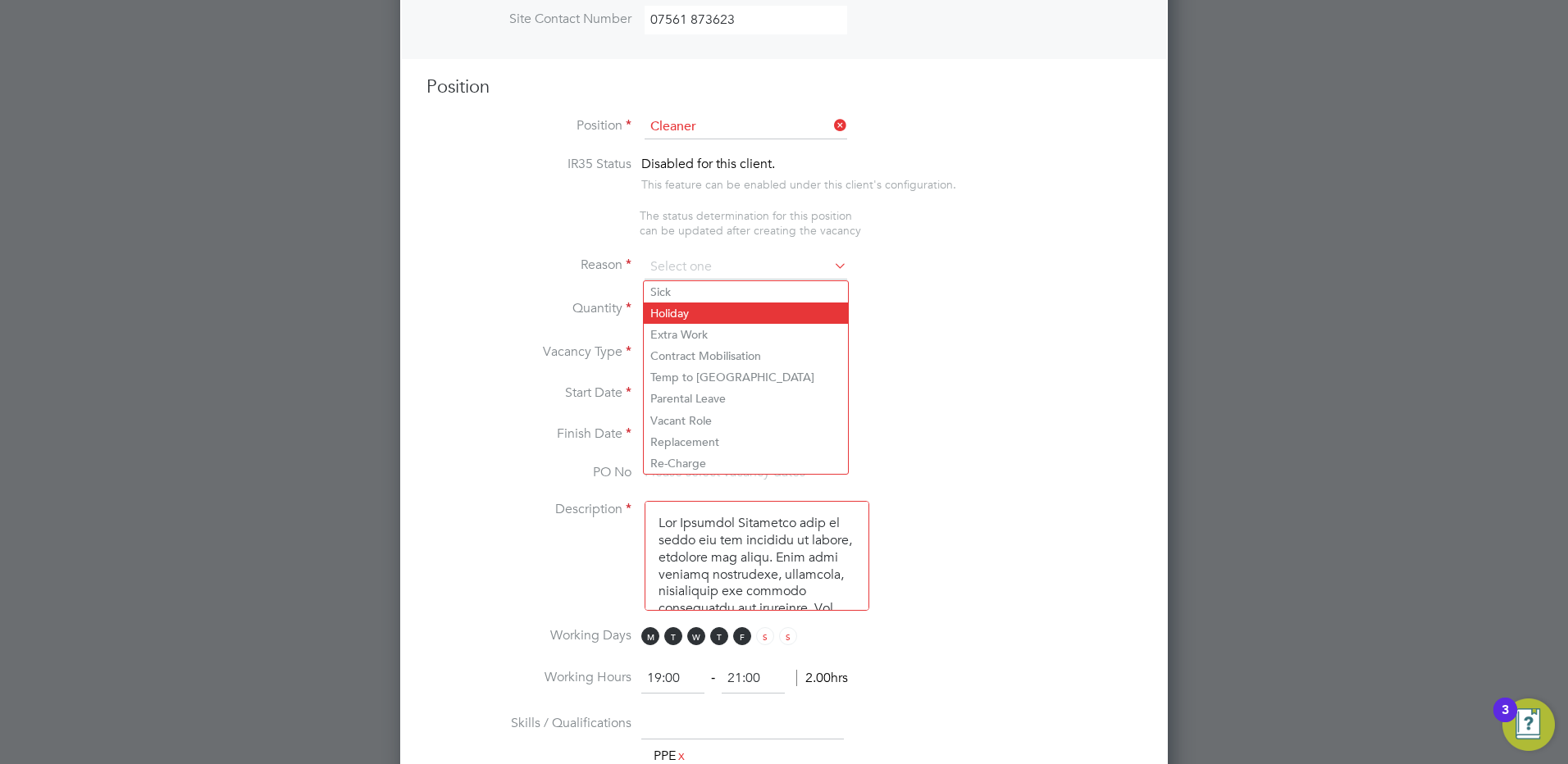
click at [672, 312] on li "Holiday" at bounding box center [746, 312] width 204 height 21
type input "Holiday"
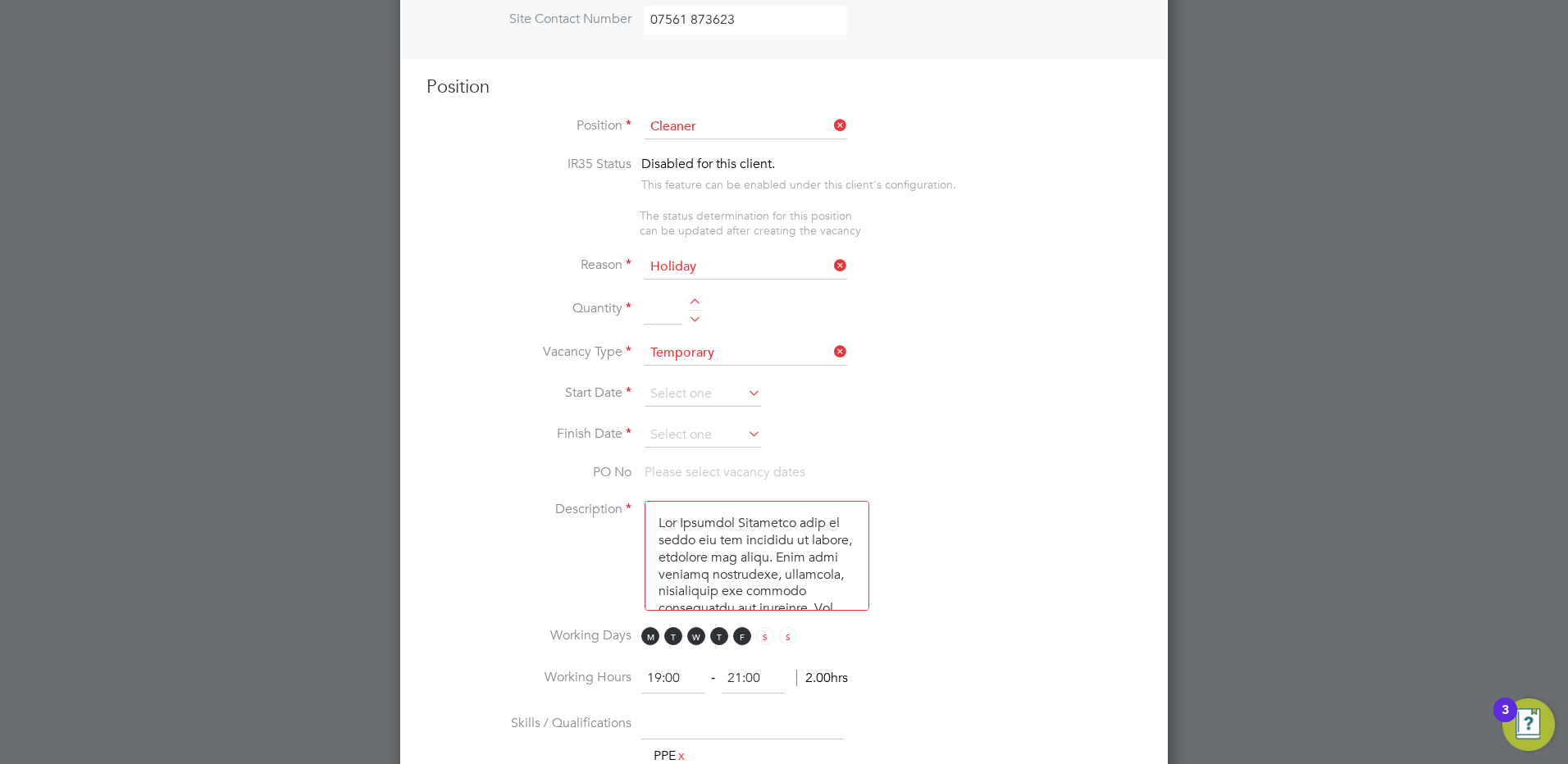
click at [672, 311] on input at bounding box center [663, 311] width 37 height 30
type input "1"
click at [678, 391] on input at bounding box center [702, 394] width 117 height 25
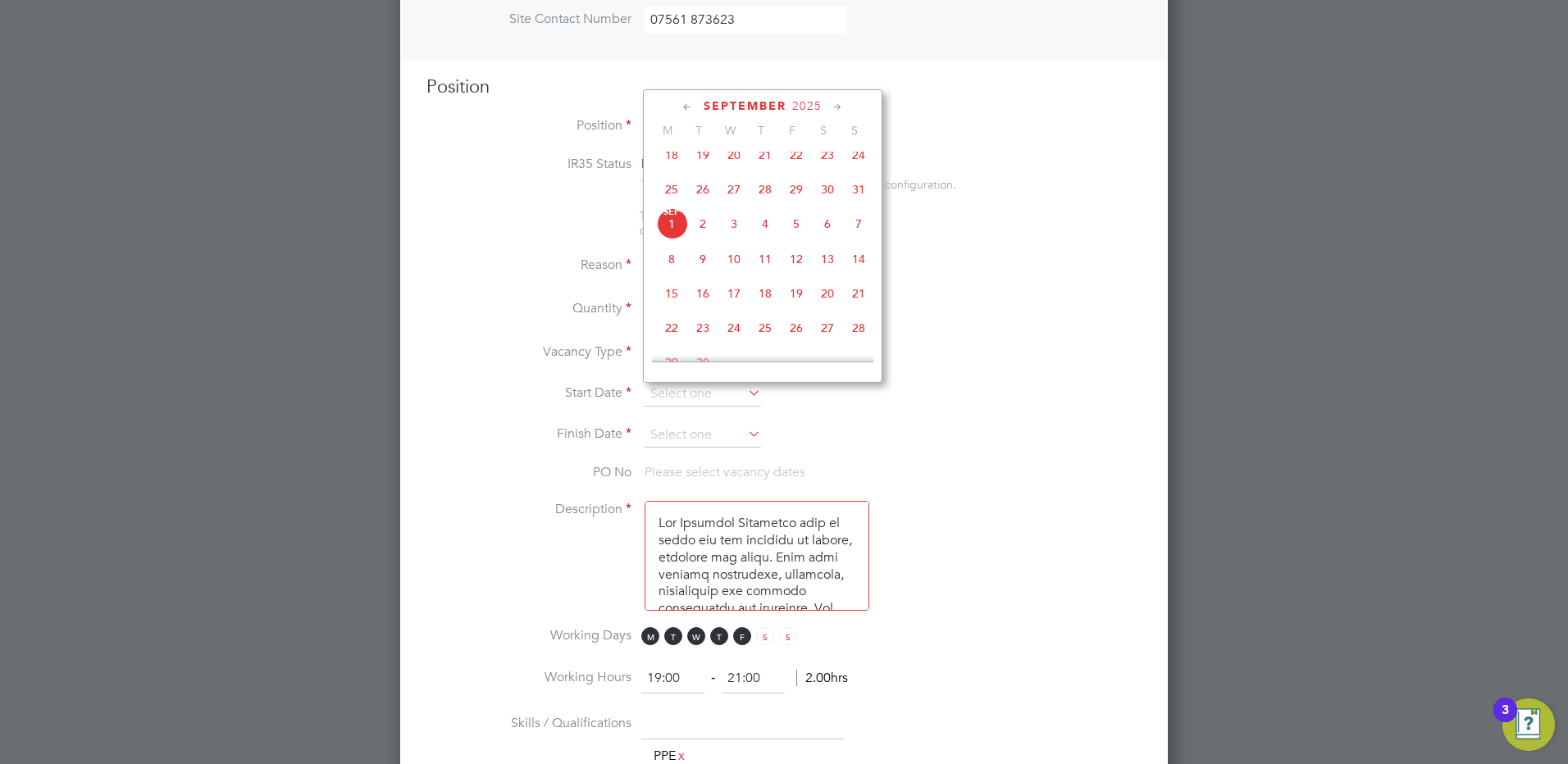
click at [765, 236] on span "4" at bounding box center [764, 224] width 31 height 31
type input "[DATE]"
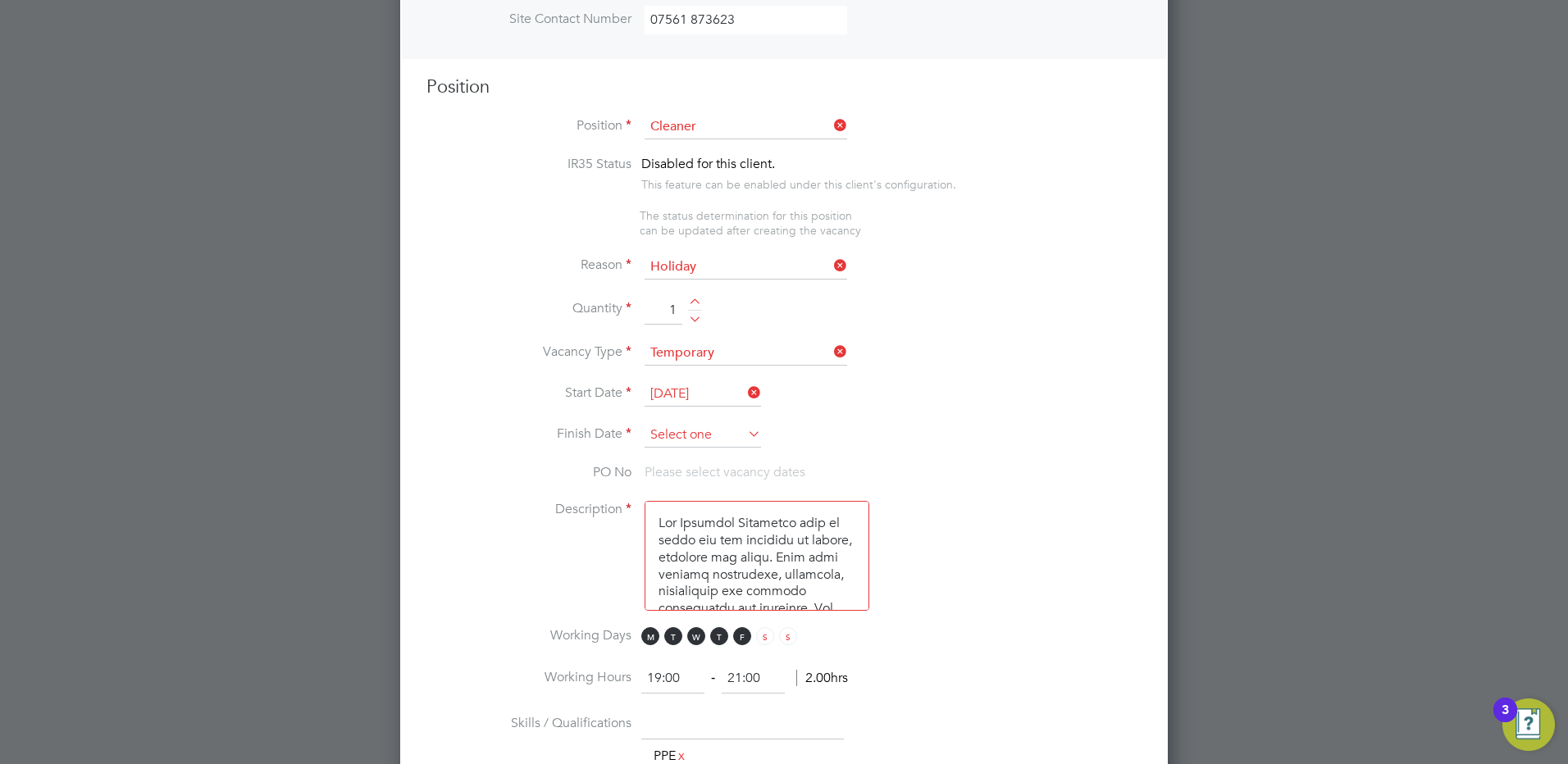
click at [685, 435] on input at bounding box center [702, 435] width 117 height 25
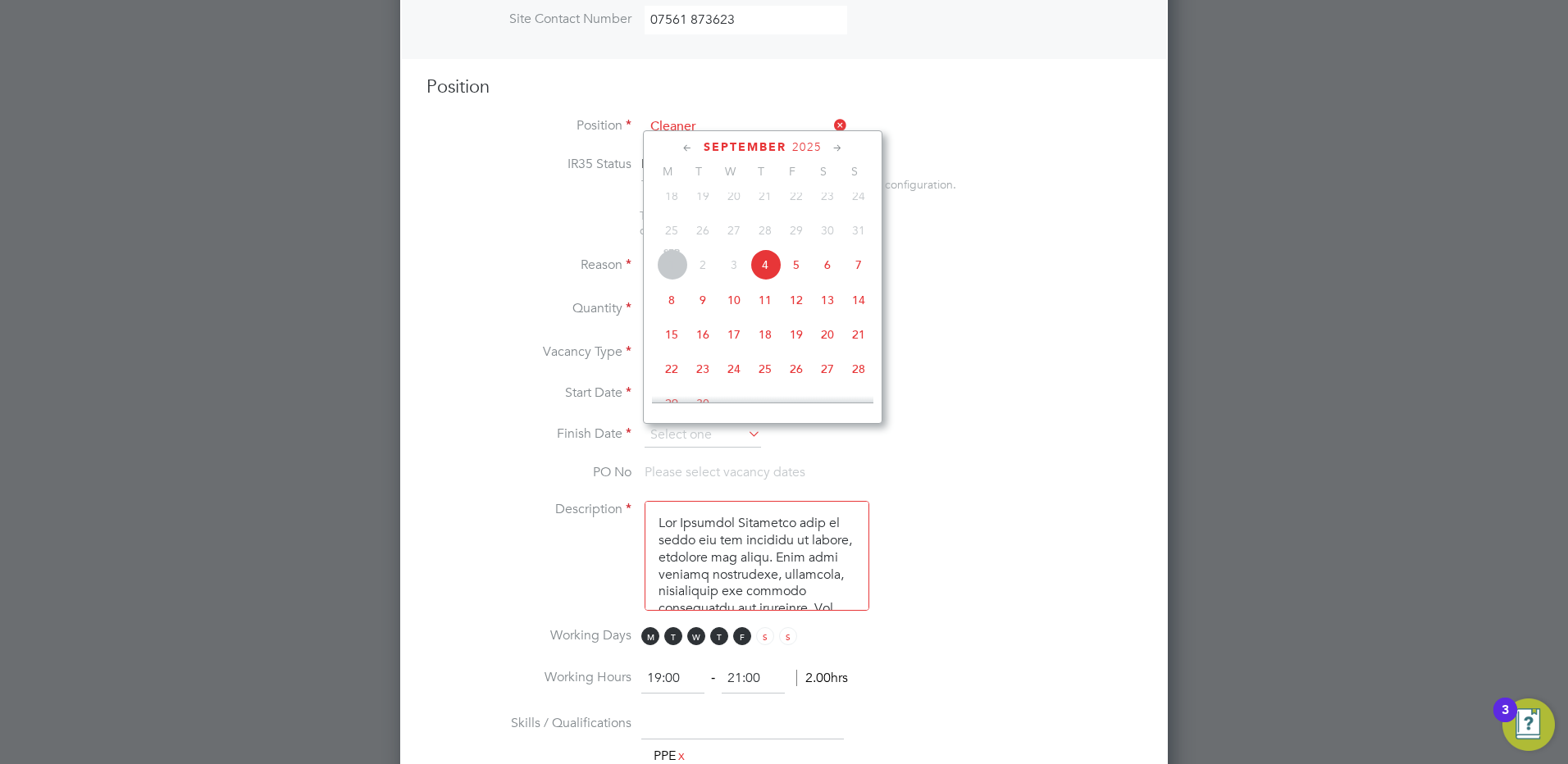
click at [795, 277] on span "5" at bounding box center [796, 265] width 31 height 31
type input "[DATE]"
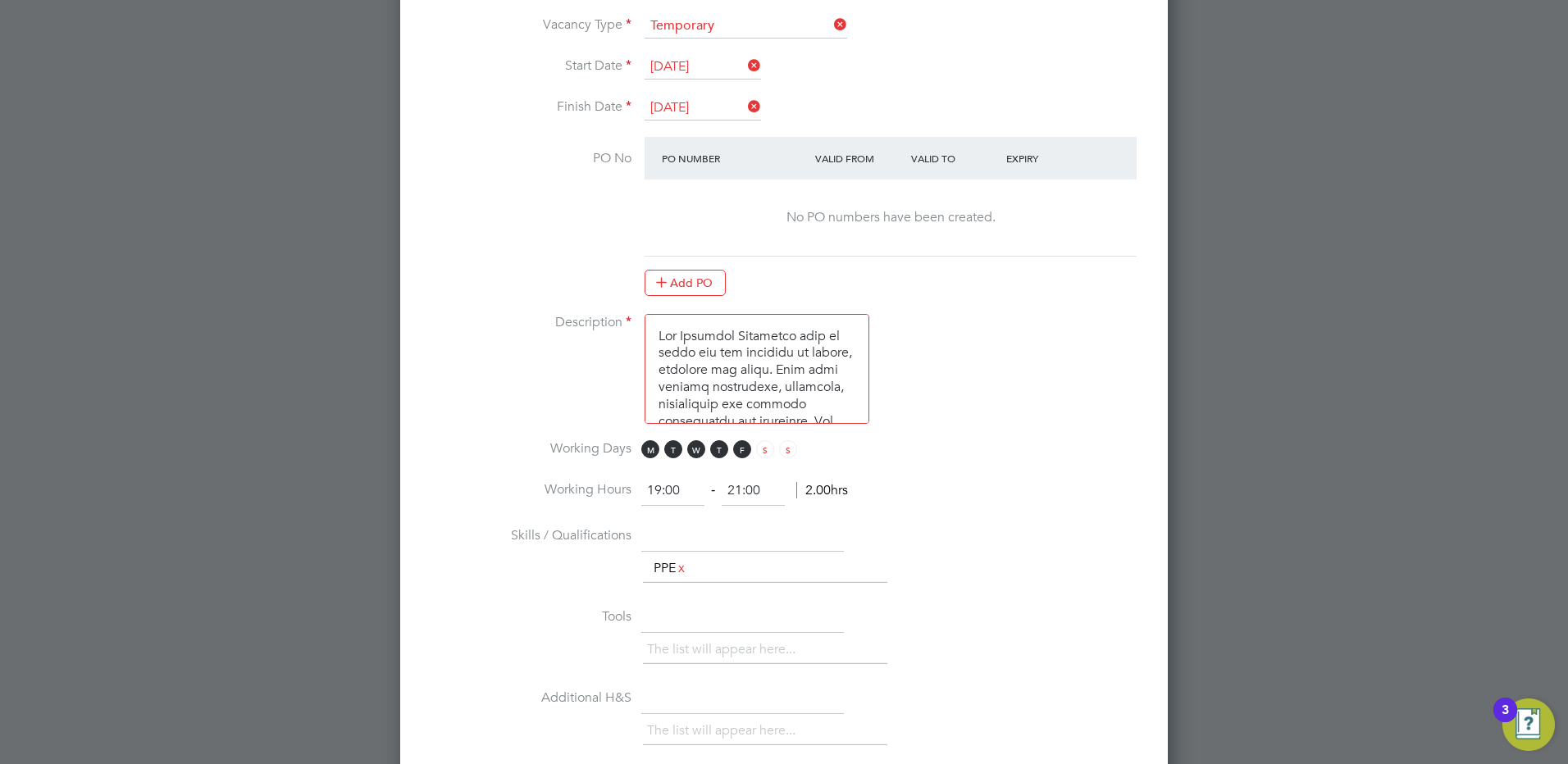
scroll to position [955, 0]
click at [697, 449] on span "W" at bounding box center [695, 448] width 18 height 18
click at [675, 451] on span "T" at bounding box center [672, 448] width 18 height 18
click at [651, 448] on span "M" at bounding box center [650, 448] width 18 height 18
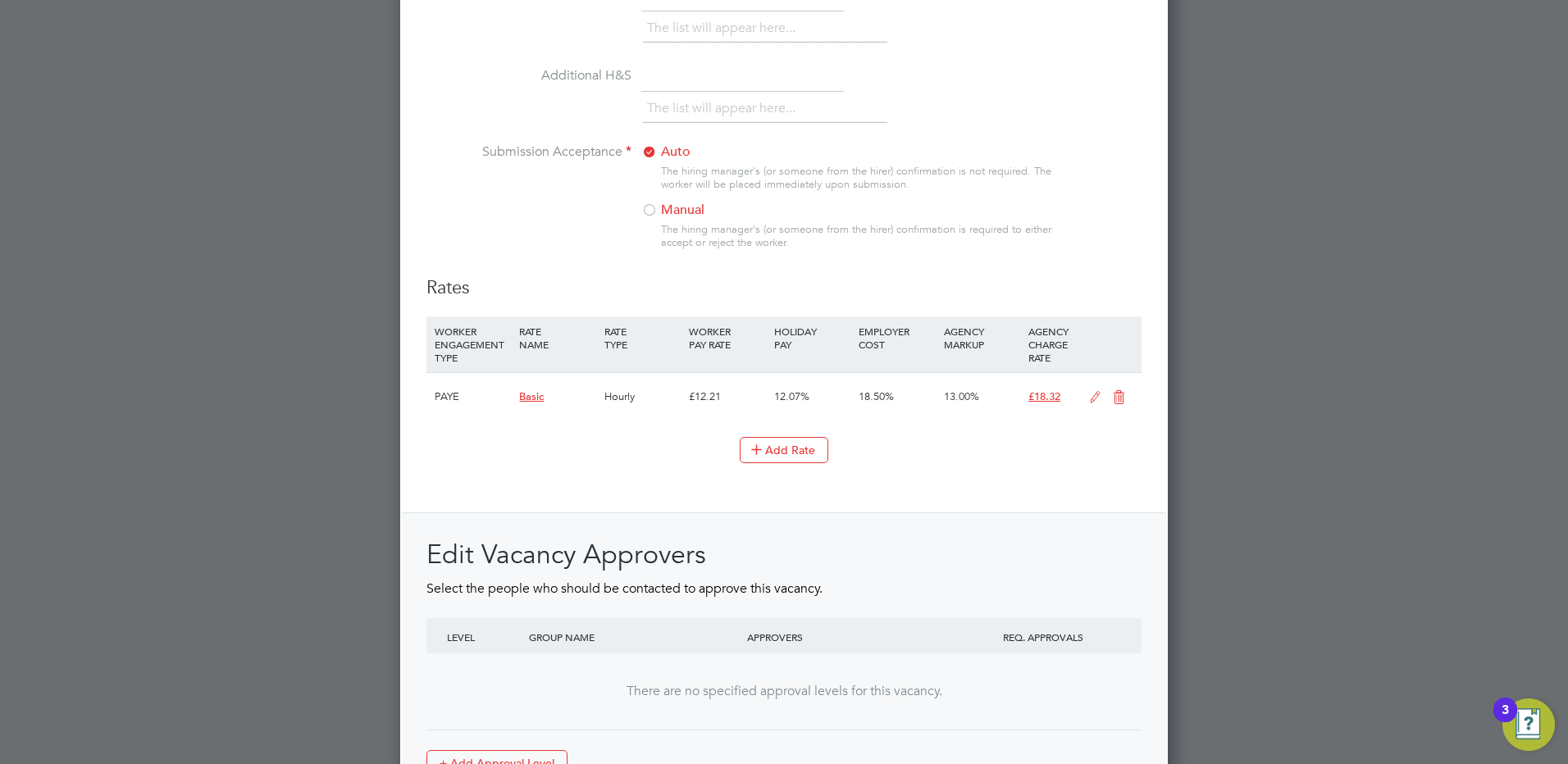
scroll to position [1770, 0]
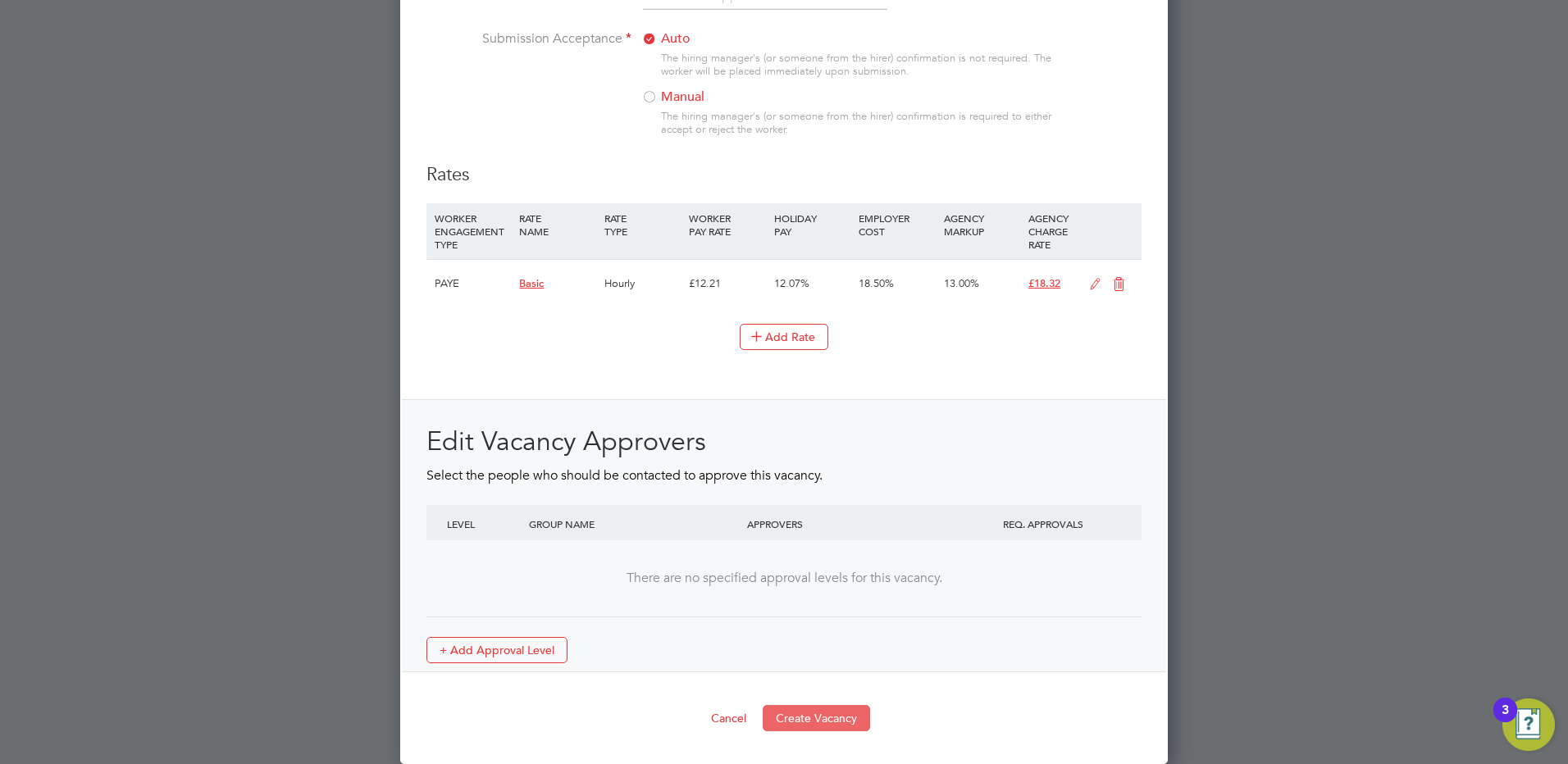
click at [804, 717] on button "Create Vacancy" at bounding box center [816, 717] width 107 height 26
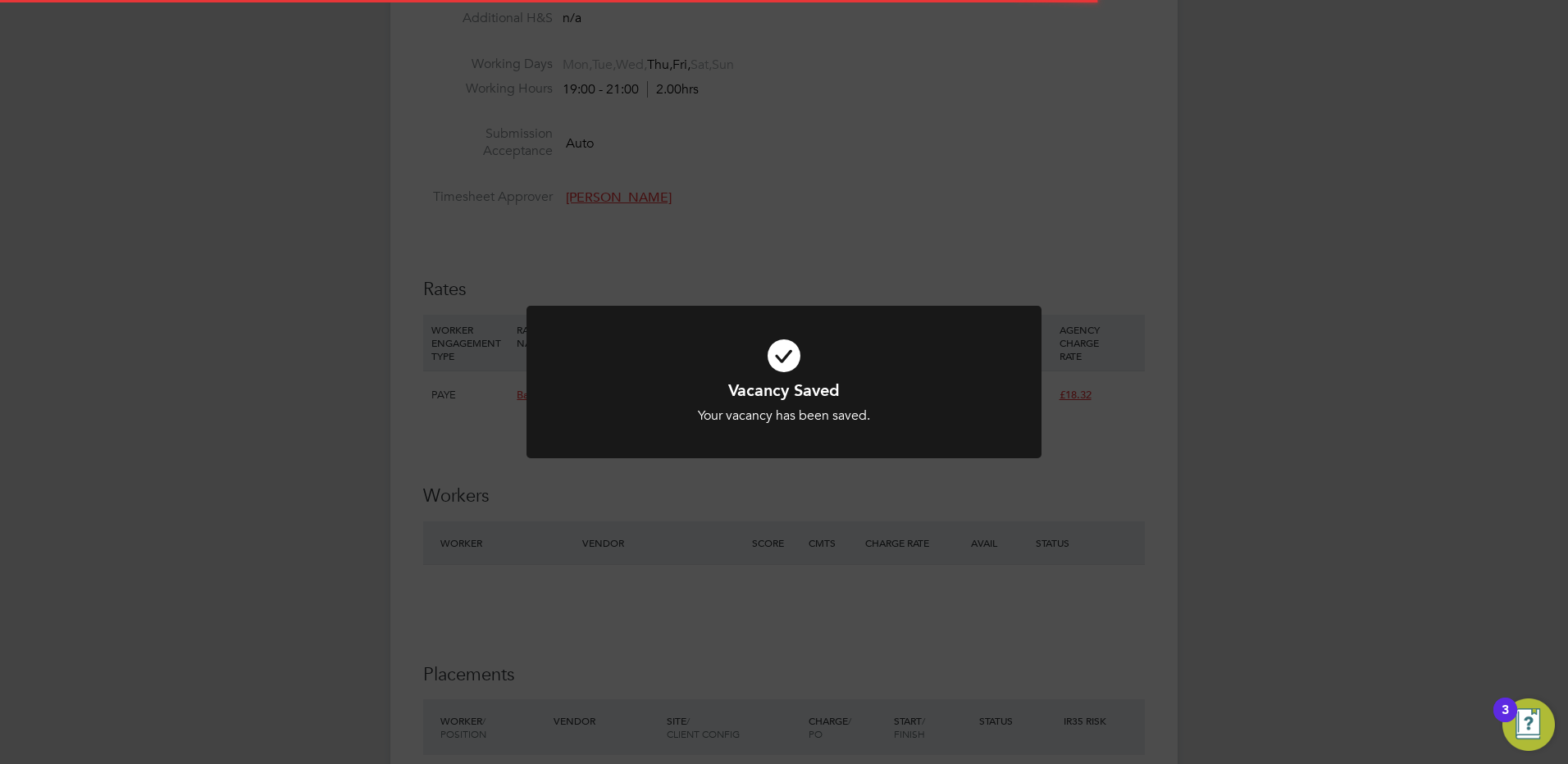
scroll to position [26, 323]
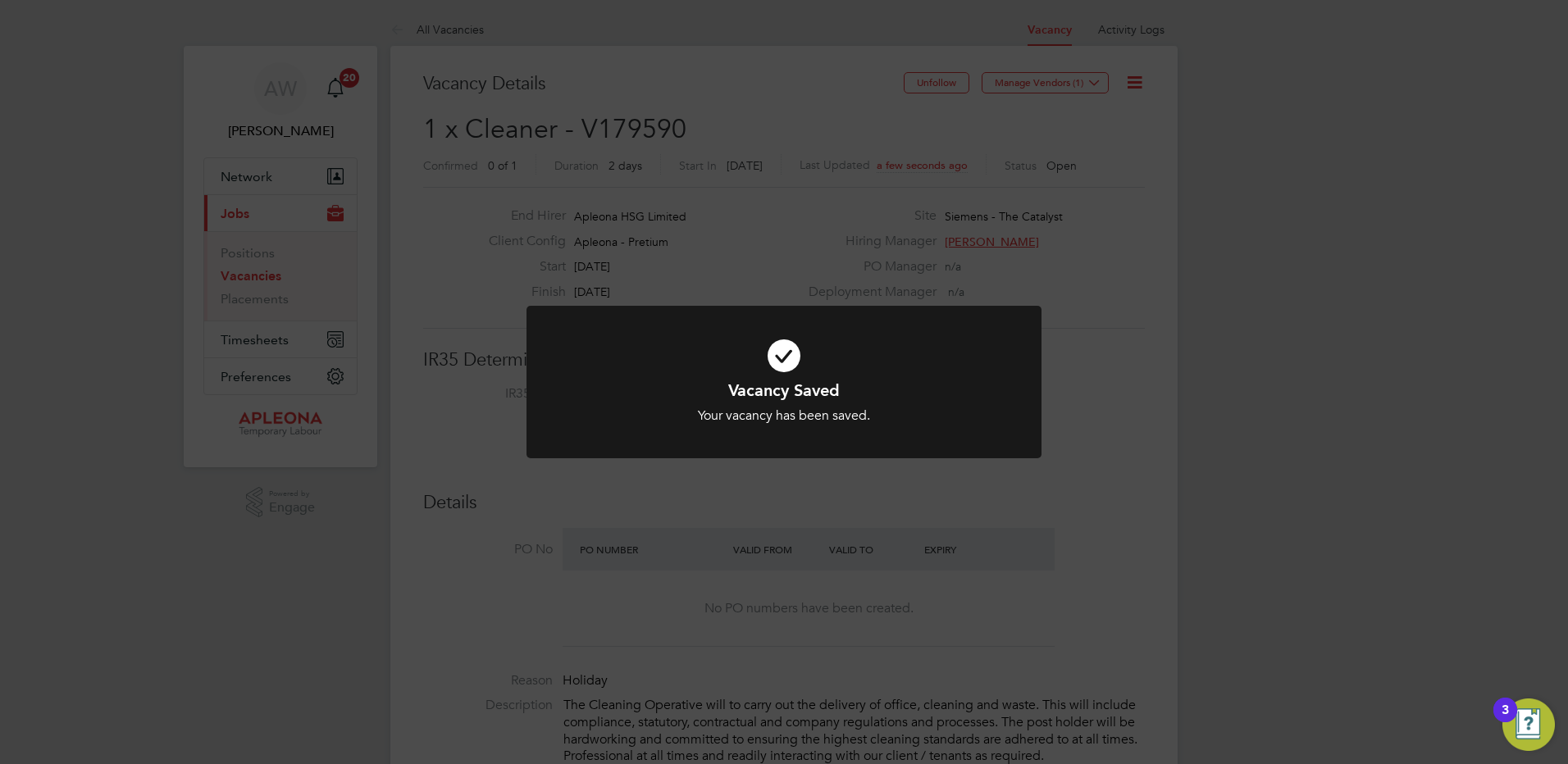
click at [1134, 321] on div "Vacancy Saved Your vacancy has been saved. Cancel Okay" at bounding box center [784, 382] width 1568 height 764
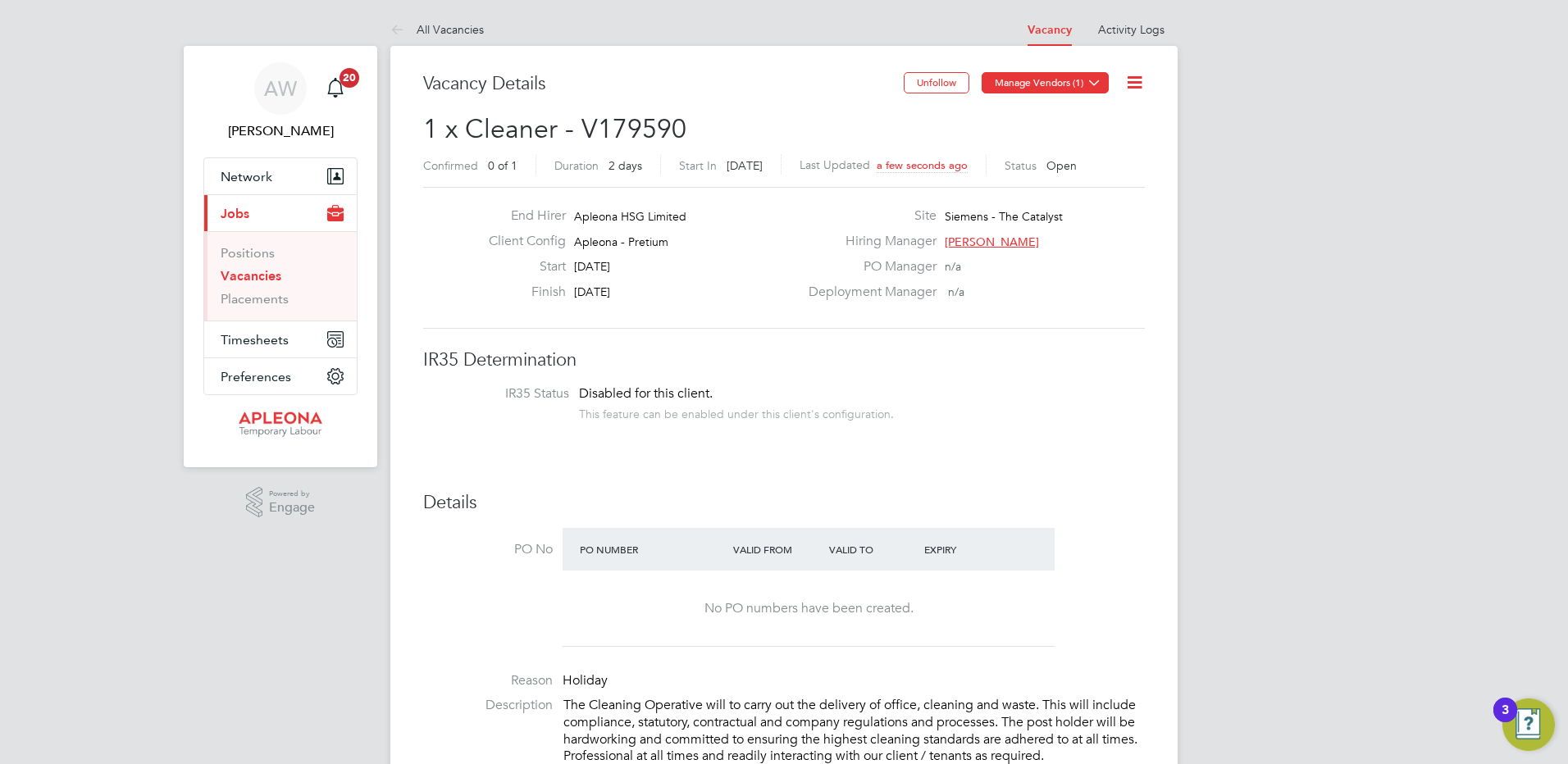
click at [1092, 80] on icon at bounding box center [1094, 83] width 12 height 12
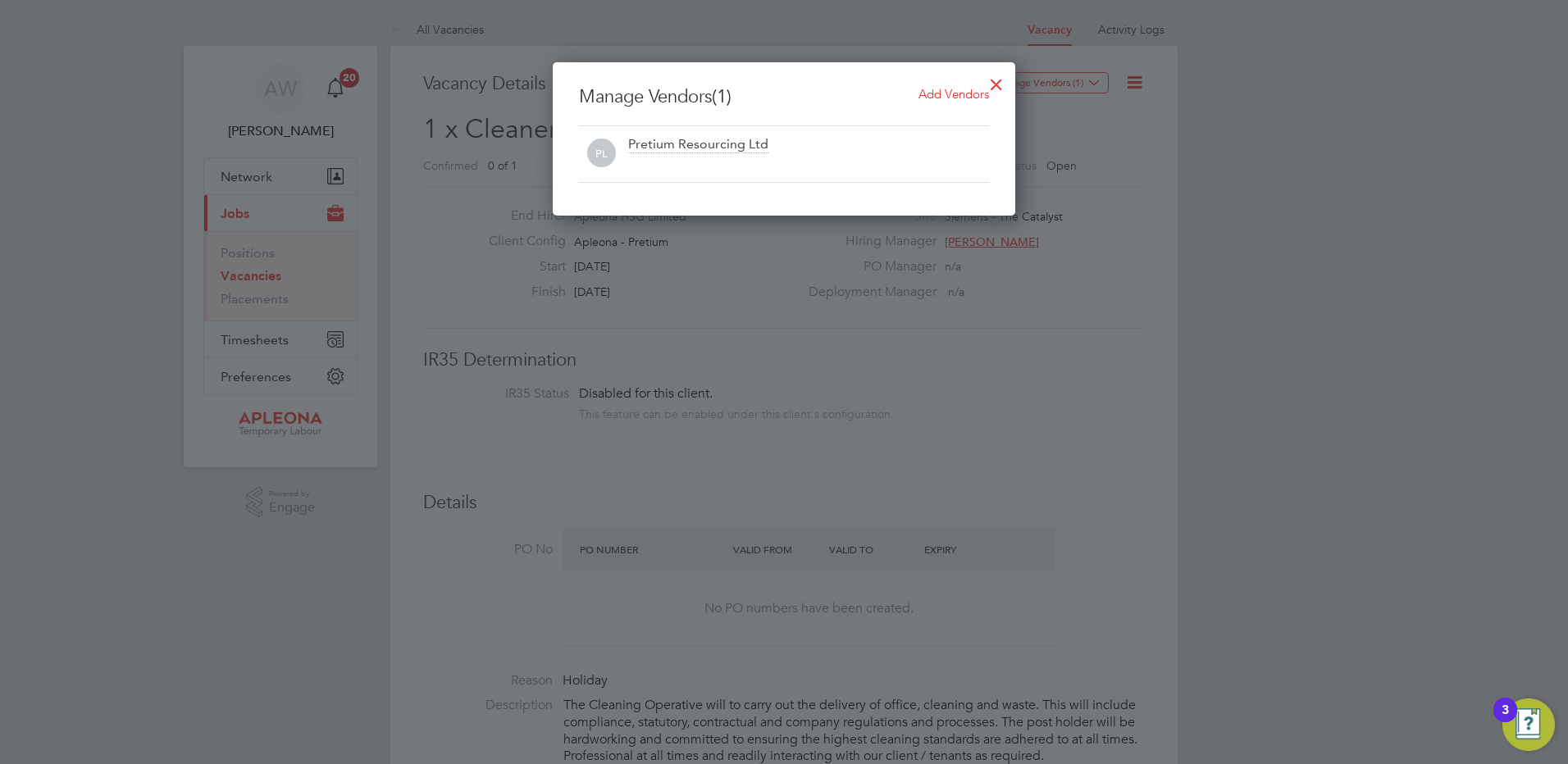
click at [934, 91] on span "Add Vendors" at bounding box center [953, 94] width 71 height 15
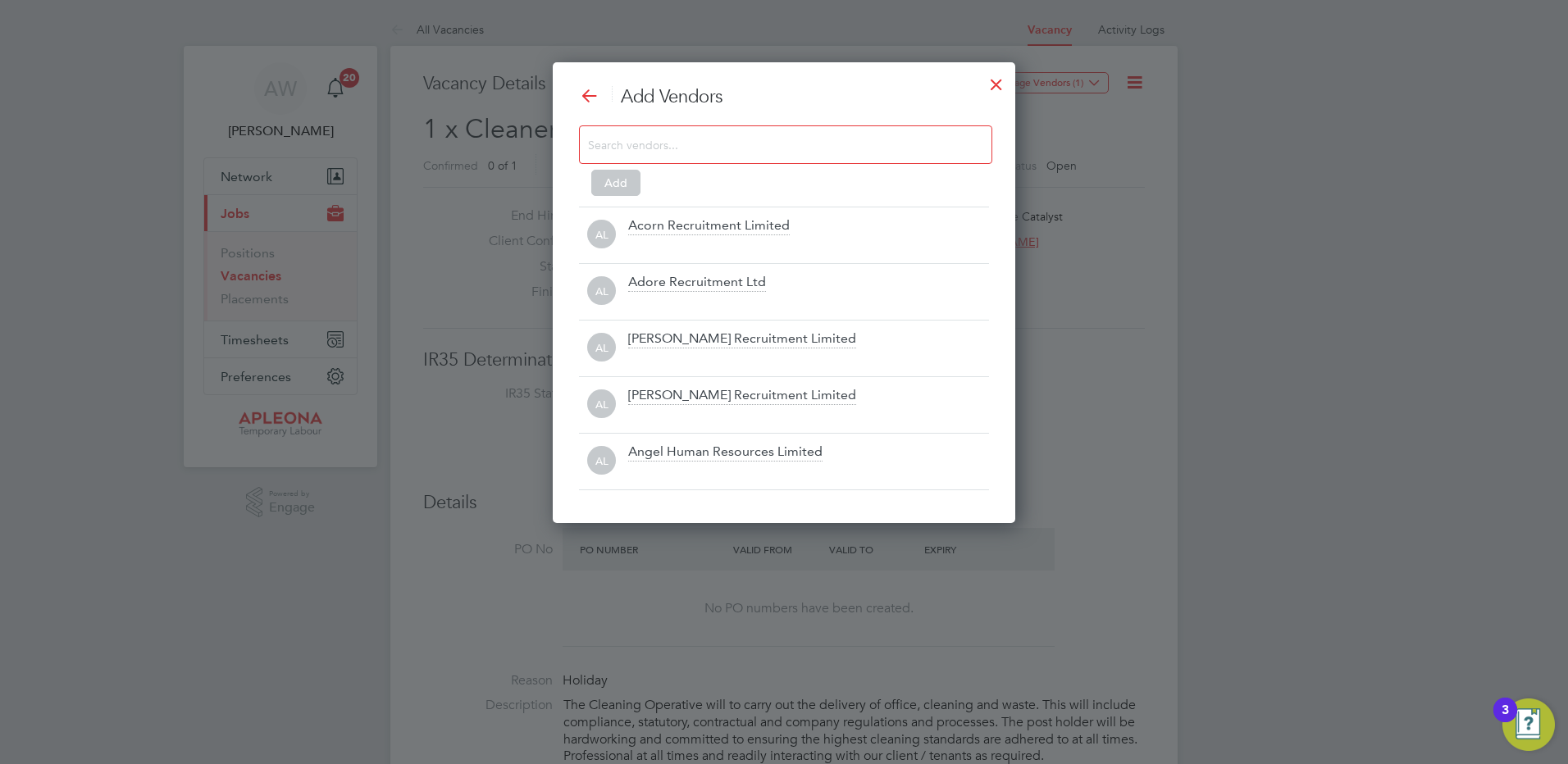
click at [678, 144] on input at bounding box center [772, 144] width 369 height 21
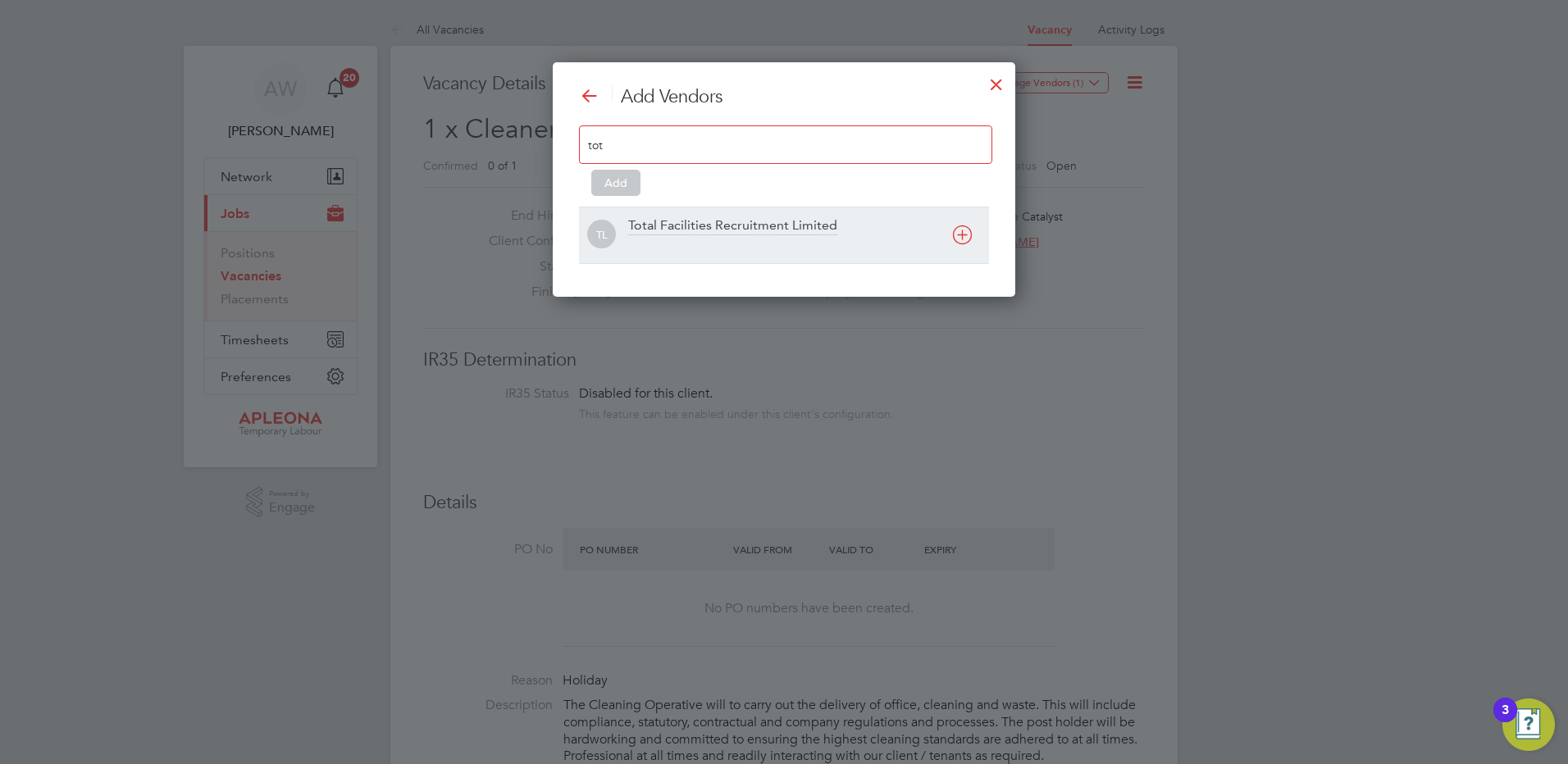
type input "tot"
click at [701, 226] on div "Total Facilities Recruitment Limited" at bounding box center [733, 225] width 209 height 18
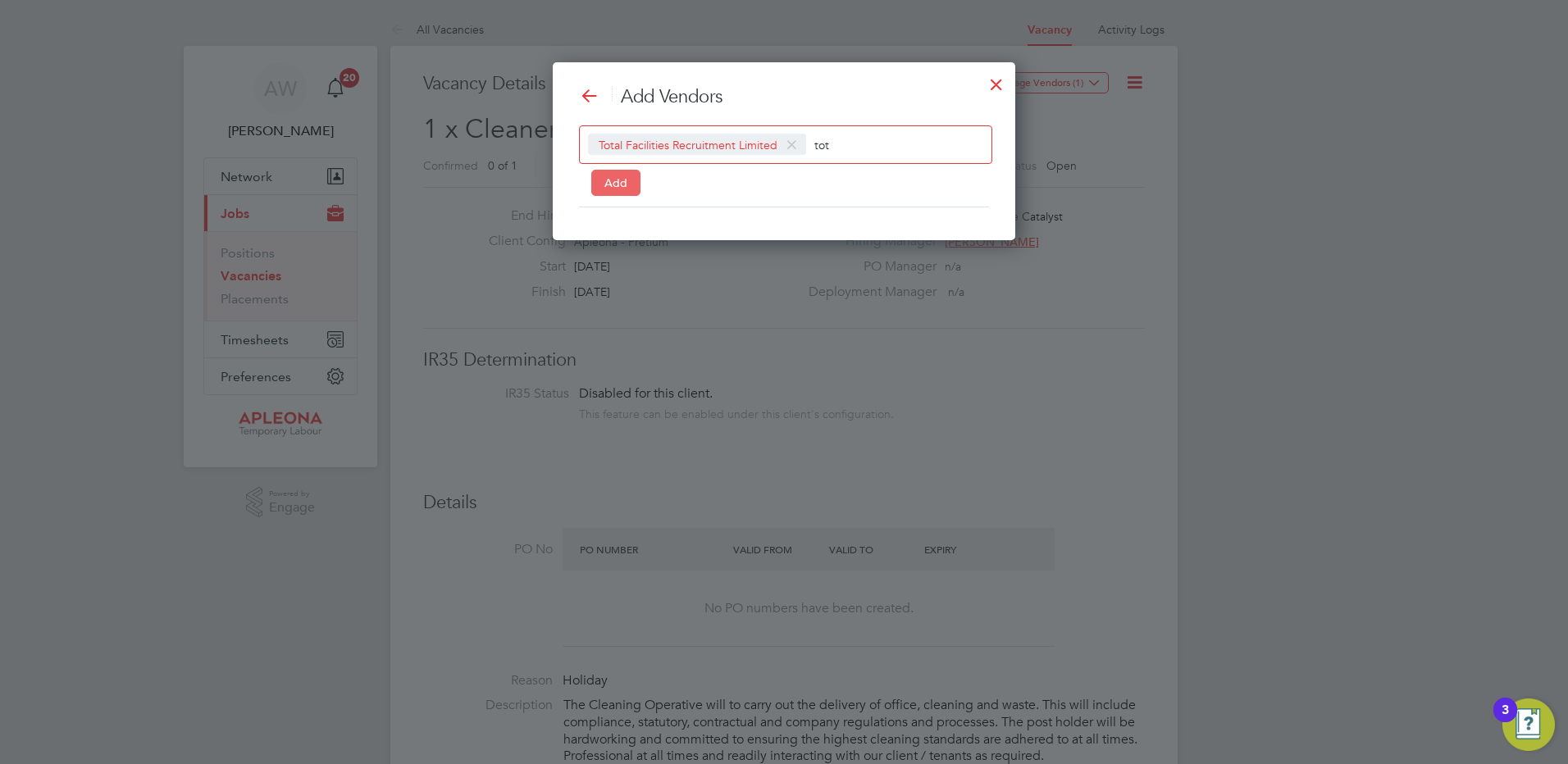
click at [620, 184] on button "Add" at bounding box center [615, 182] width 49 height 26
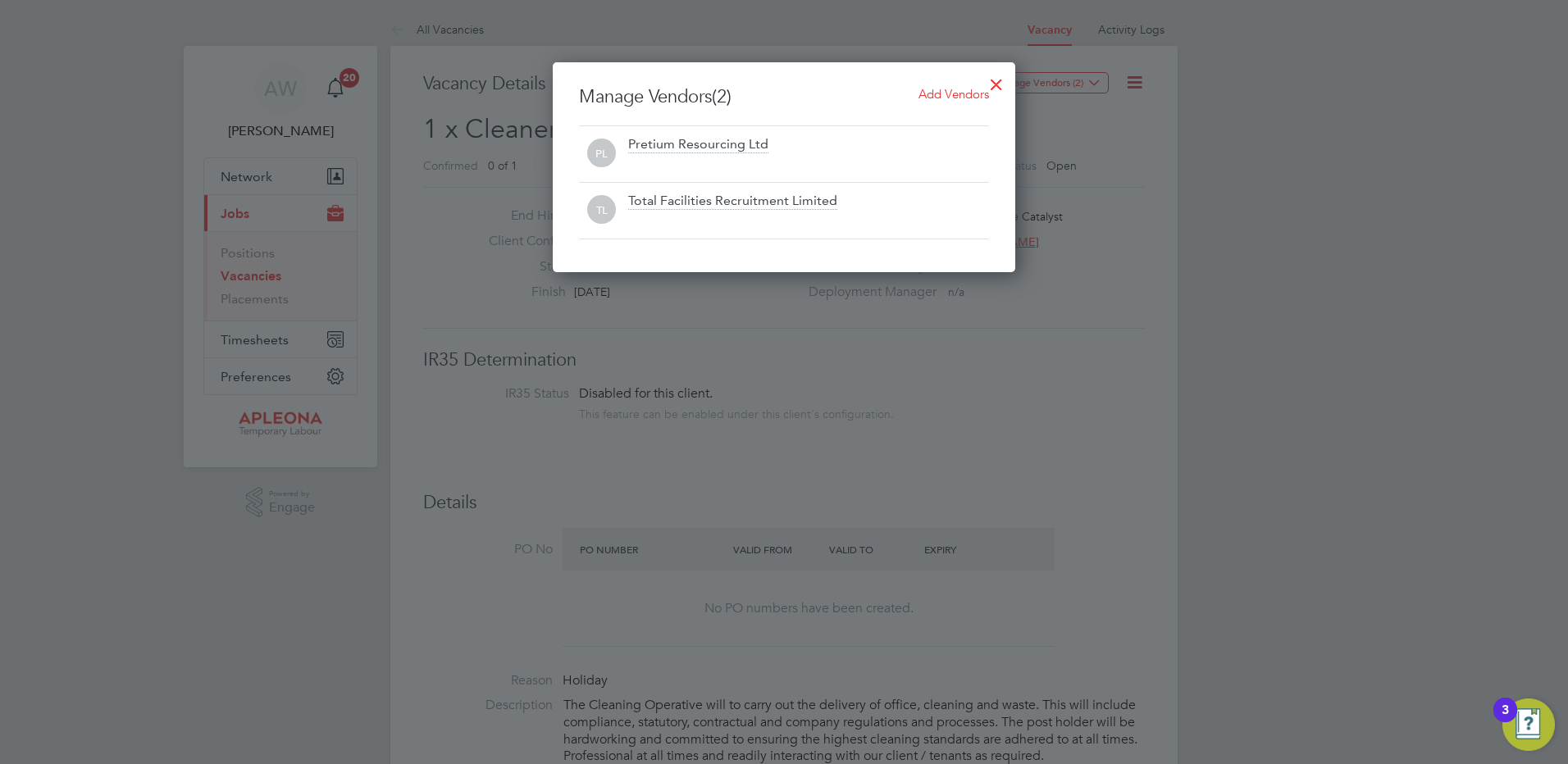
click at [996, 79] on div at bounding box center [996, 80] width 30 height 30
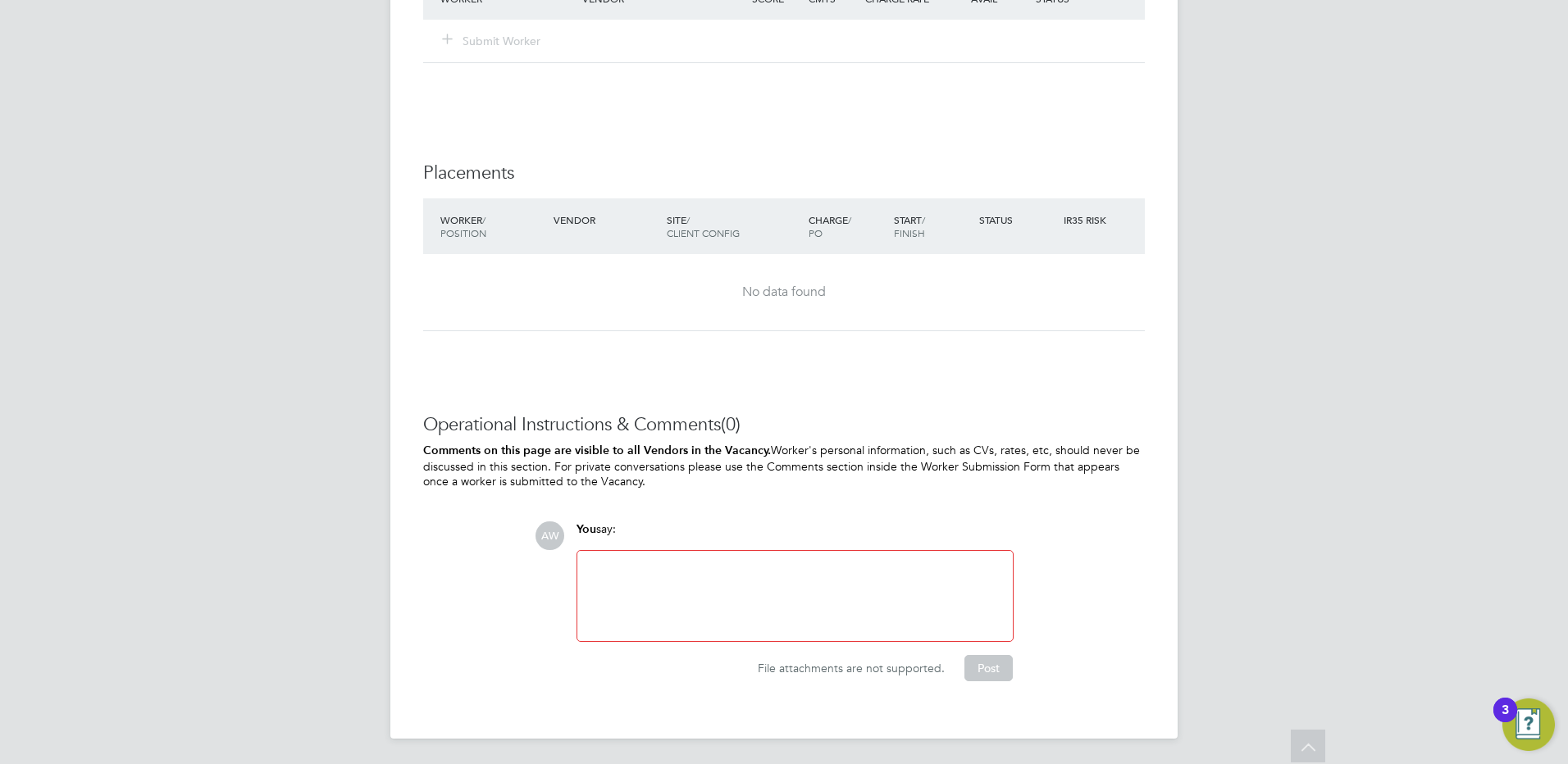
click at [600, 569] on div at bounding box center [795, 596] width 415 height 71
click at [987, 670] on button "Post" at bounding box center [988, 668] width 49 height 26
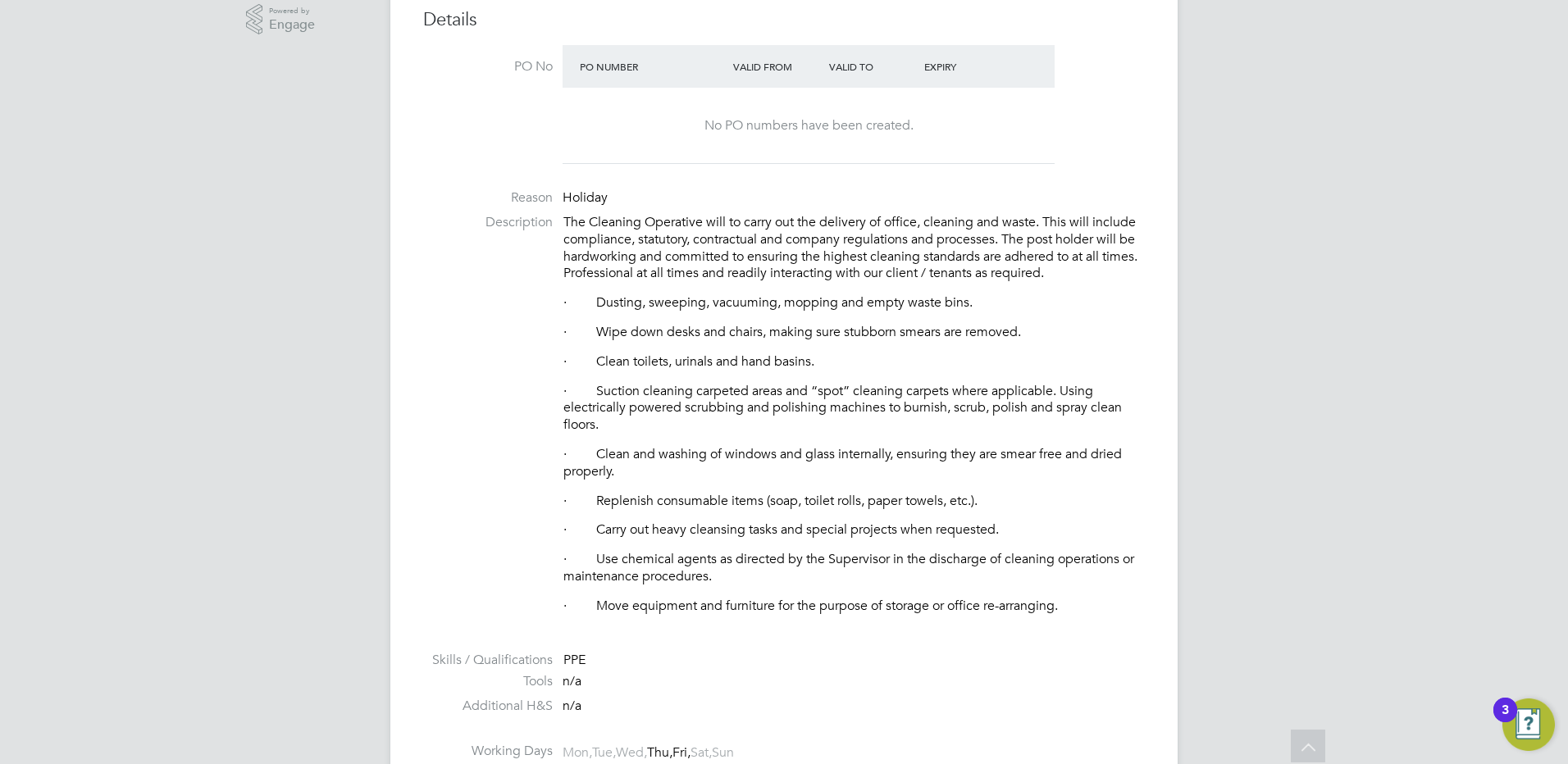
scroll to position [0, 0]
